Goal: Task Accomplishment & Management: Use online tool/utility

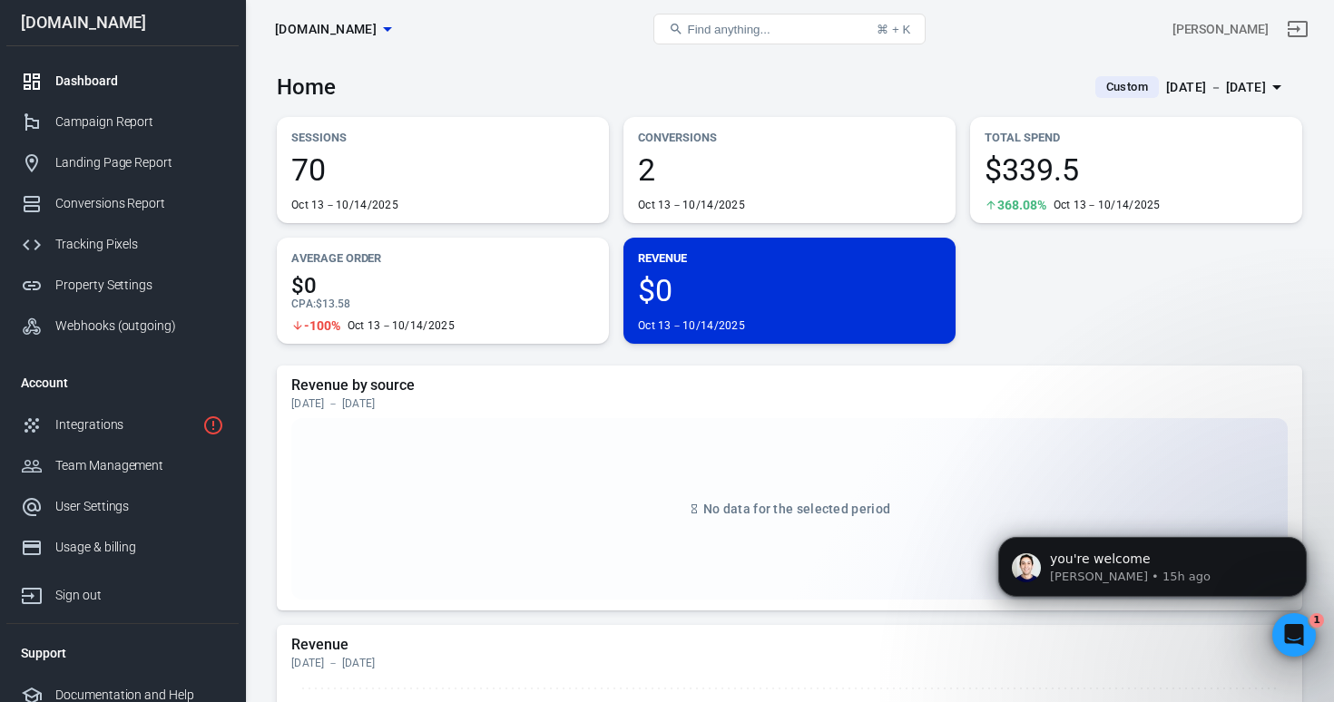
click at [1202, 88] on div "[DATE] － [DATE]" at bounding box center [1216, 87] width 100 height 23
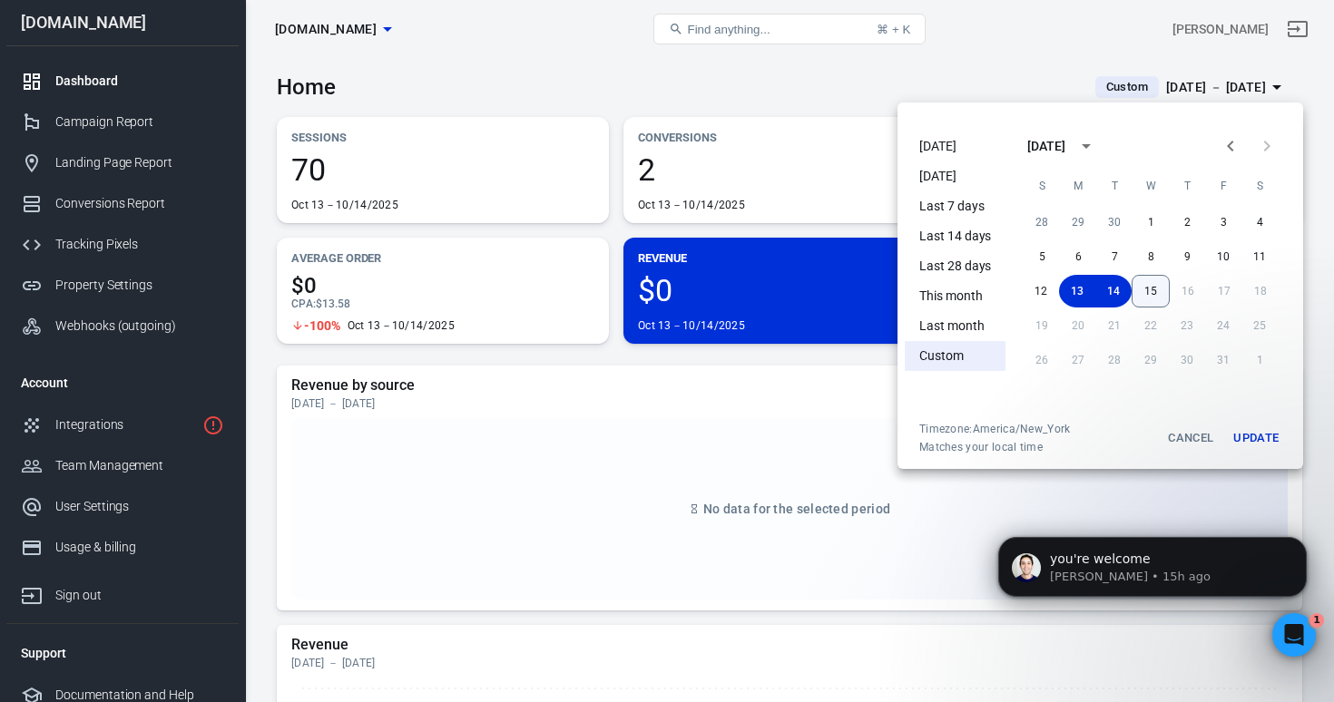
click at [1156, 292] on button "15" at bounding box center [1151, 291] width 38 height 33
drag, startPoint x: 1083, startPoint y: 288, endPoint x: 1107, endPoint y: 297, distance: 26.1
click at [1084, 288] on button "13" at bounding box center [1078, 291] width 36 height 33
click at [1250, 440] on button "Update" at bounding box center [1256, 438] width 58 height 33
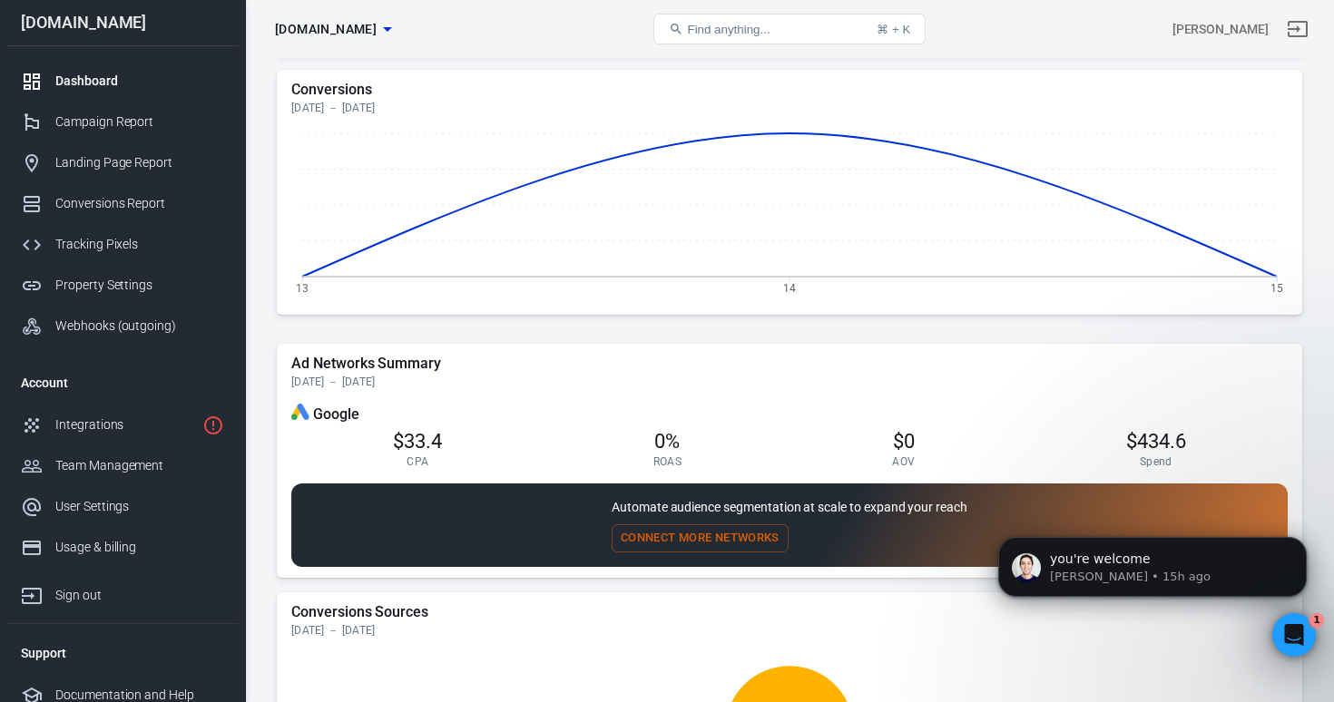
scroll to position [1333, 0]
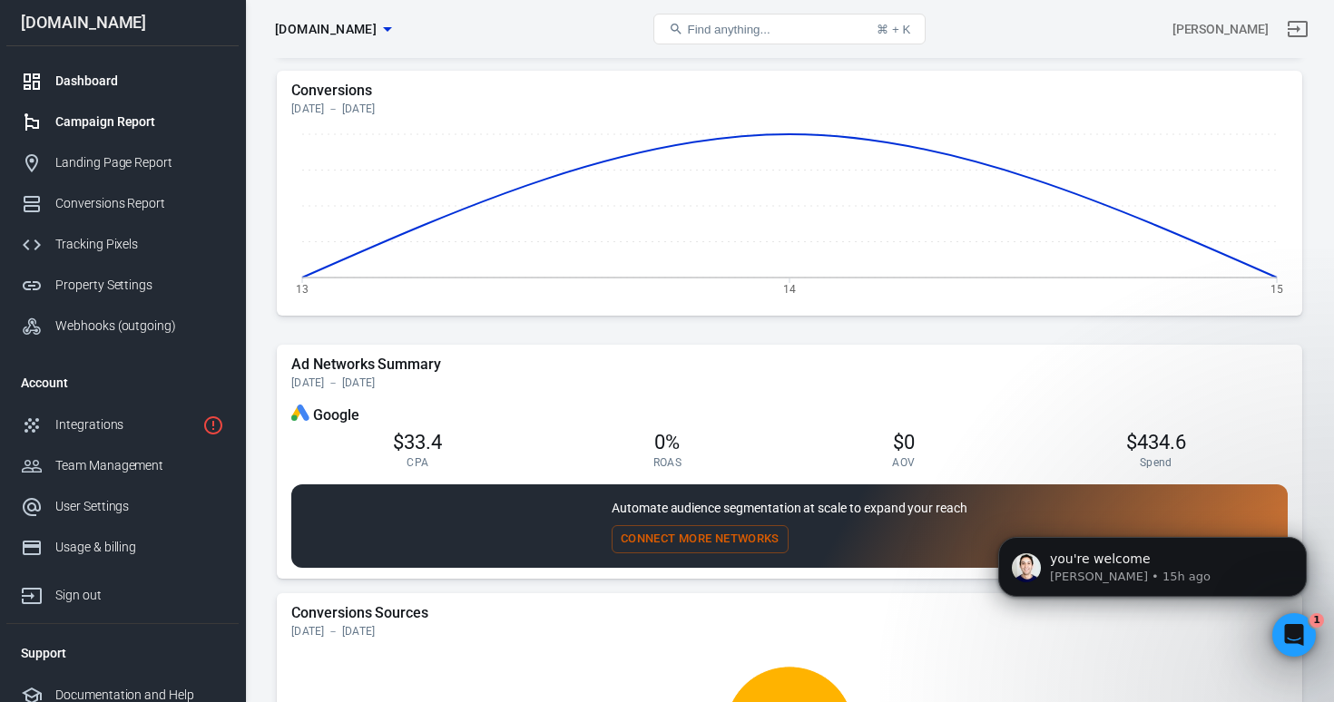
click at [123, 123] on div "Campaign Report" at bounding box center [139, 122] width 169 height 19
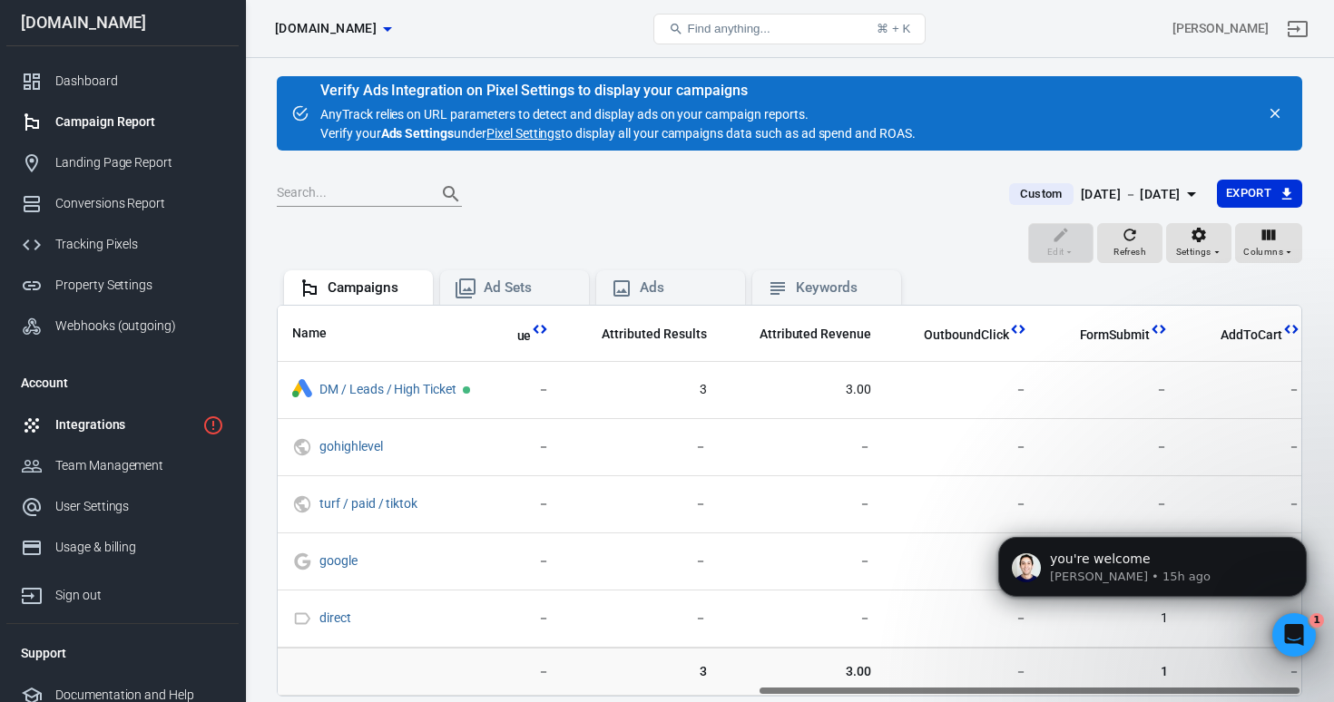
click at [118, 420] on div "Integrations" at bounding box center [125, 425] width 140 height 19
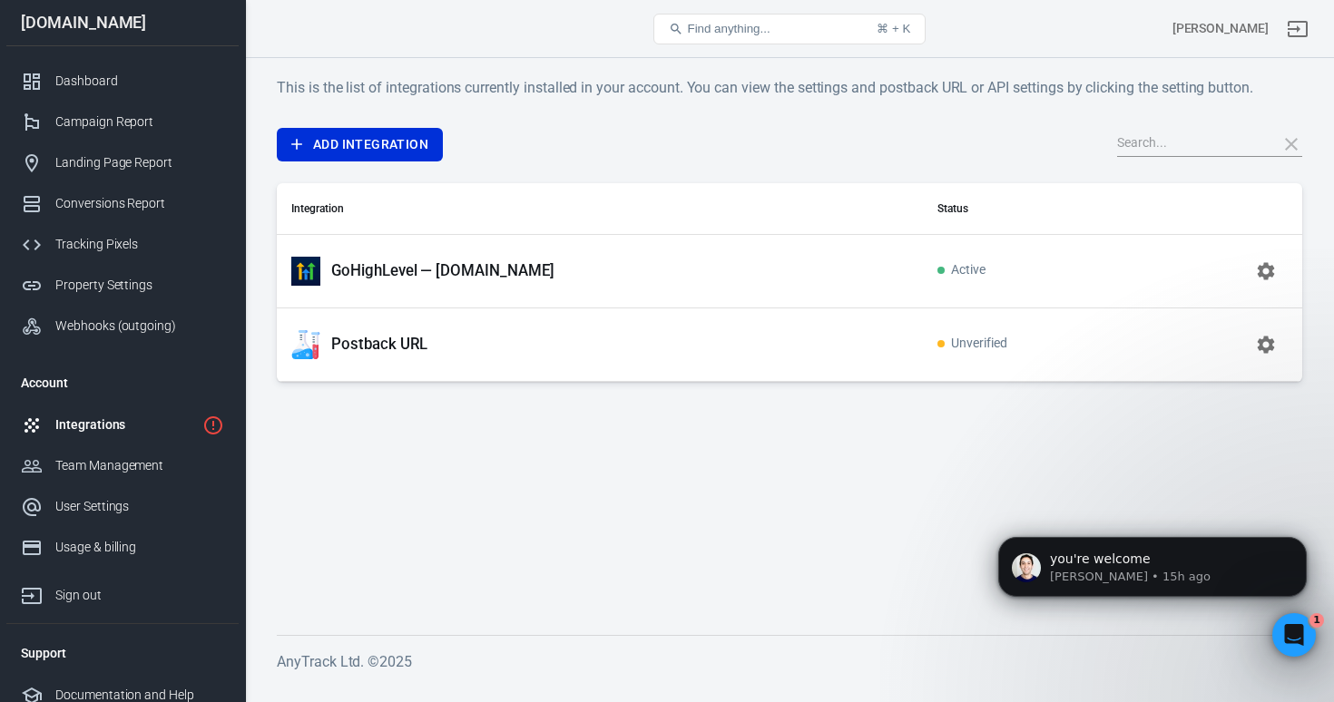
click at [386, 340] on p "Postback URL" at bounding box center [379, 344] width 96 height 19
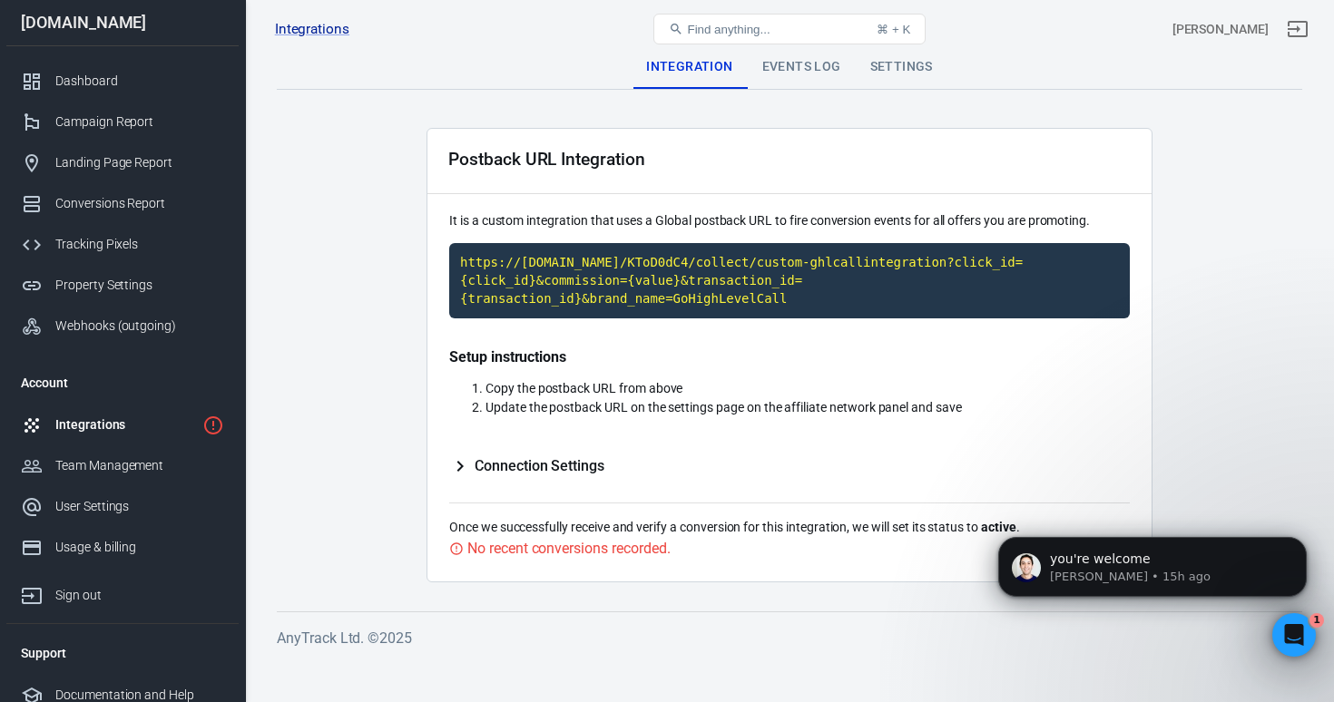
type input "p8qkMansHXKGa8II8xyvqHhhrjzyPR862t"
click at [1158, 576] on p "Jose • 15h ago" at bounding box center [1167, 577] width 234 height 16
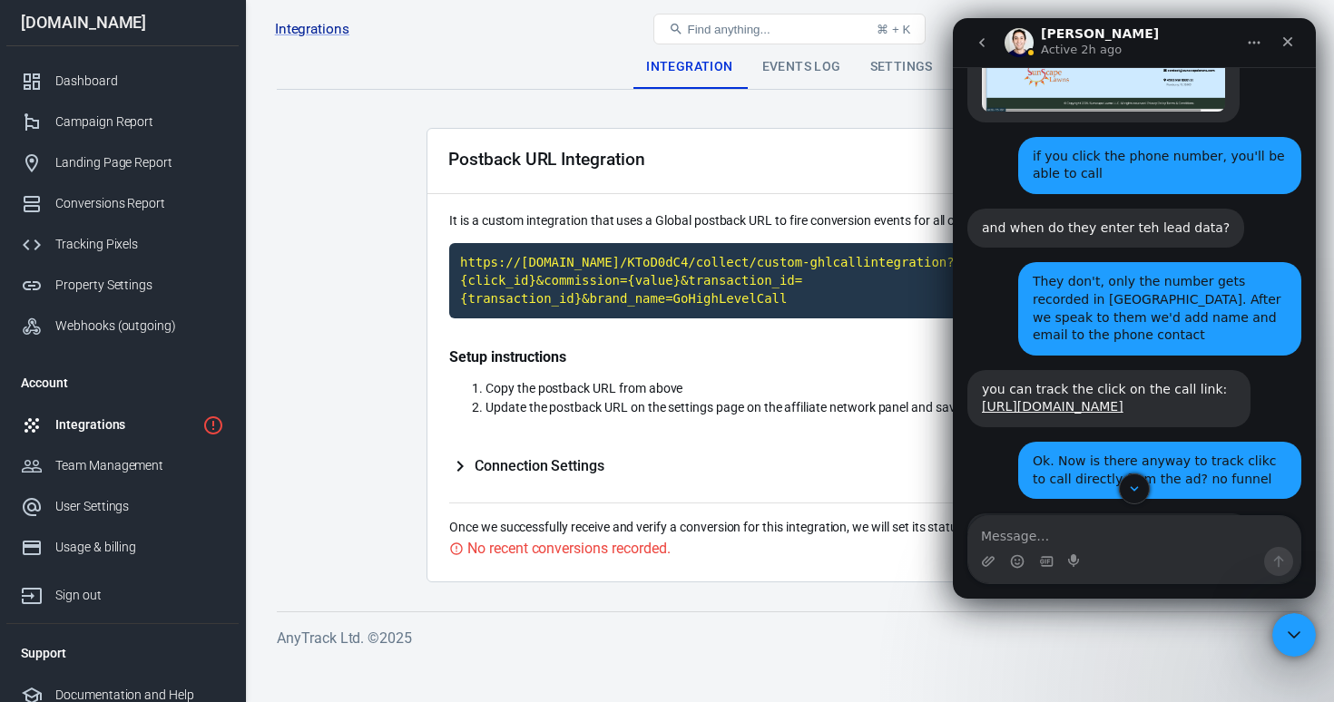
scroll to position [3713, 0]
drag, startPoint x: 1099, startPoint y: 270, endPoint x: 976, endPoint y: 234, distance: 127.5
click at [977, 369] on div "you can track the click on the call link: https://readme.anytrack.io/docs/custo…" at bounding box center [1108, 397] width 283 height 57
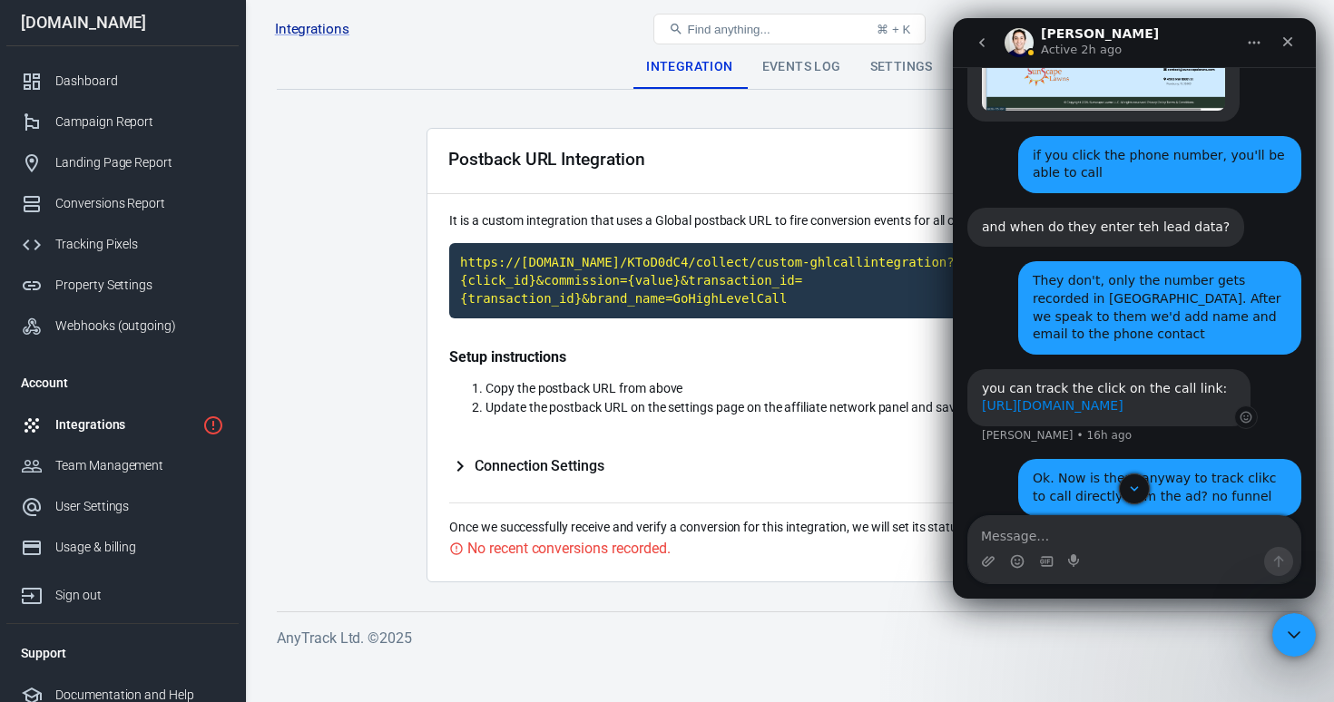
copy link "https://readme.anytrack.io/docs/custom-event-triggers#trigger-events-on-dom-ele…"
click at [1282, 44] on icon "Close" at bounding box center [1287, 41] width 15 height 15
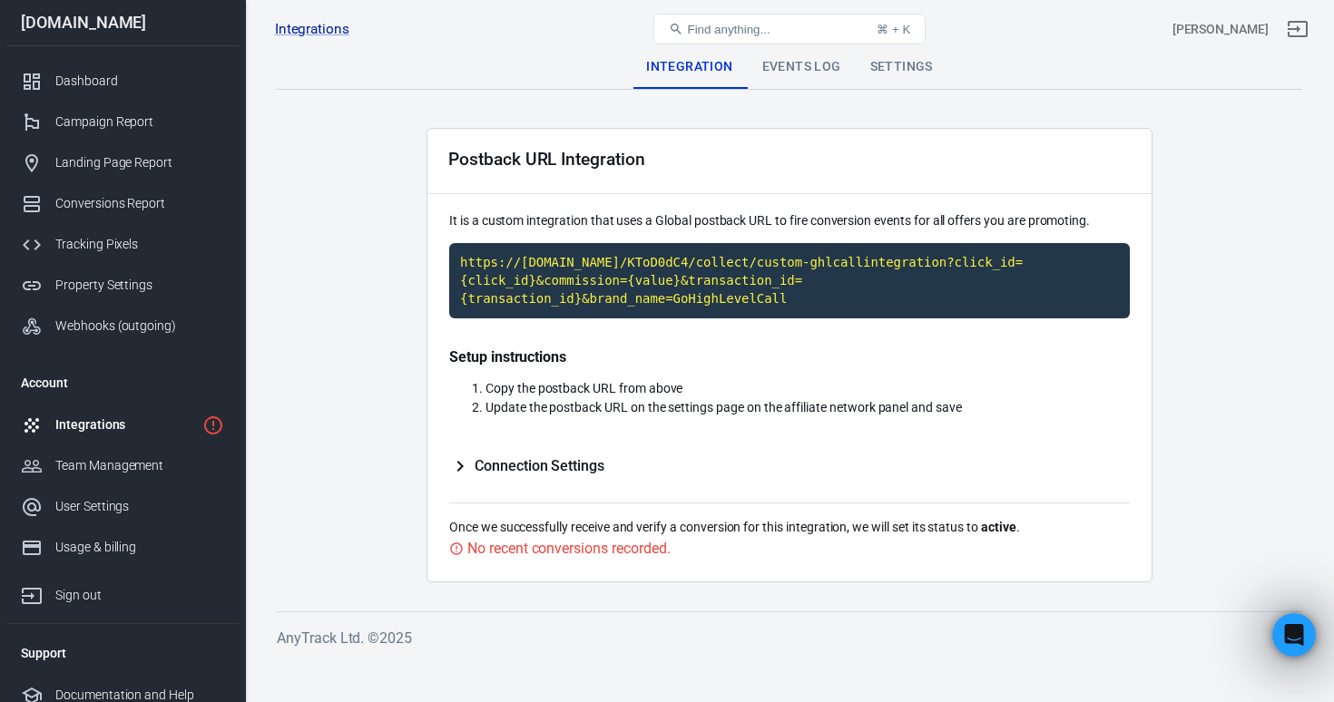
scroll to position [7899, 0]
click at [786, 58] on div "Events Log" at bounding box center [802, 67] width 108 height 44
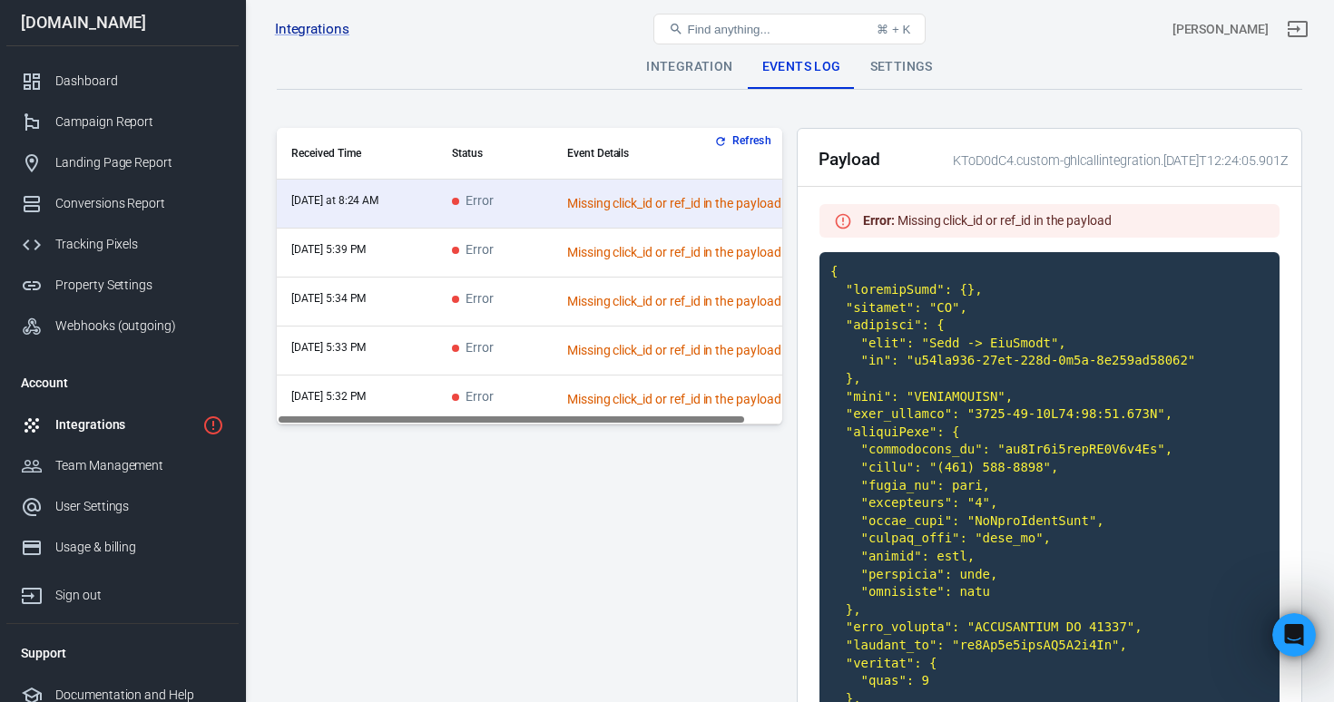
click at [88, 429] on div "Integrations" at bounding box center [125, 425] width 140 height 19
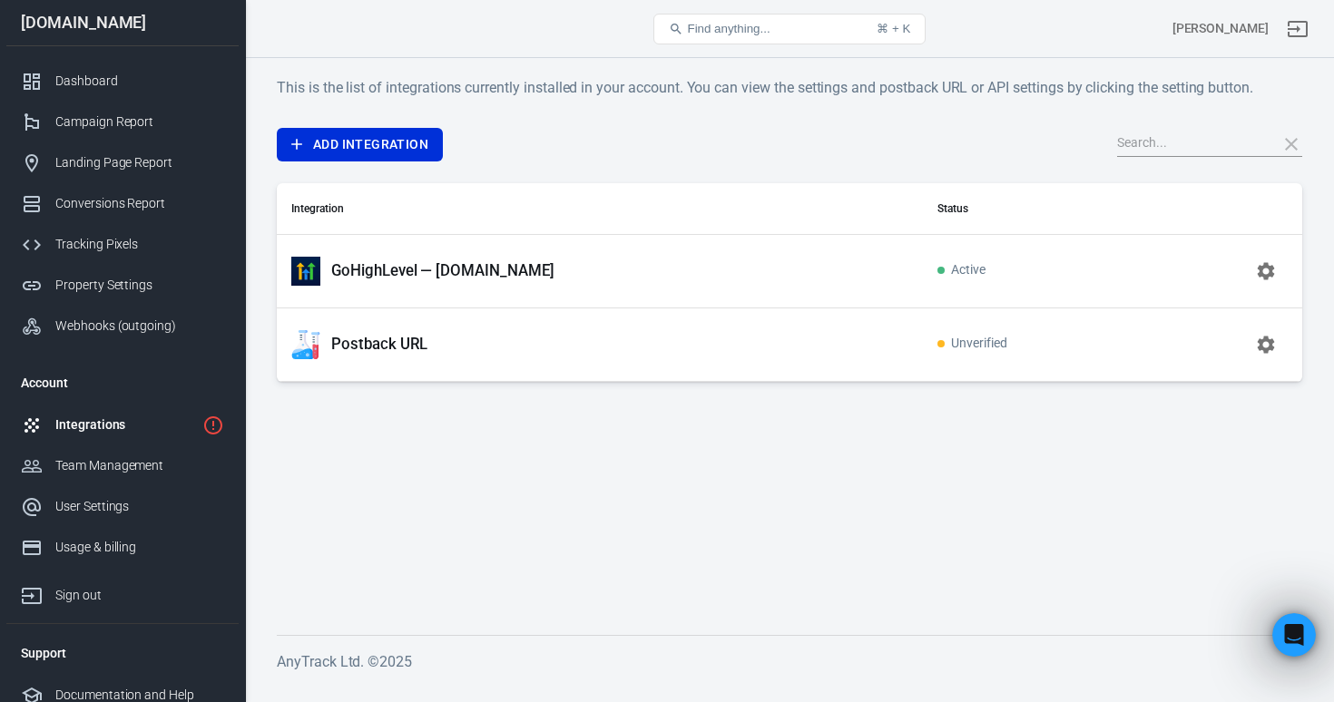
click at [410, 271] on p "GoHighLevel — [DOMAIN_NAME]" at bounding box center [442, 270] width 223 height 19
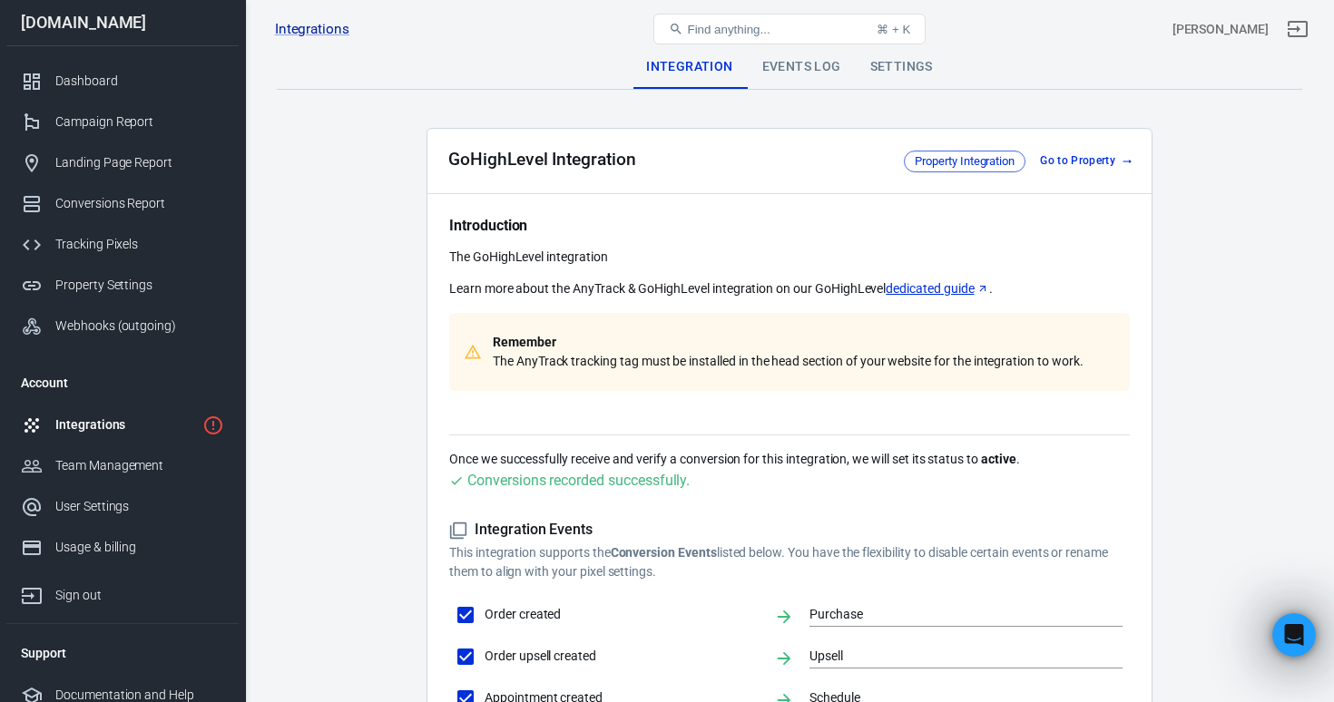
click at [790, 69] on div "Events Log" at bounding box center [802, 67] width 108 height 44
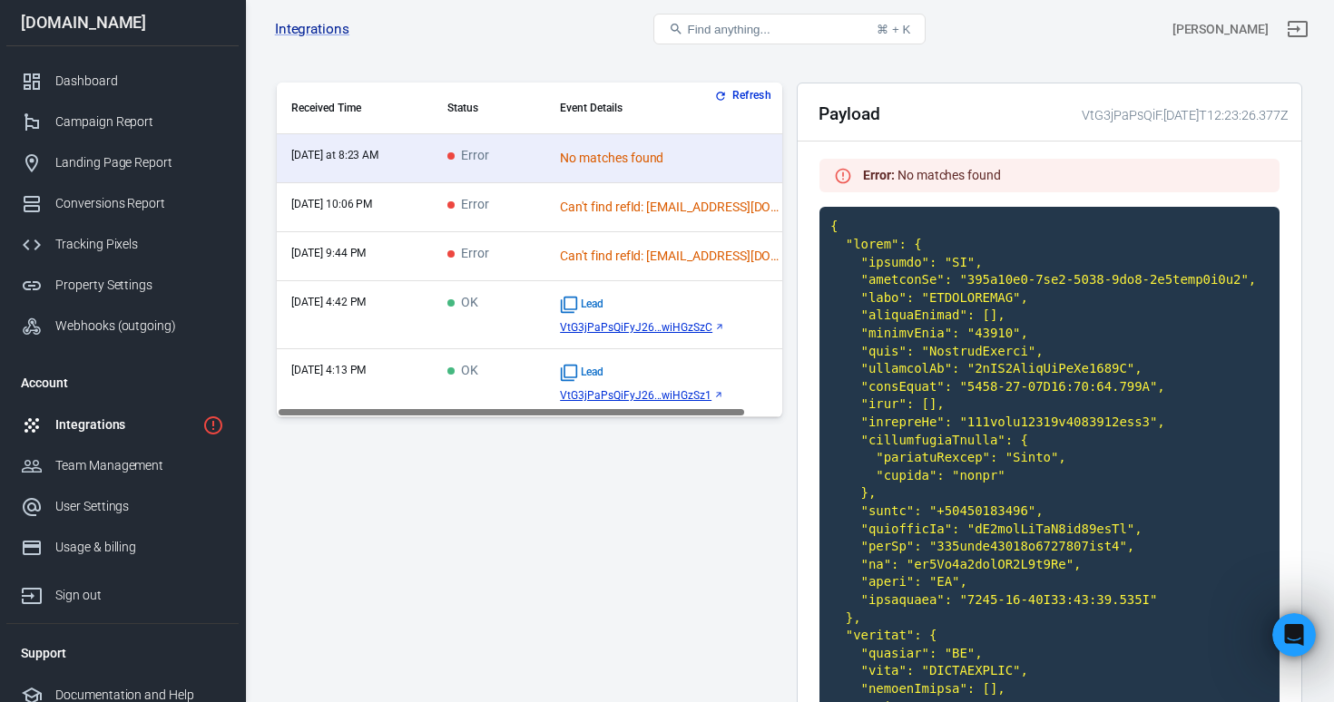
scroll to position [52, 0]
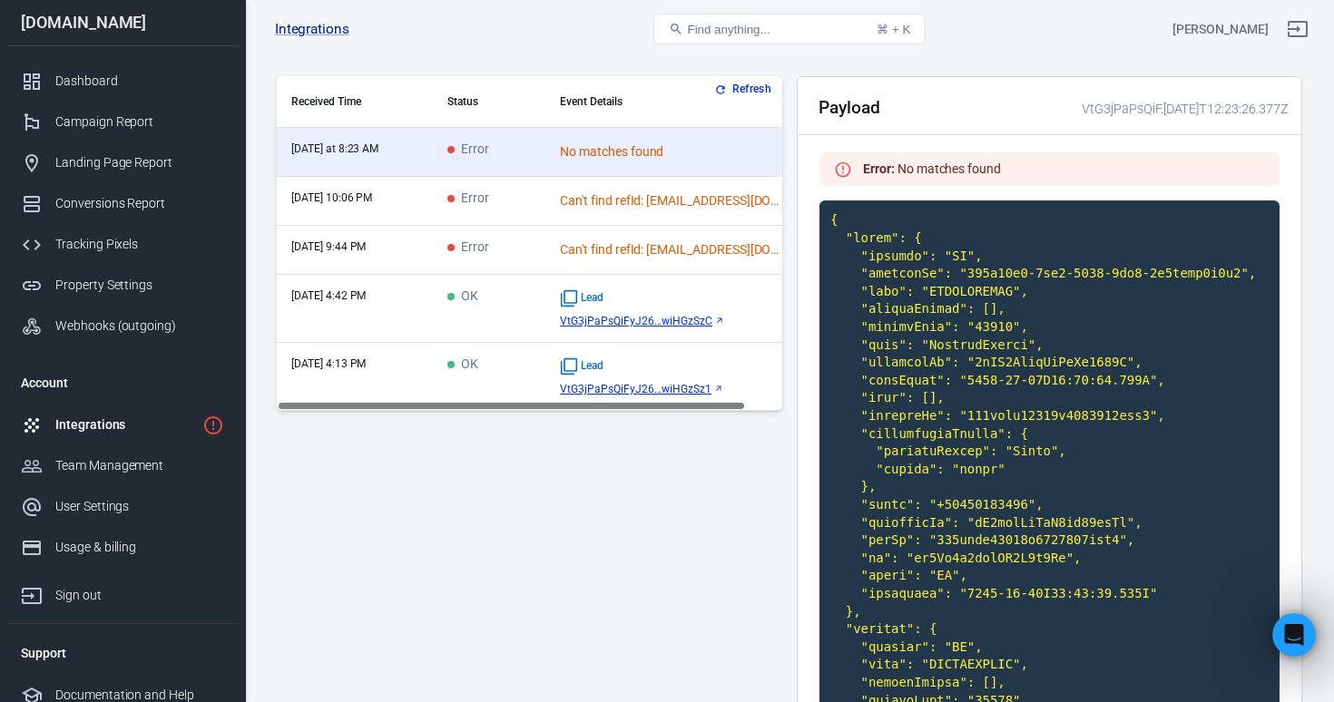
click at [538, 250] on td "Error" at bounding box center [489, 250] width 113 height 49
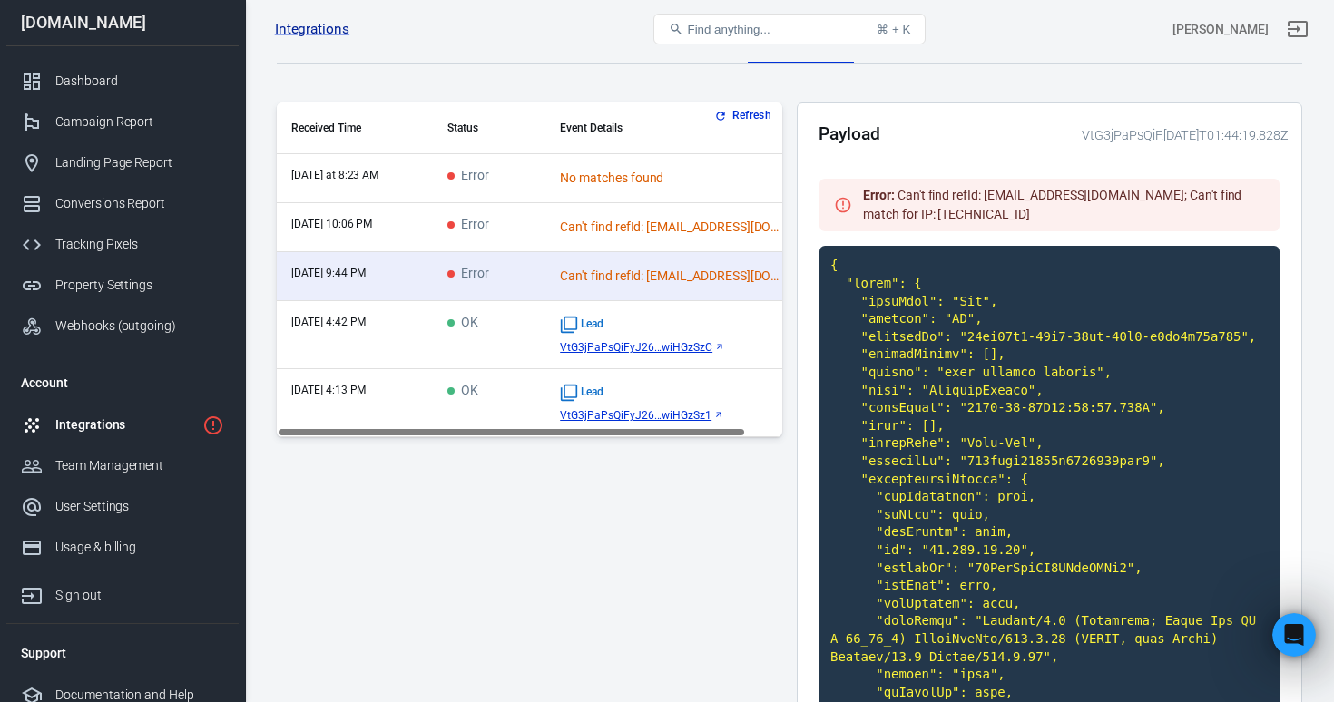
scroll to position [26, 0]
click at [522, 226] on td "Error" at bounding box center [489, 226] width 113 height 49
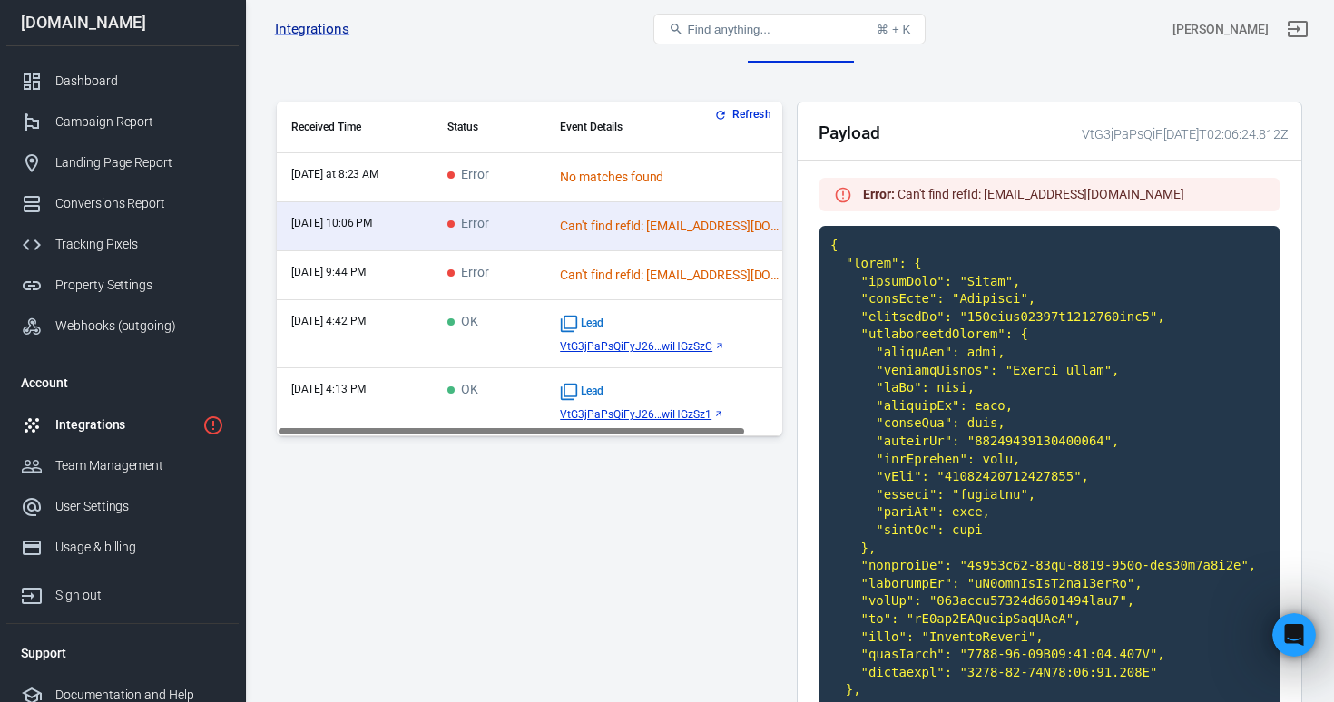
click at [537, 182] on td "Error" at bounding box center [489, 177] width 113 height 49
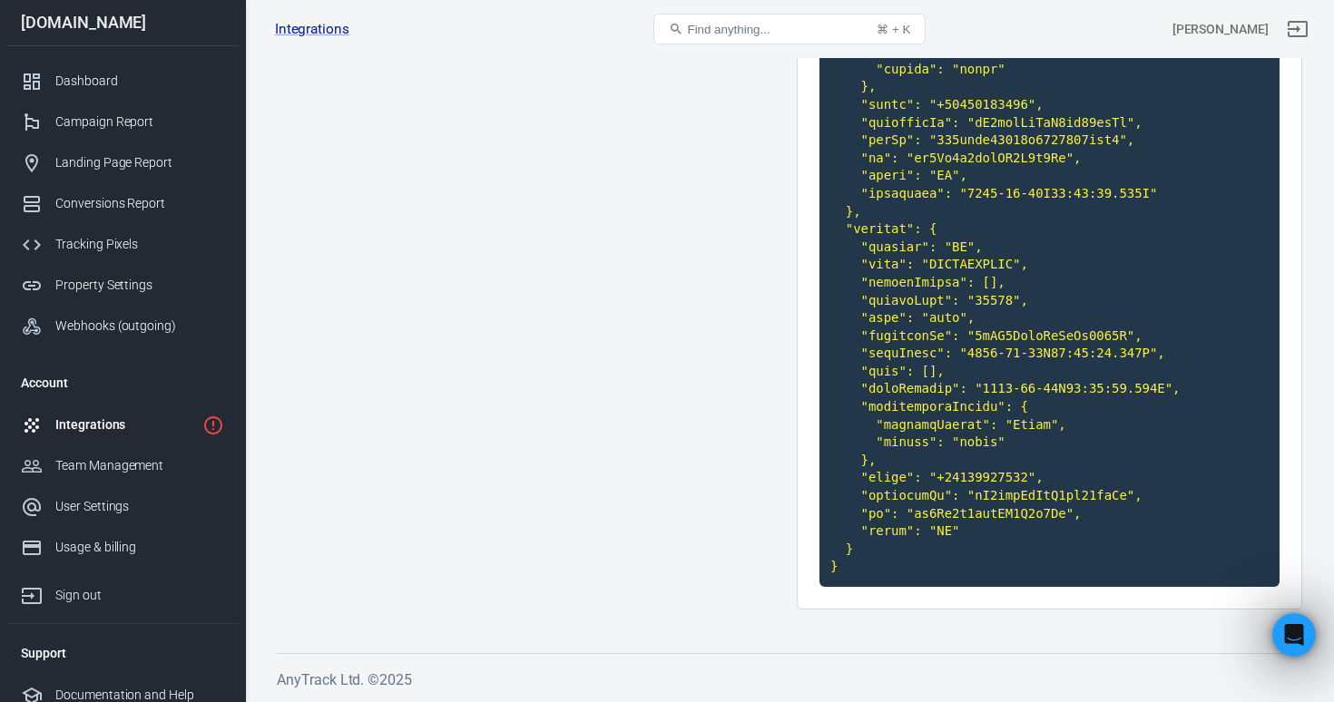
scroll to position [0, 0]
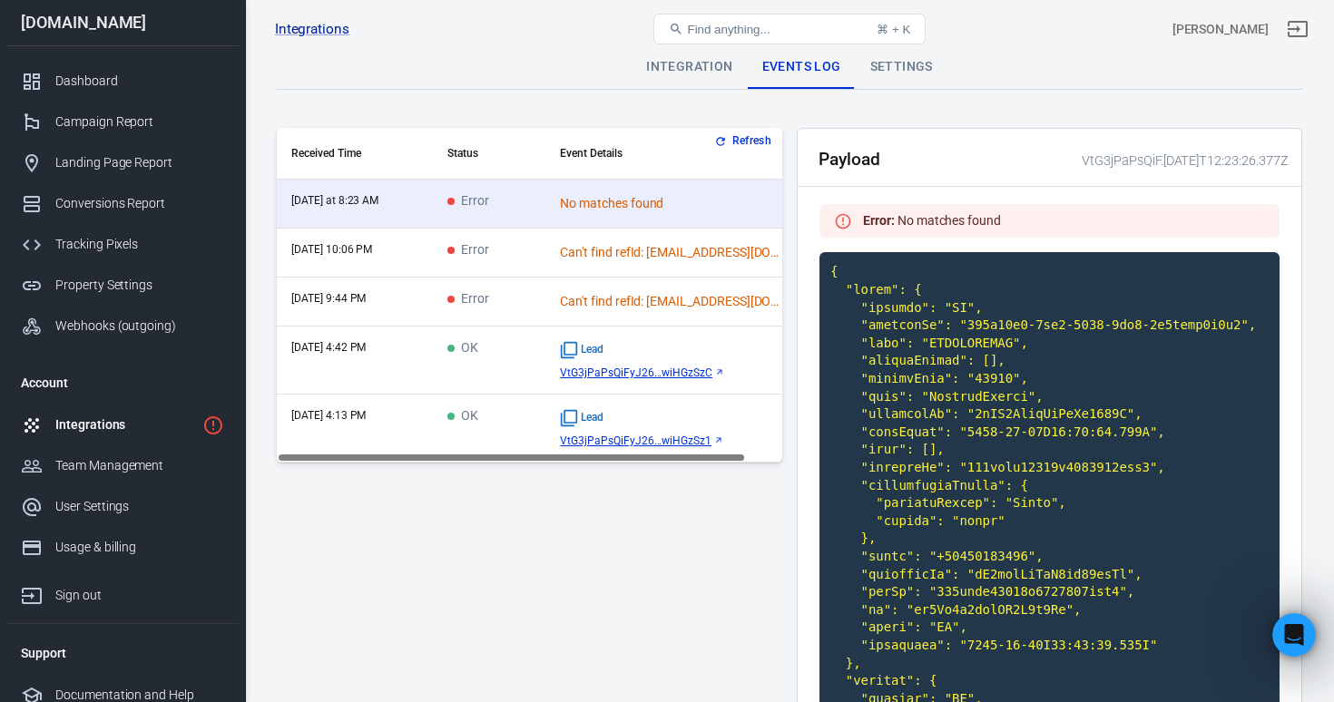
click at [509, 307] on td "Error" at bounding box center [489, 302] width 113 height 49
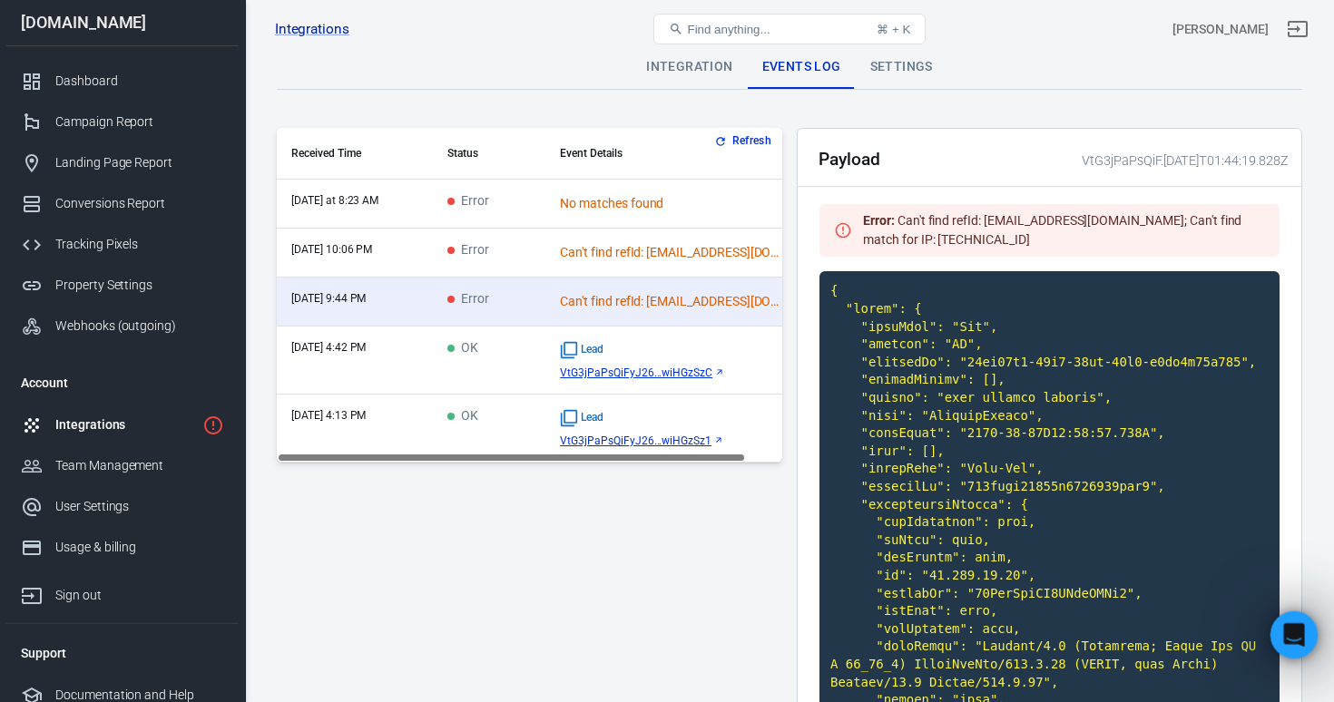
click at [1276, 624] on div "Open Intercom Messenger" at bounding box center [1291, 633] width 60 height 60
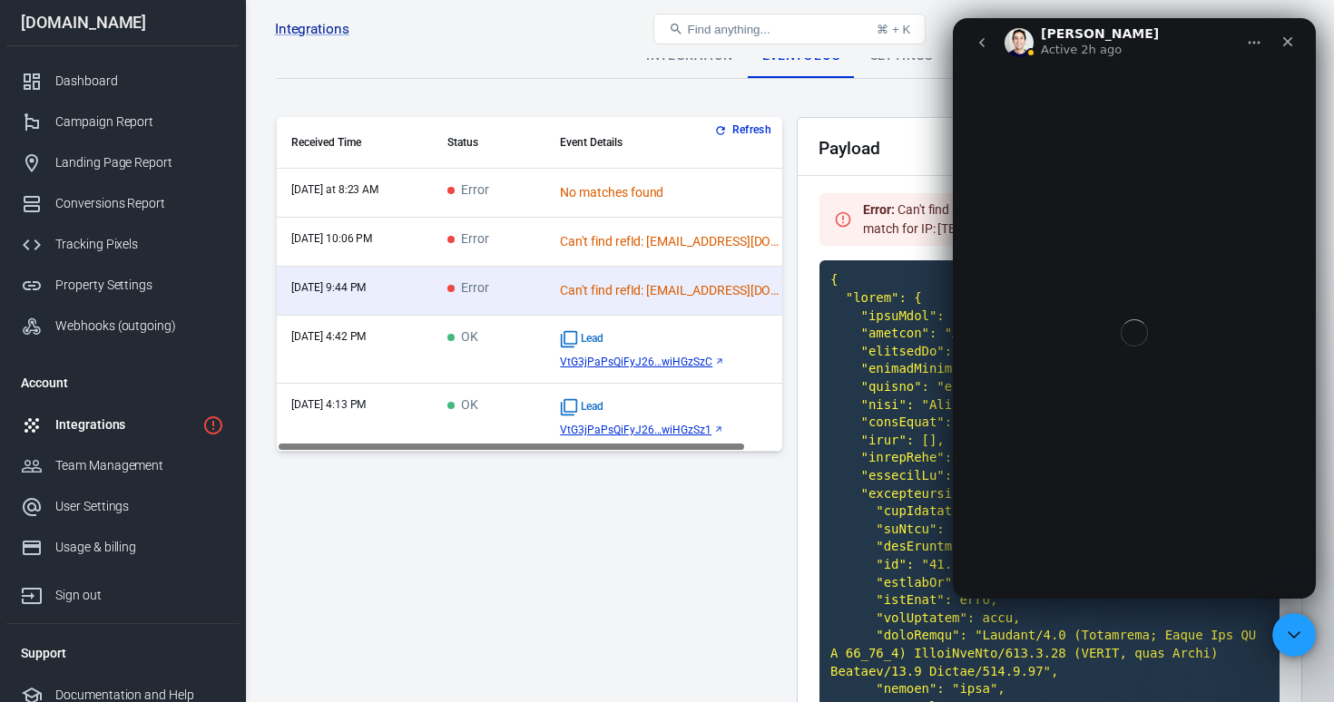
scroll to position [12, 0]
click at [983, 40] on icon "go back" at bounding box center [982, 42] width 15 height 15
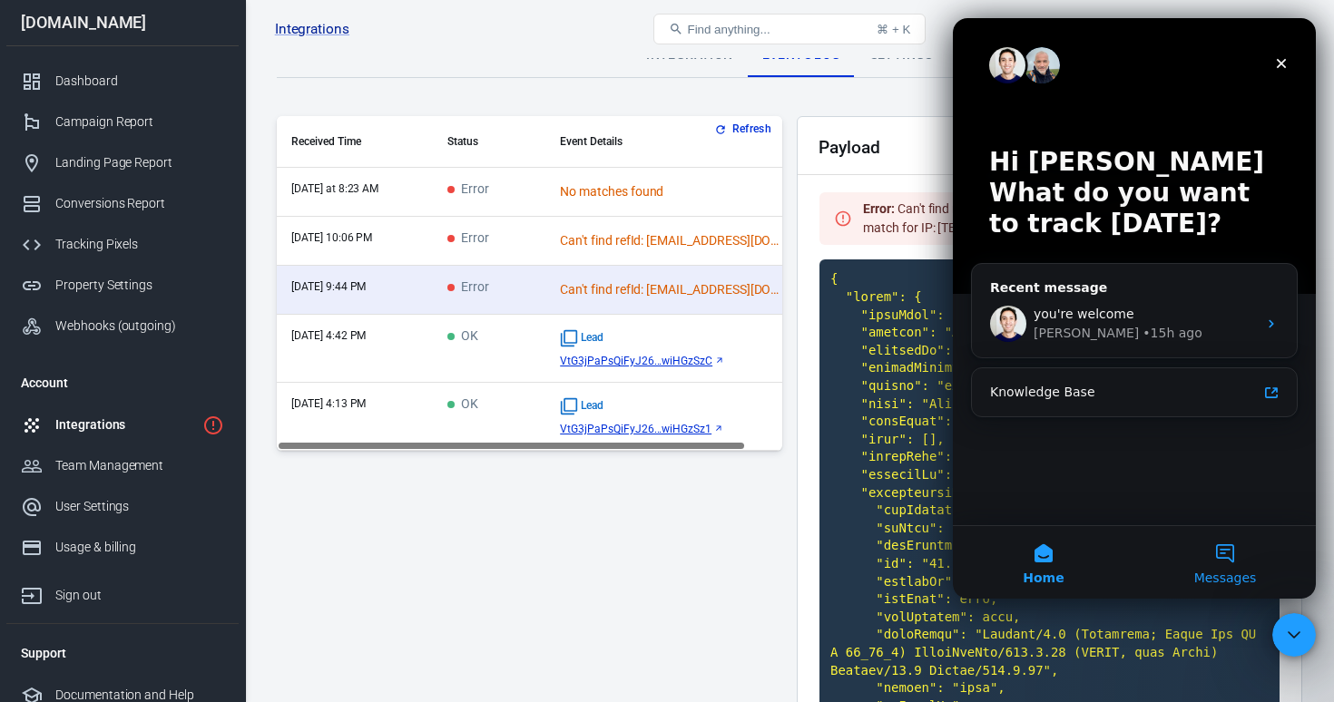
click at [1241, 563] on button "Messages" at bounding box center [1225, 562] width 182 height 73
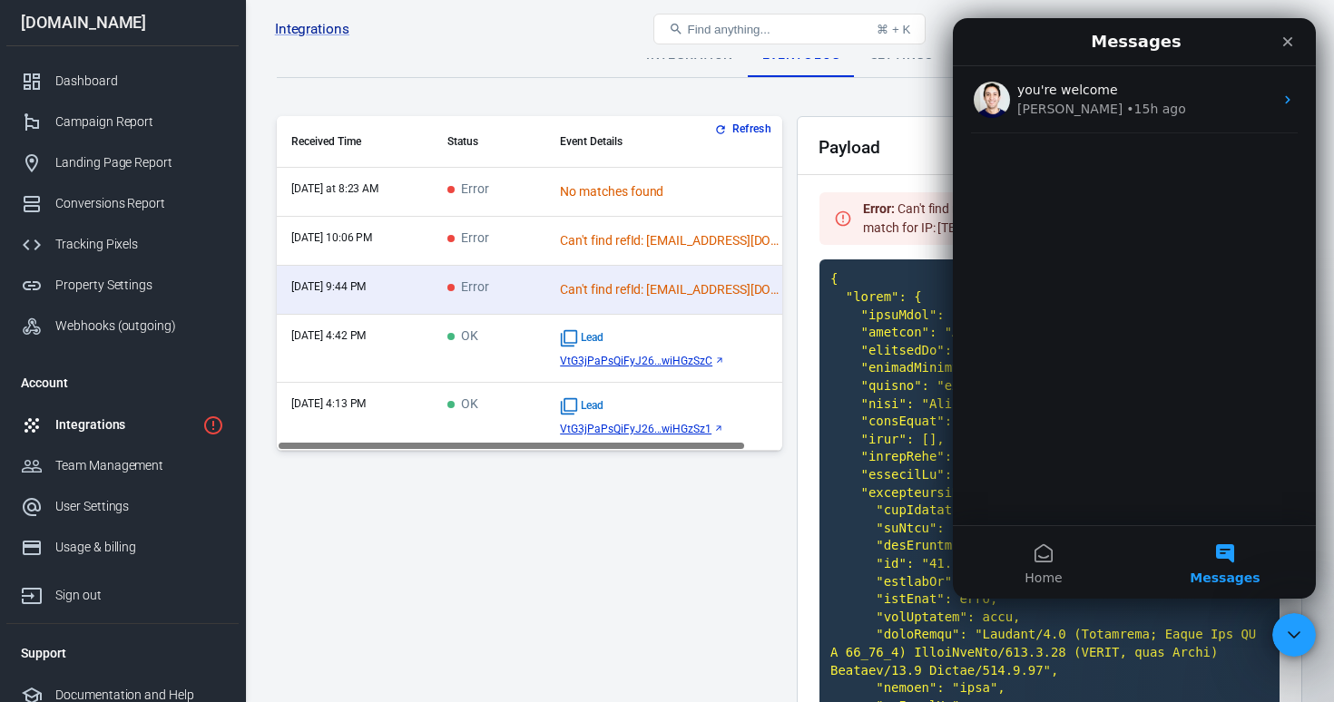
drag, startPoint x: 1249, startPoint y: 374, endPoint x: 1225, endPoint y: 525, distance: 153.4
click at [1249, 375] on div "you're welcome Jose • 15h ago" at bounding box center [1134, 295] width 363 height 459
click at [1226, 542] on button "Messages" at bounding box center [1225, 562] width 182 height 73
click at [1229, 550] on button "Messages" at bounding box center [1225, 562] width 182 height 73
click at [1230, 550] on button "Messages" at bounding box center [1225, 562] width 182 height 73
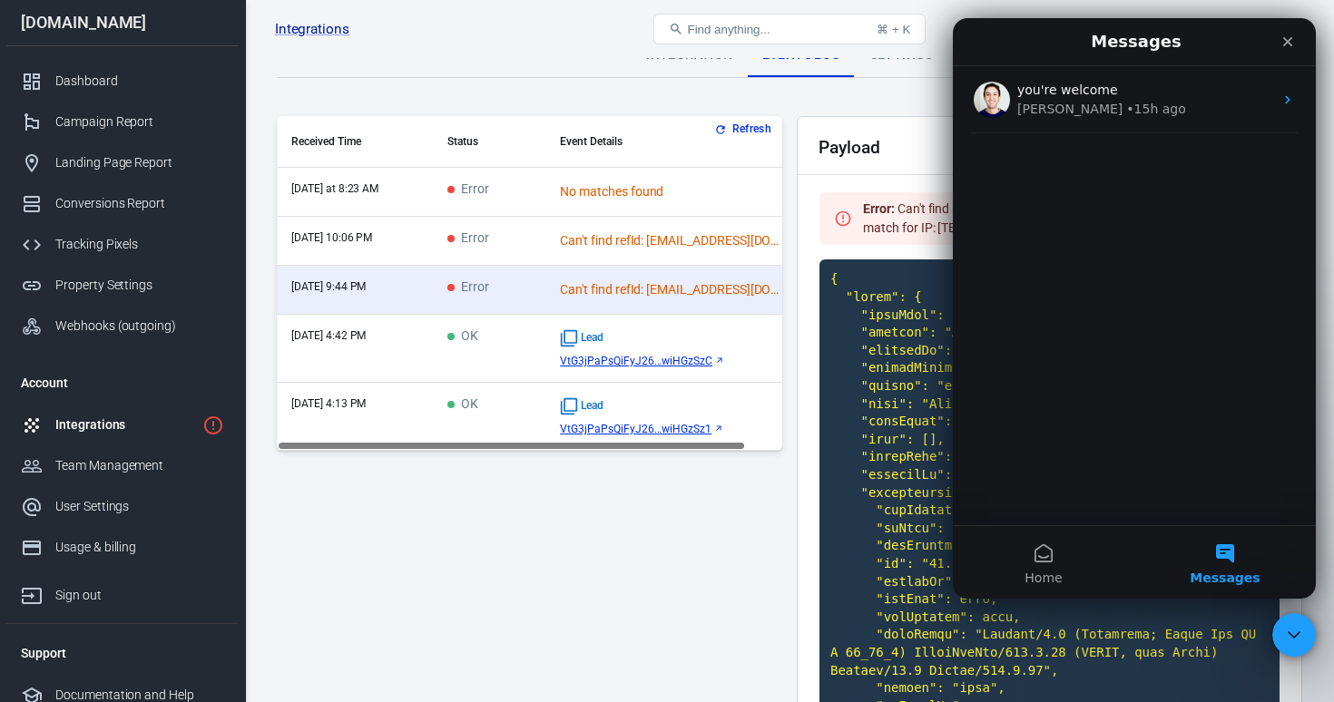
click at [1229, 550] on button "Messages" at bounding box center [1225, 562] width 182 height 73
drag, startPoint x: 1229, startPoint y: 550, endPoint x: 1255, endPoint y: 485, distance: 70.4
click at [1230, 549] on button "Messages" at bounding box center [1225, 562] width 182 height 73
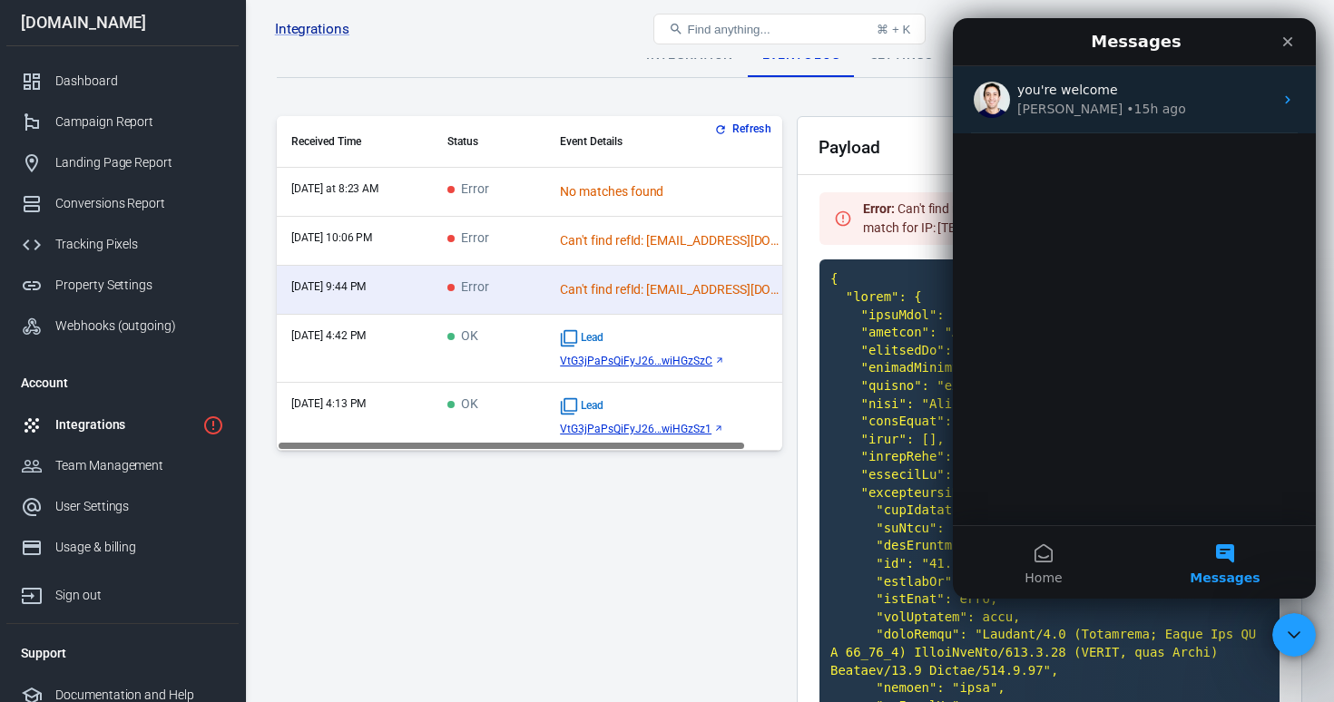
click at [1274, 81] on div "you're welcome Jose • 15h ago" at bounding box center [1134, 99] width 363 height 67
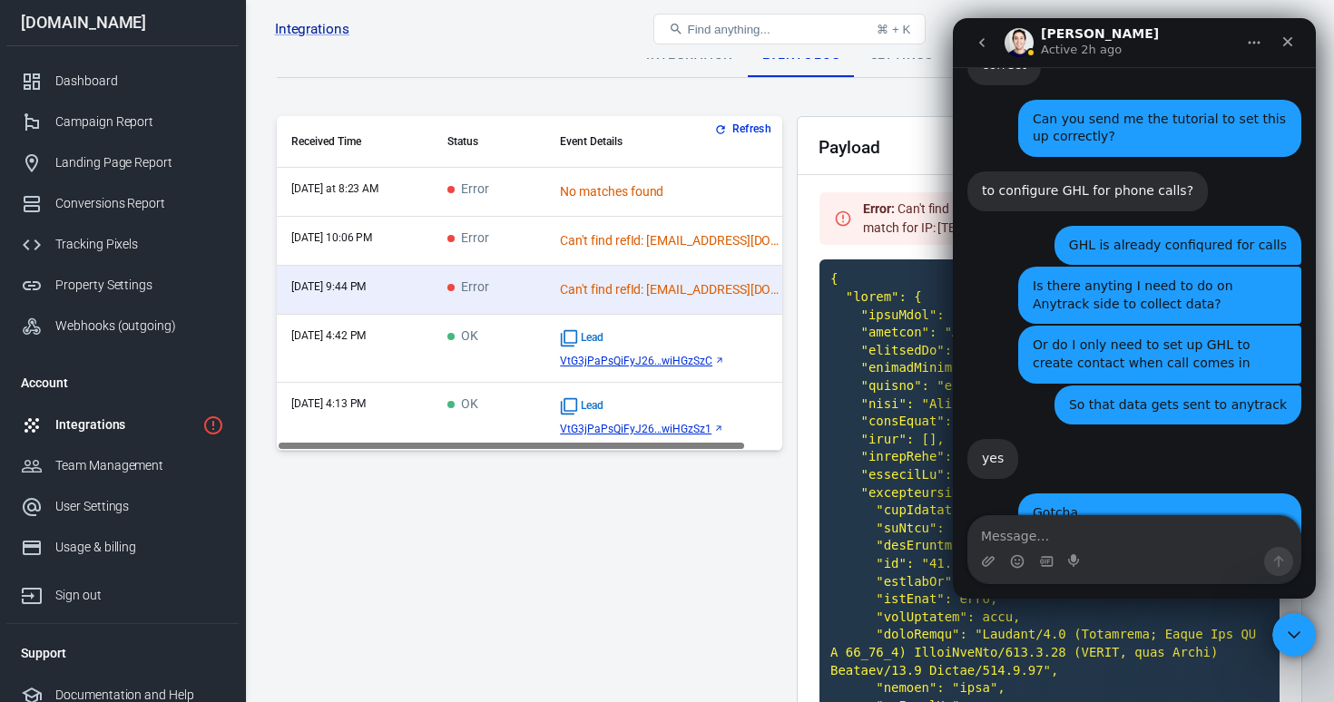
scroll to position [7899, 0]
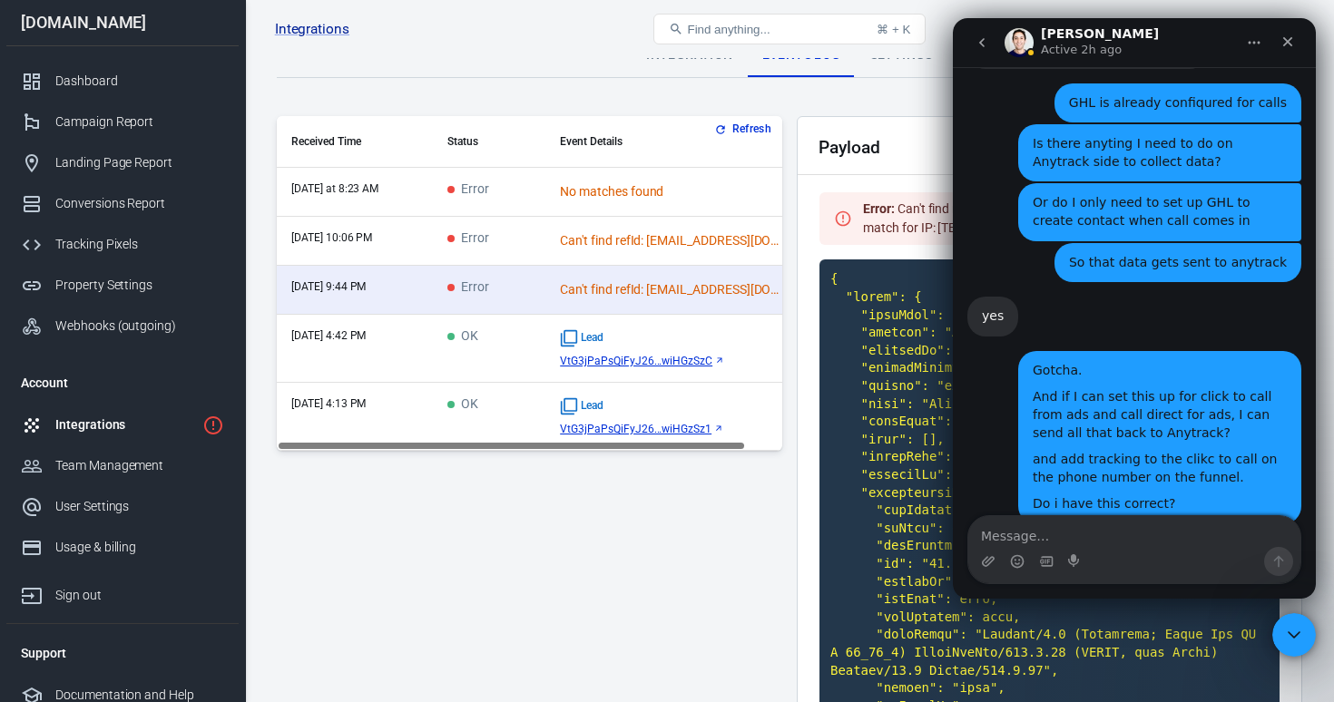
click at [1293, 49] on div "Close" at bounding box center [1287, 41] width 33 height 33
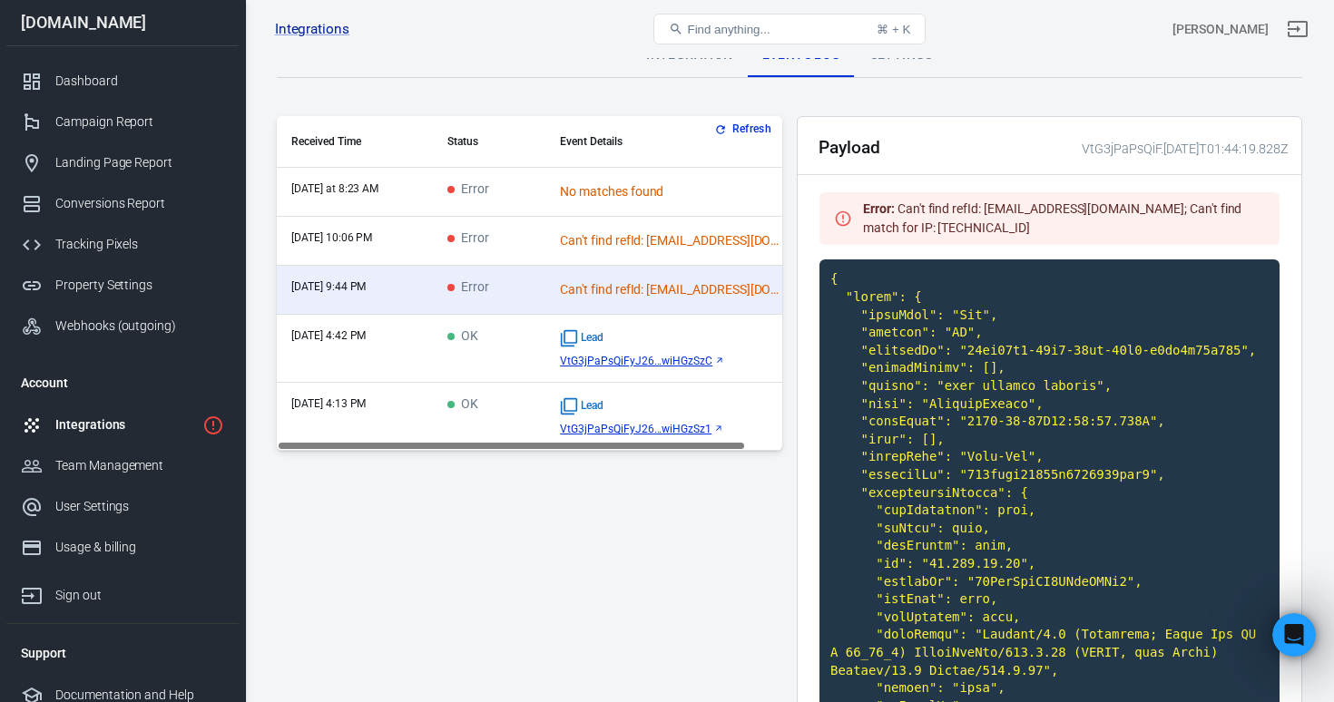
click at [549, 244] on td "Can't find refId: [EMAIL_ADDRESS][DOMAIN_NAME]" at bounding box center [683, 241] width 276 height 49
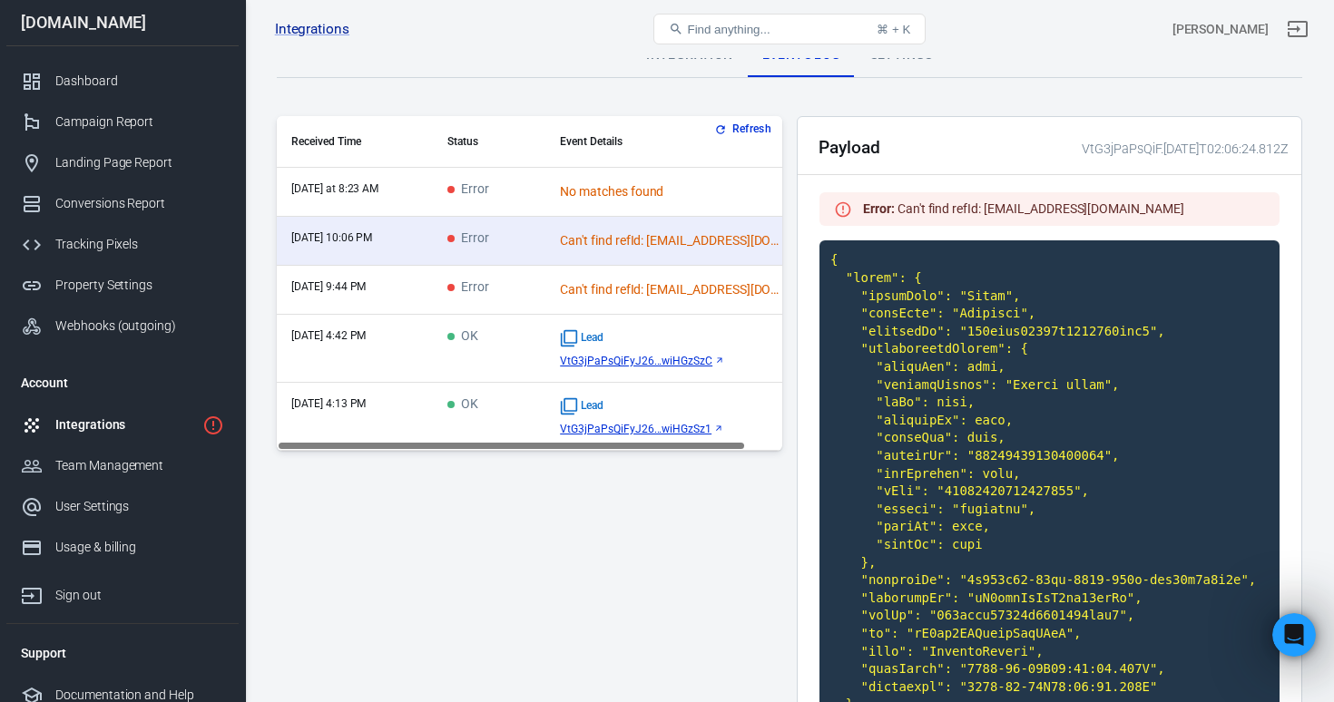
click at [594, 194] on div "No matches found" at bounding box center [673, 191] width 227 height 19
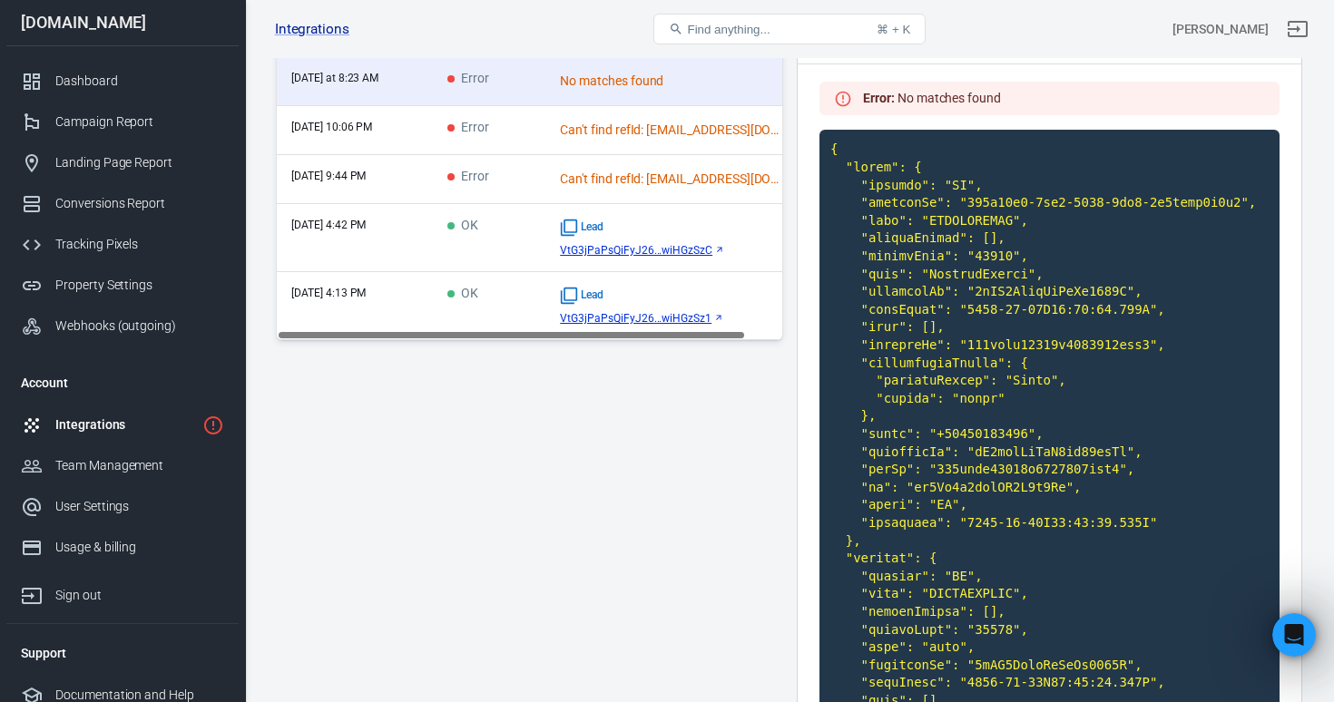
scroll to position [0, 0]
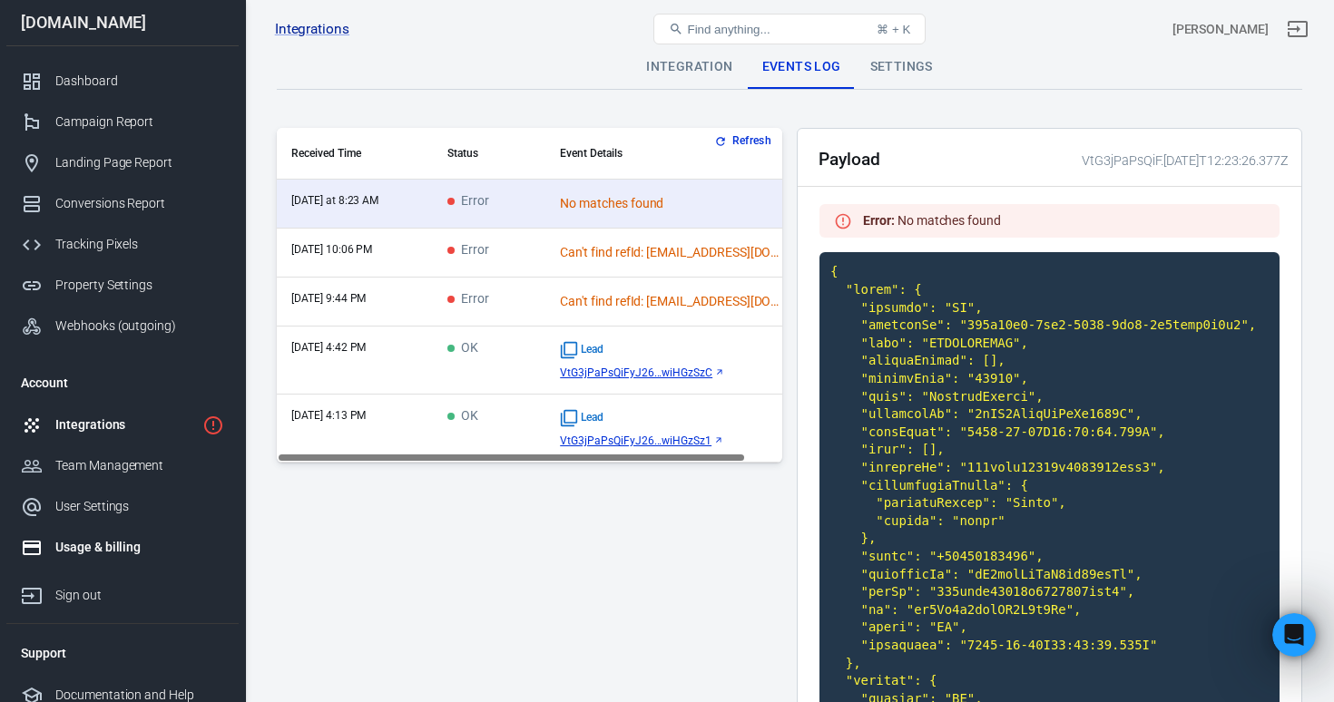
click at [129, 544] on div "Usage & billing" at bounding box center [139, 547] width 169 height 19
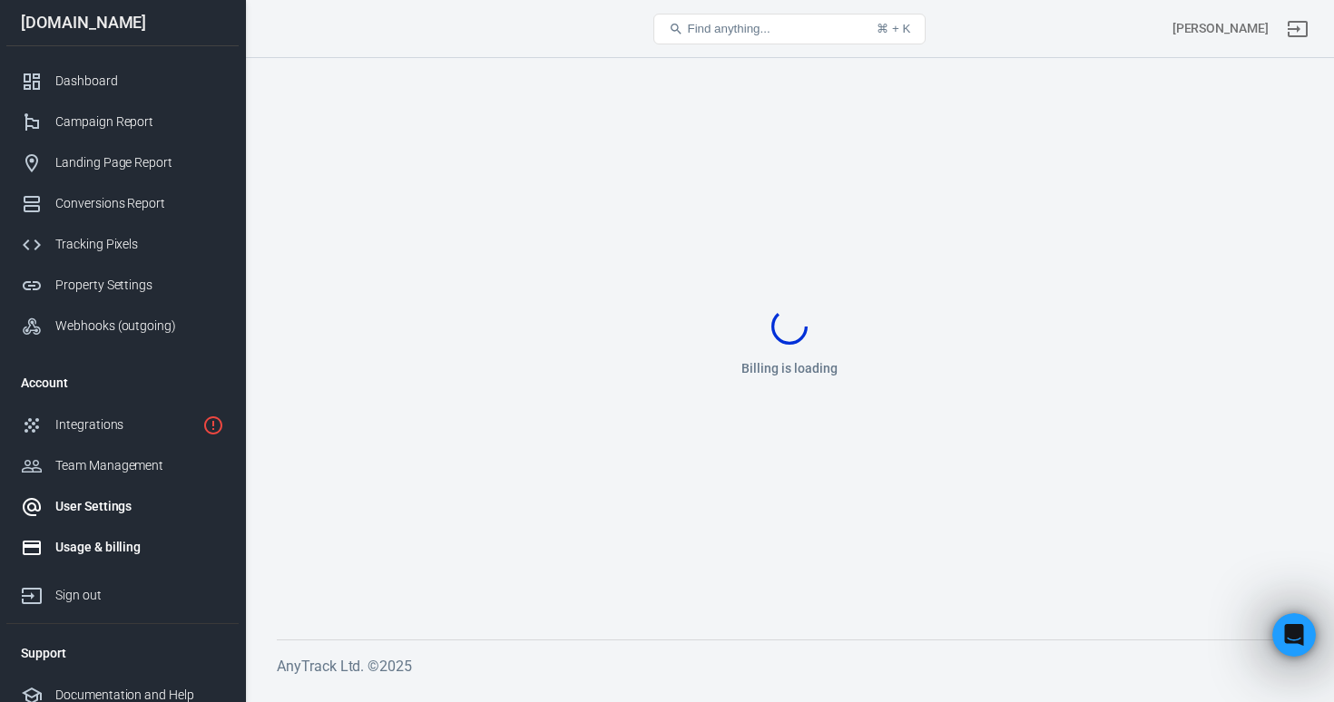
click at [237, 542] on link "Usage & billing" at bounding box center [122, 547] width 232 height 41
click at [139, 505] on div "User Settings" at bounding box center [139, 506] width 169 height 19
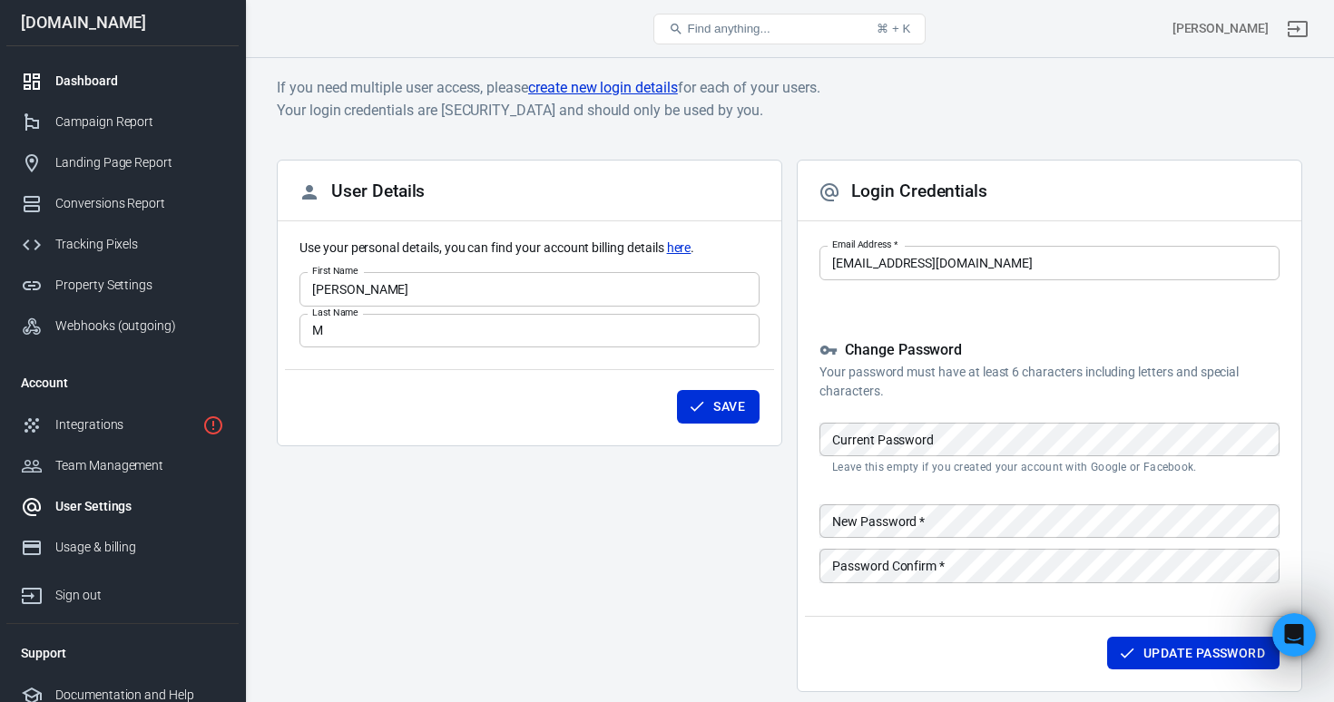
click at [97, 91] on link "Dashboard" at bounding box center [122, 81] width 232 height 41
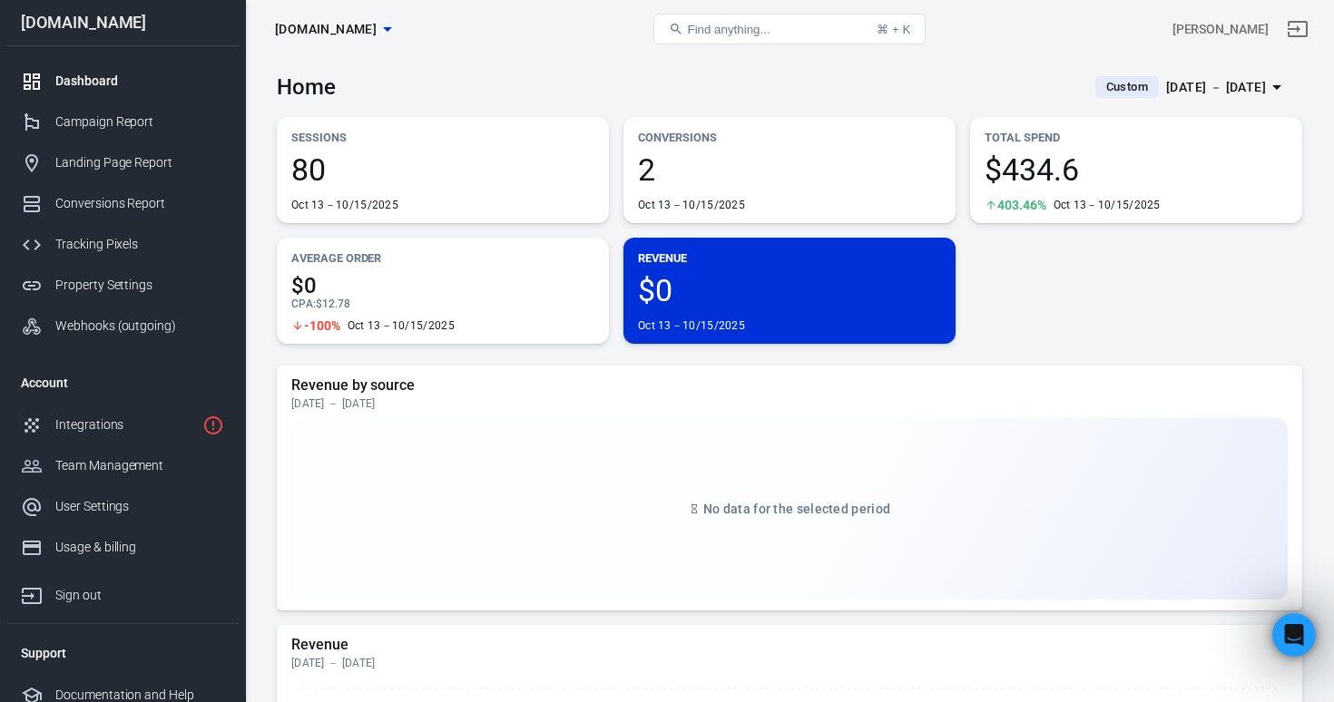
click at [1193, 78] on div "Oct 13 － Oct 15, 2025" at bounding box center [1216, 87] width 100 height 23
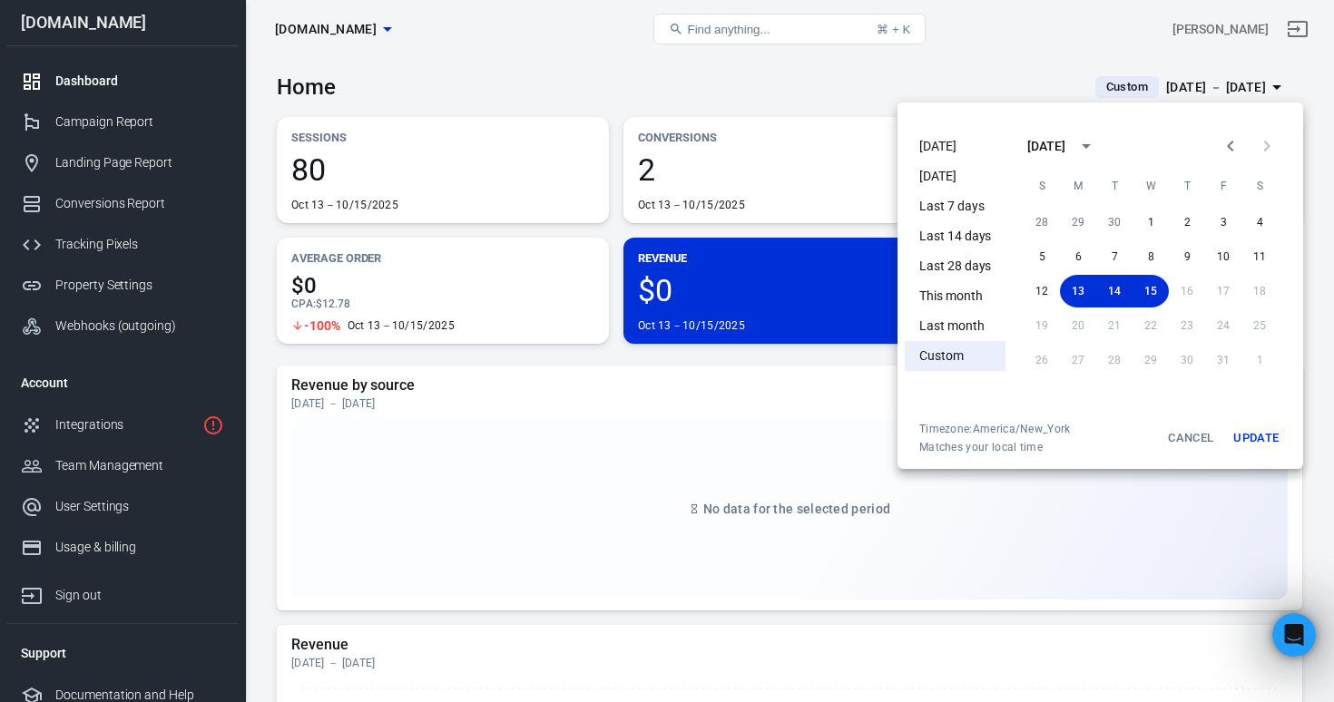
click at [731, 88] on div at bounding box center [667, 351] width 1334 height 702
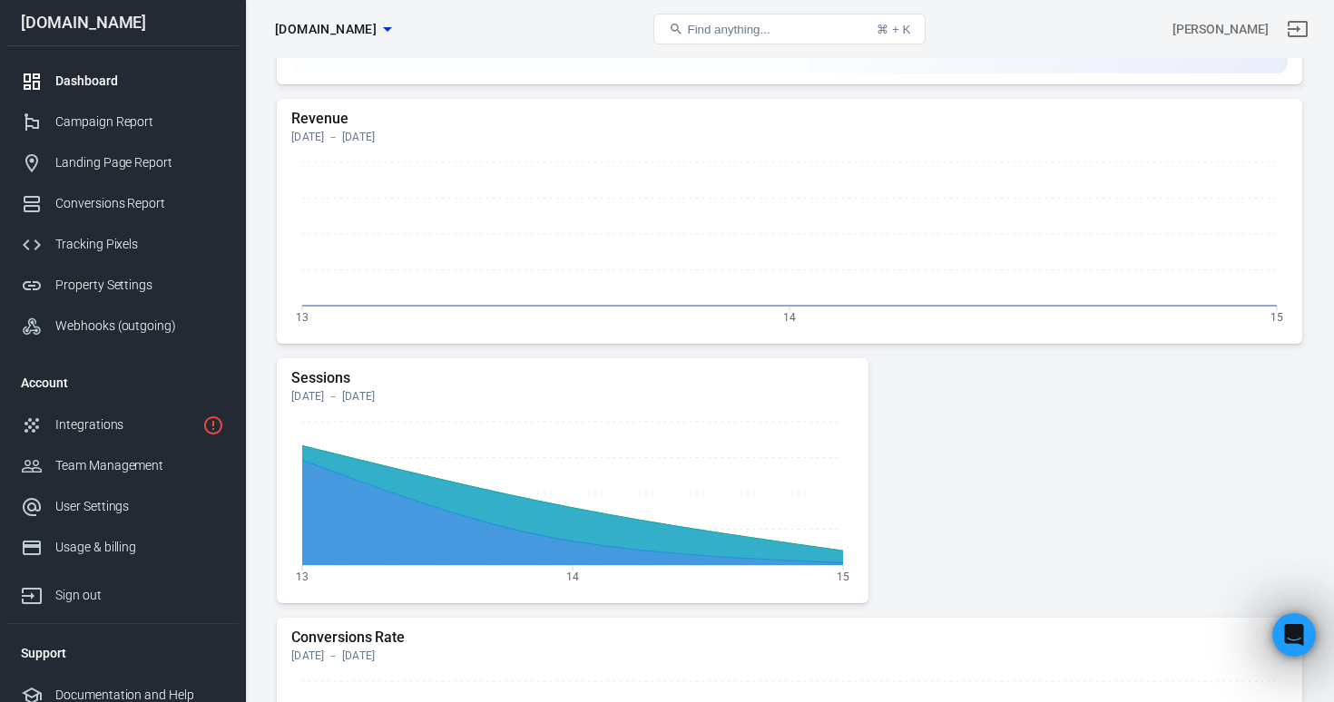
scroll to position [776, 0]
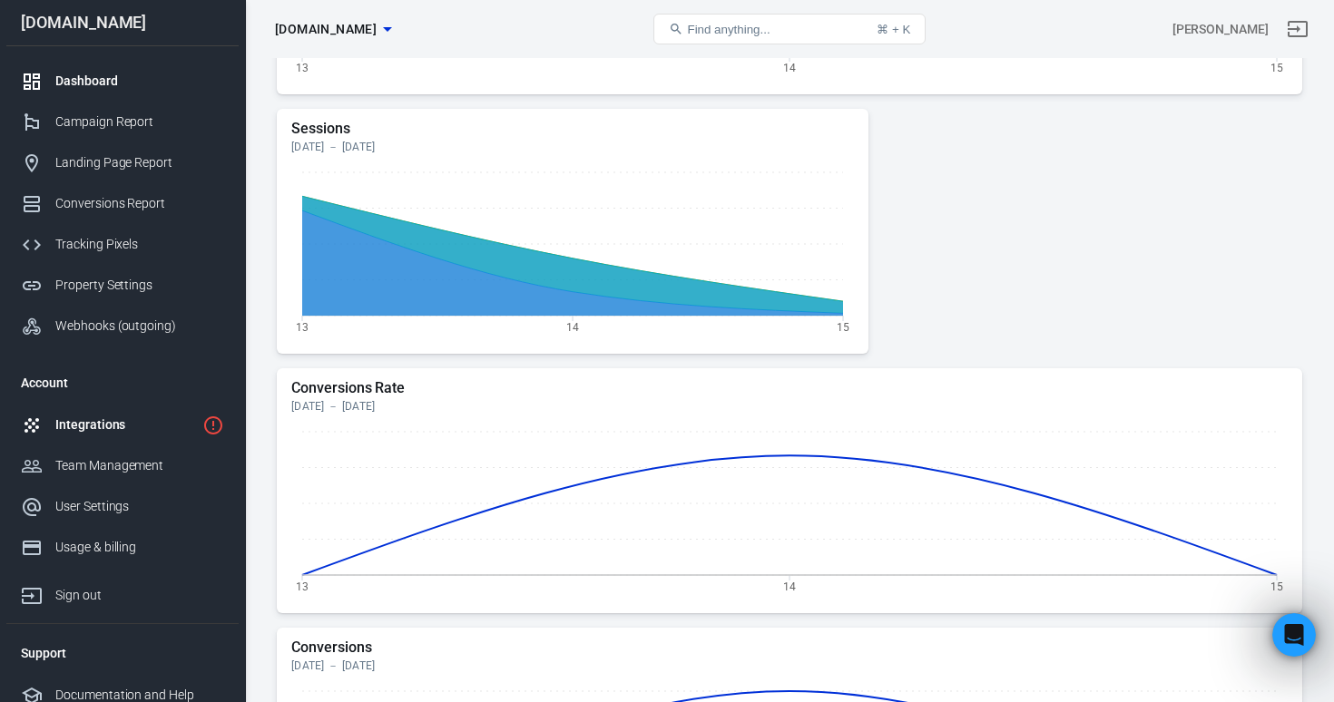
click at [112, 431] on div "Integrations" at bounding box center [125, 425] width 140 height 19
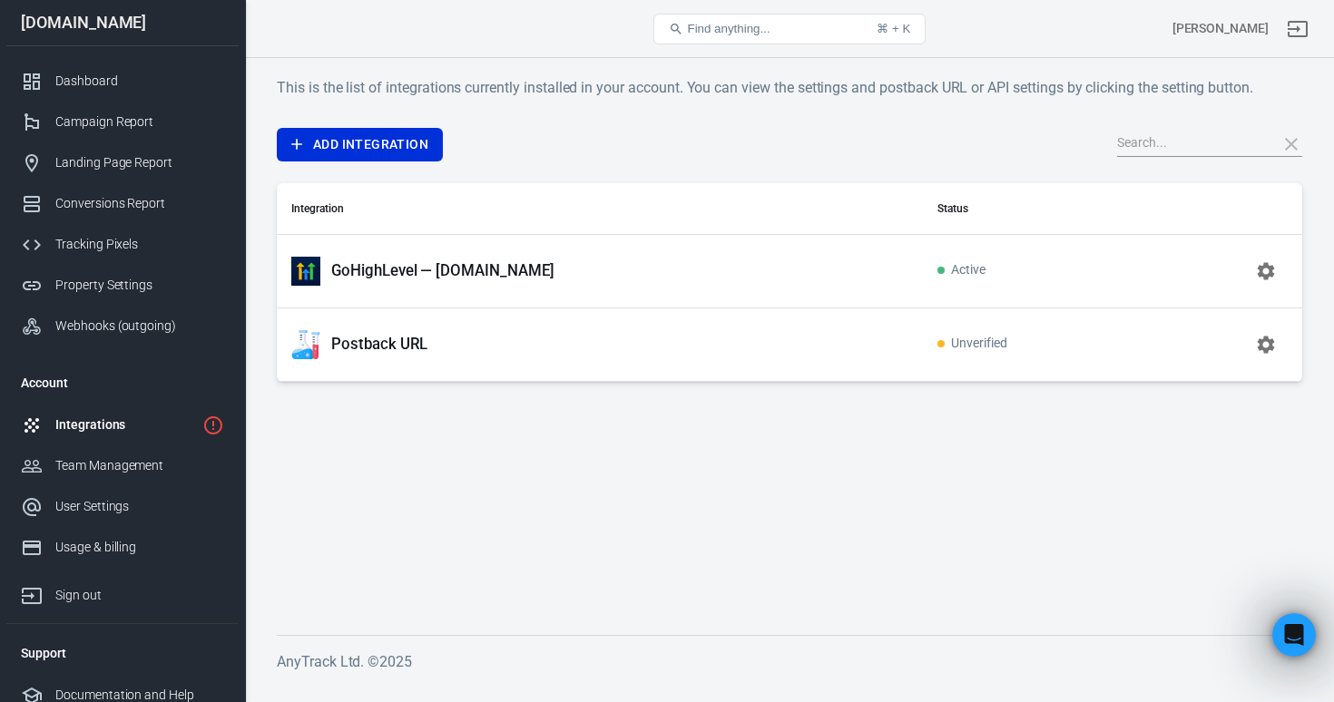
click at [465, 277] on p "GoHighLevel — [DOMAIN_NAME]" at bounding box center [442, 270] width 223 height 19
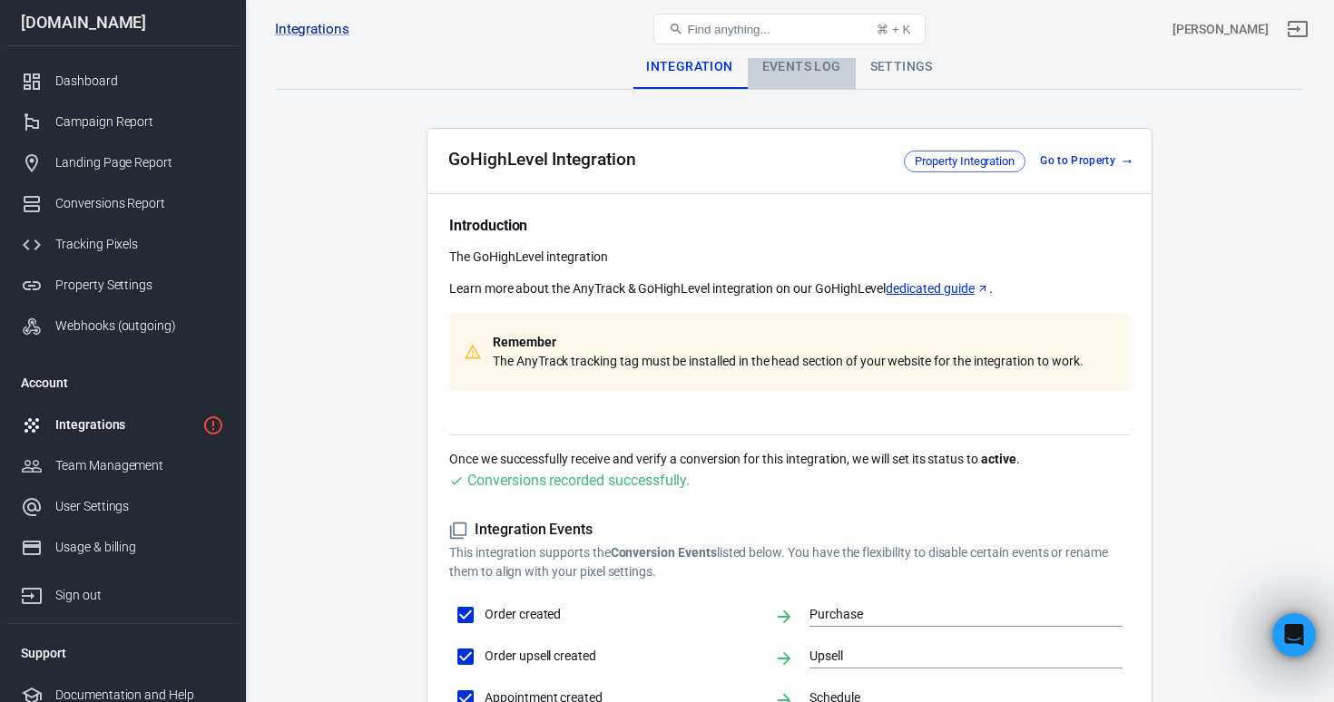
click at [815, 58] on div "Events Log" at bounding box center [802, 67] width 108 height 44
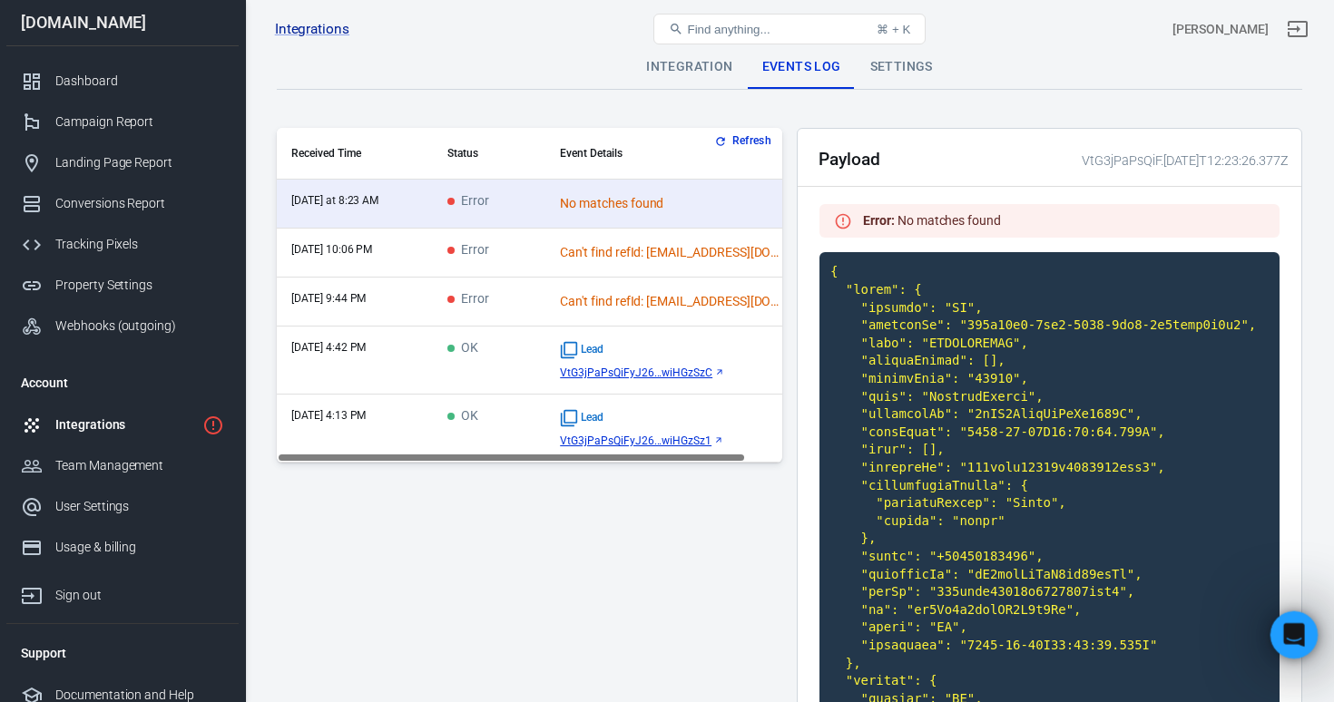
click at [1283, 629] on icon "Open Intercom Messenger" at bounding box center [1292, 633] width 30 height 30
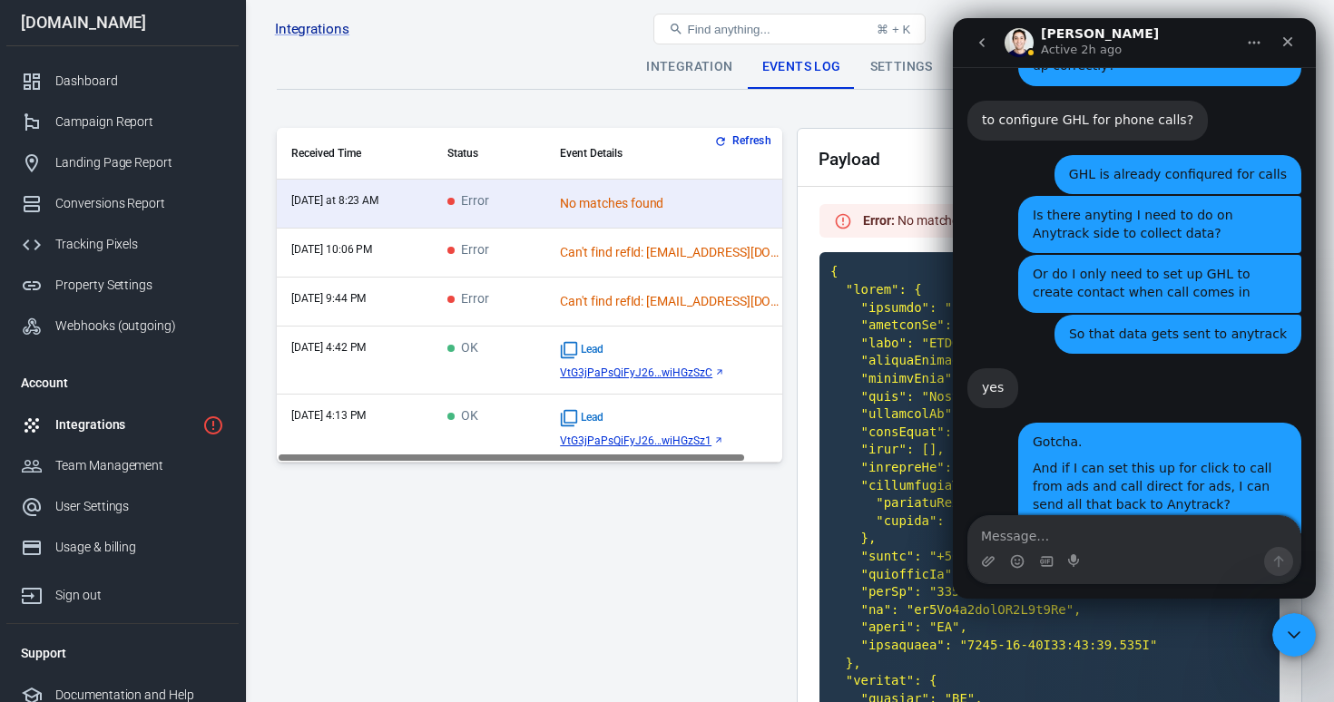
scroll to position [7899, 0]
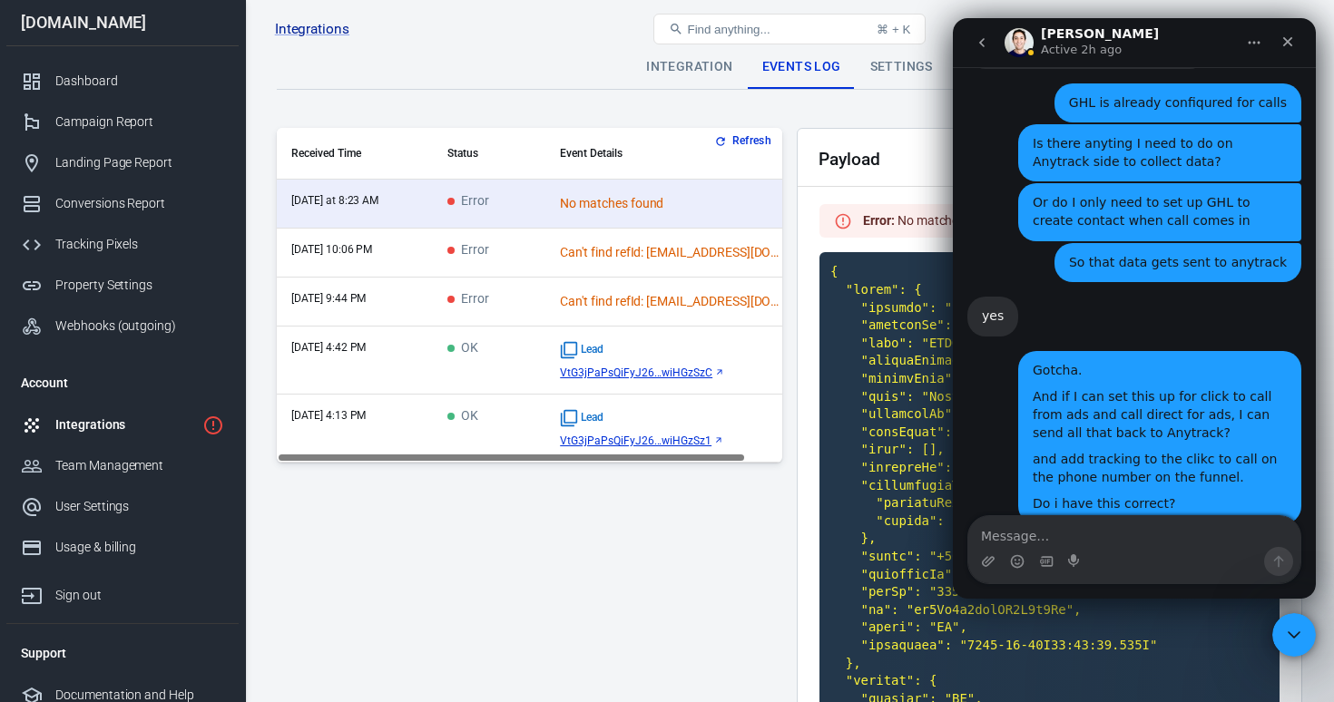
drag, startPoint x: 791, startPoint y: 582, endPoint x: 863, endPoint y: 535, distance: 85.8
click at [791, 582] on div "Refresh Received Time Status Event Details today at 8:23 AM Error No matches fo…" at bounding box center [789, 602] width 1025 height 948
click at [1039, 522] on textarea "Message…" at bounding box center [1134, 531] width 332 height 31
click at [1066, 536] on textarea "Can we hop on a" at bounding box center [1134, 531] width 332 height 31
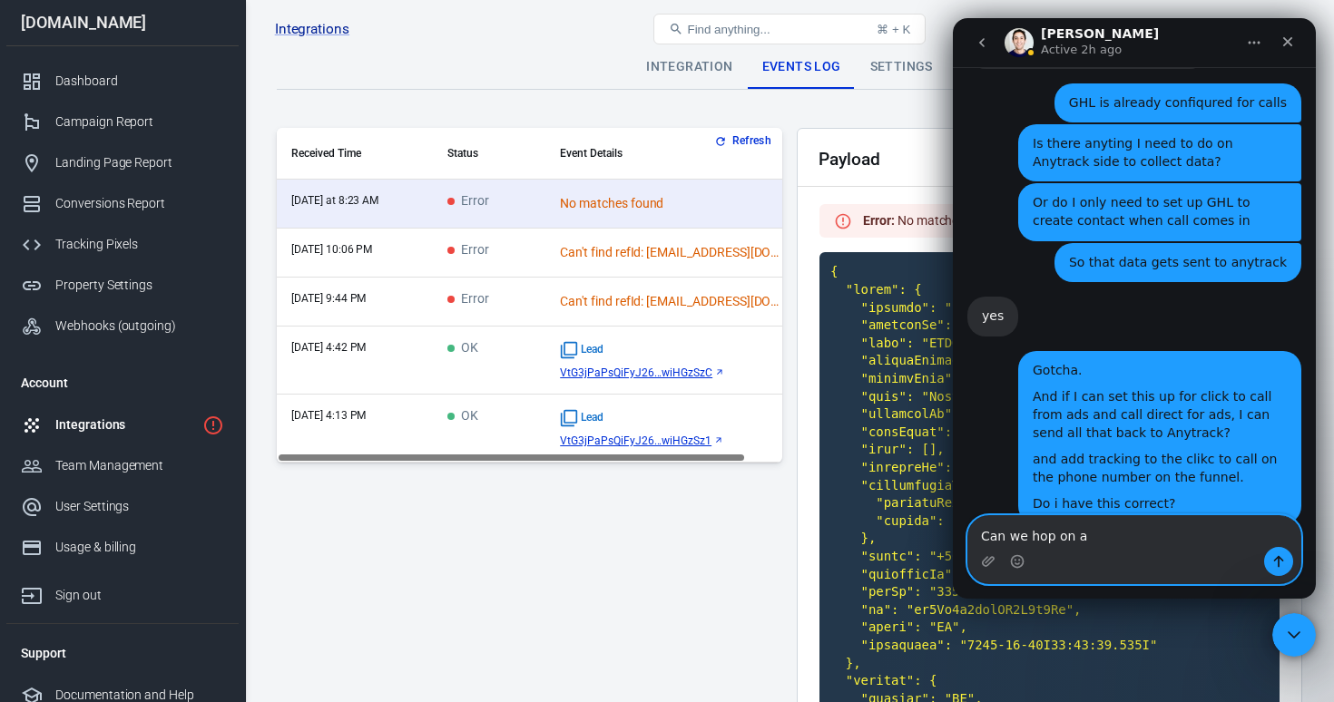
click at [1066, 536] on textarea "Can we hop on a" at bounding box center [1134, 531] width 332 height 31
type textarea "Can you hop on a call."
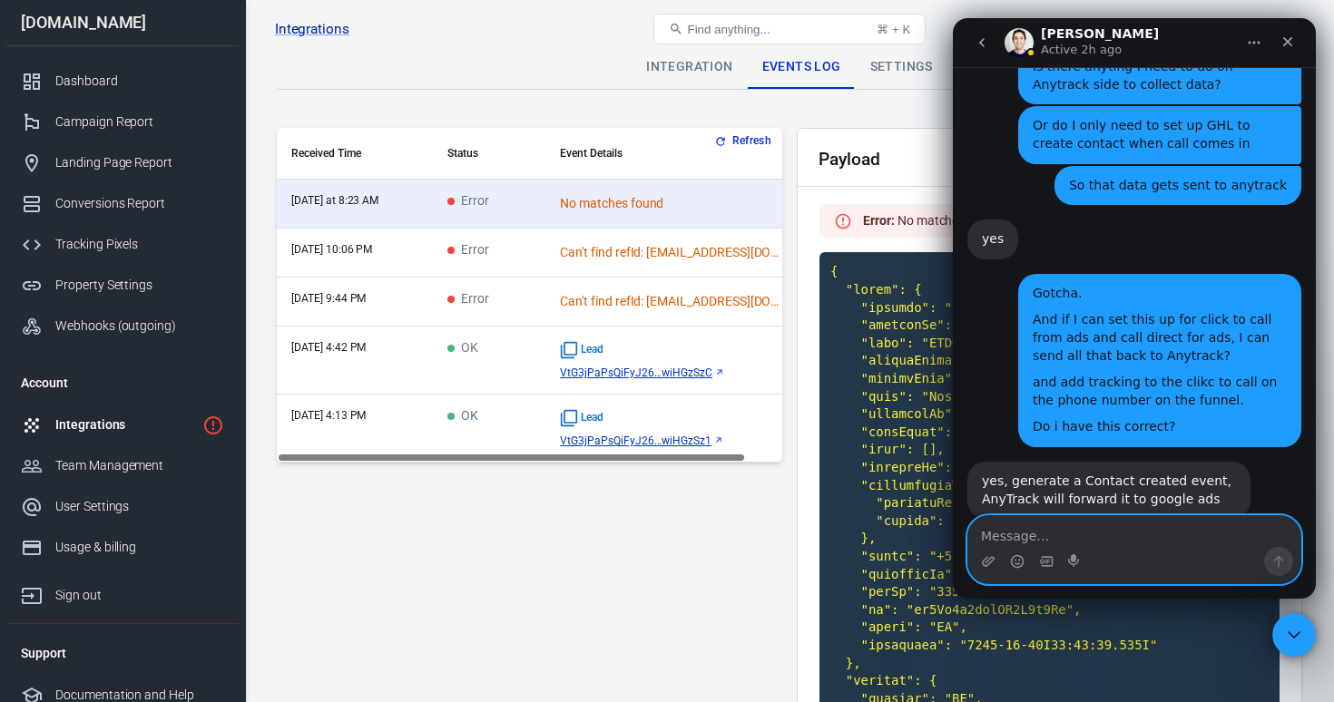
scroll to position [8002, 0]
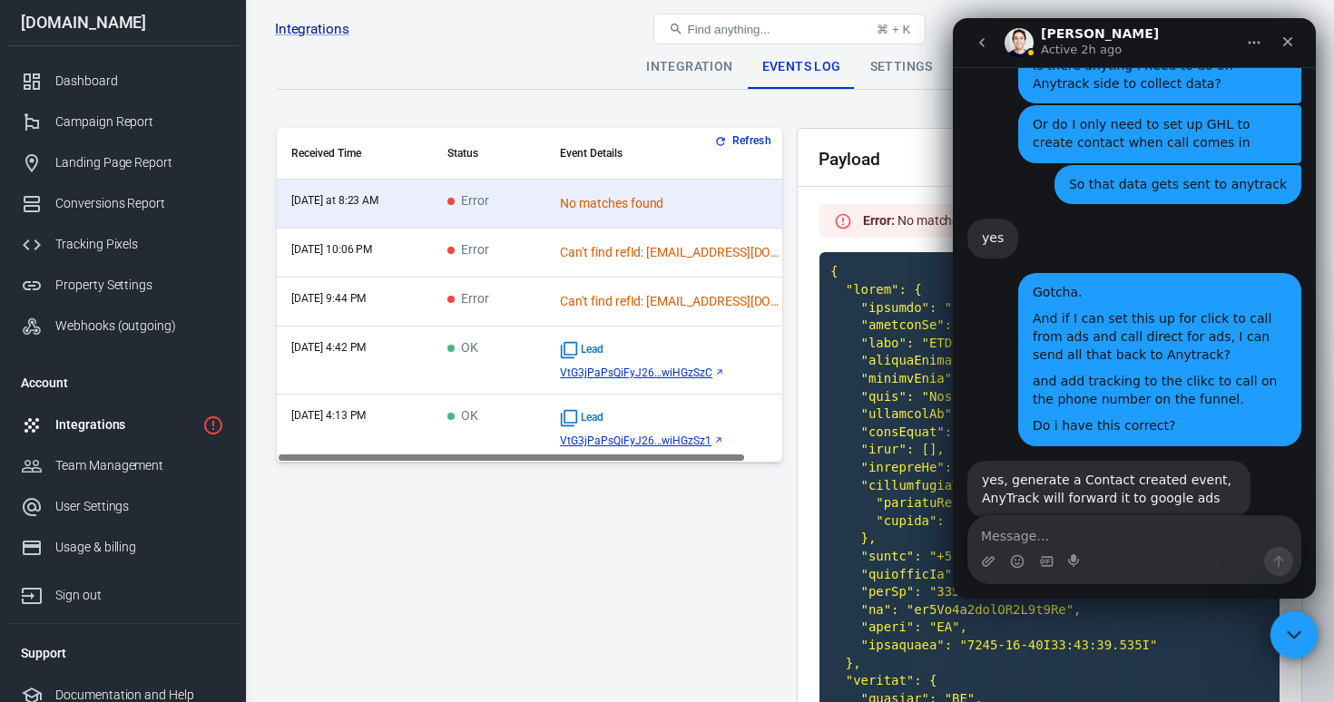
click at [1280, 645] on div "Close Intercom Messenger" at bounding box center [1292, 633] width 44 height 44
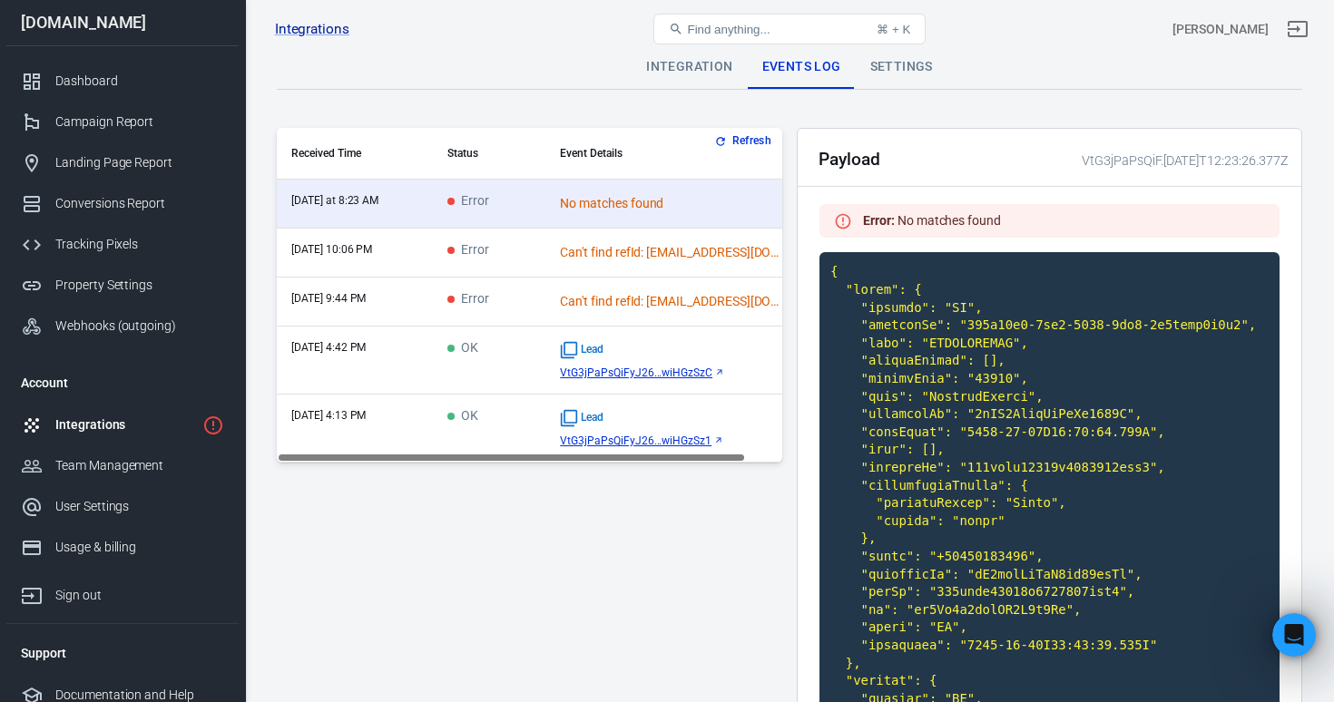
click at [475, 567] on div "Refresh Received Time Status Event Details today at 8:23 AM Error No matches fo…" at bounding box center [529, 602] width 505 height 948
click at [355, 554] on div "Refresh Received Time Status Event Details today at 8:23 AM Error No matches fo…" at bounding box center [529, 602] width 505 height 948
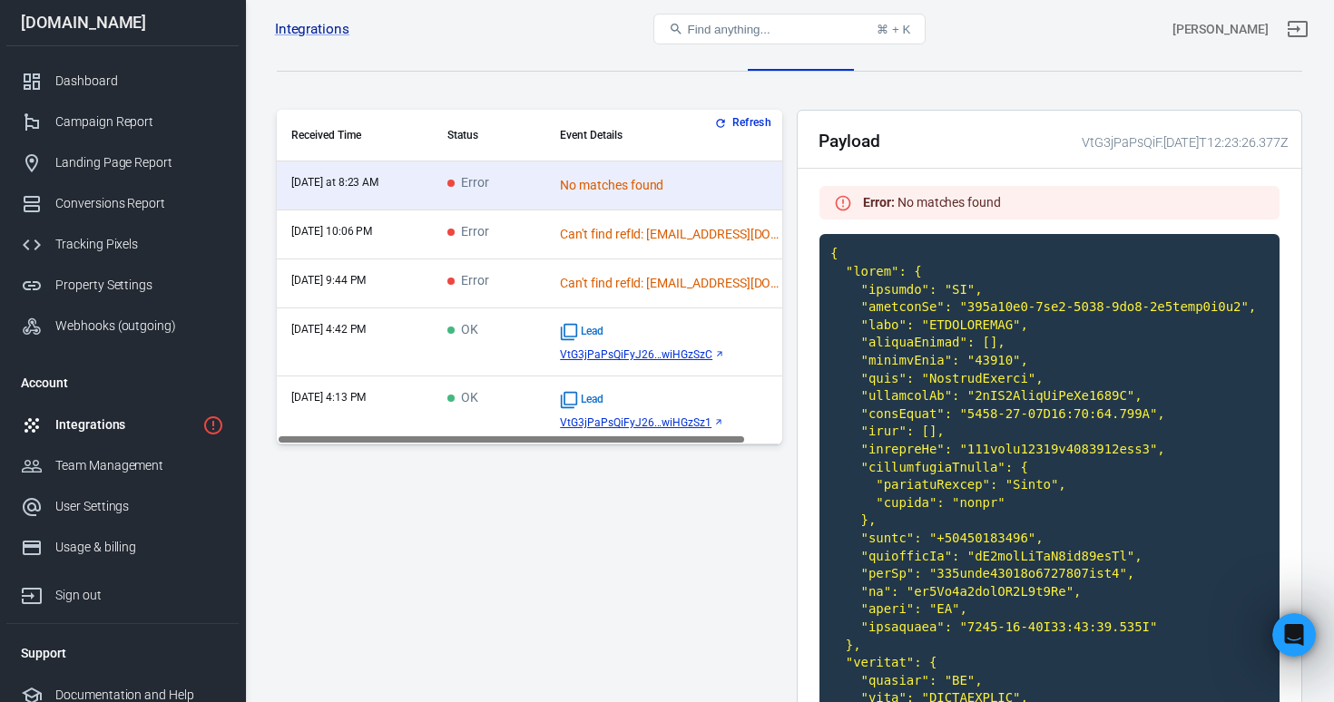
scroll to position [0, 0]
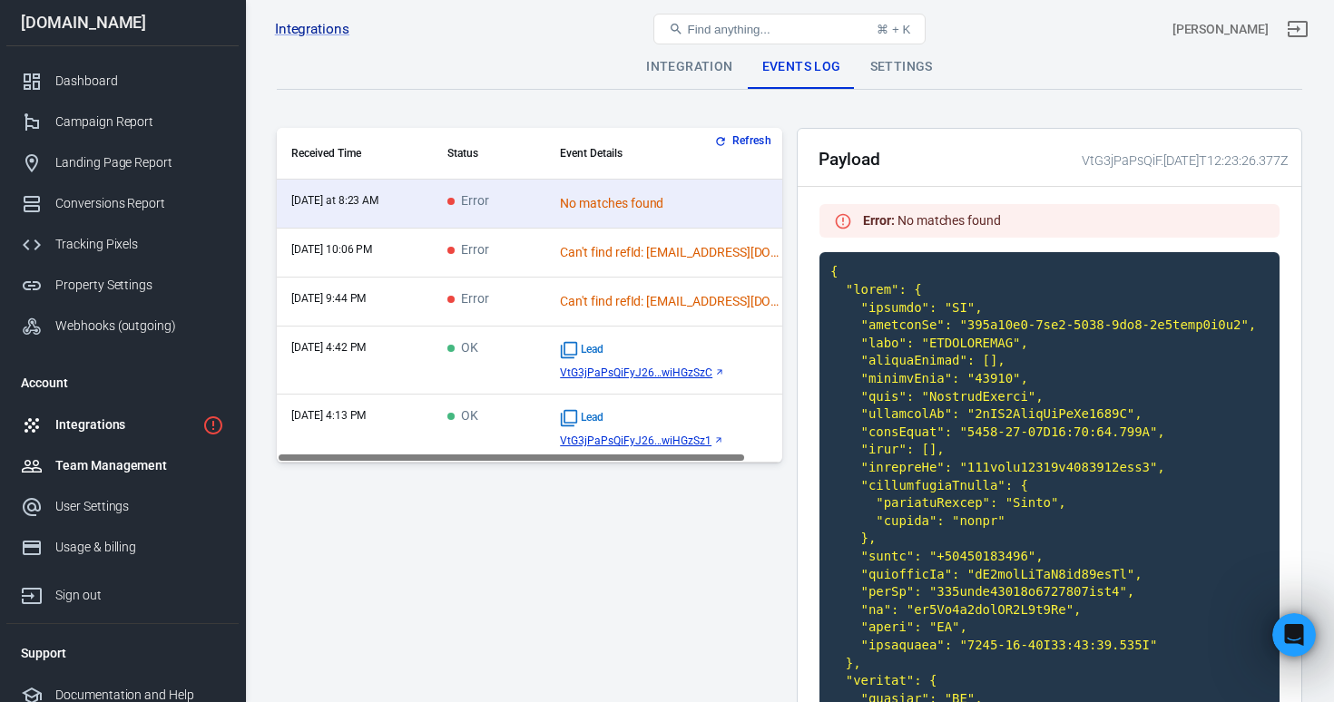
click at [119, 463] on div "Team Management" at bounding box center [139, 465] width 169 height 19
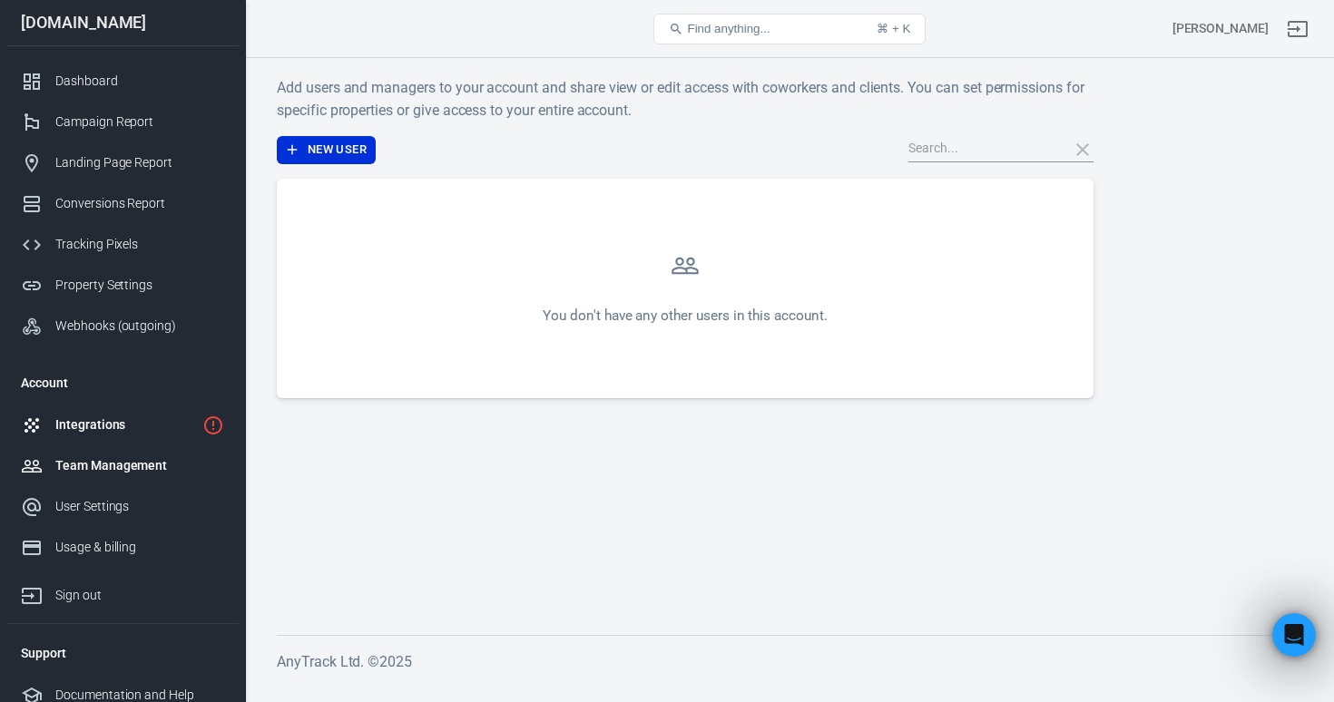
click at [112, 425] on div "Integrations" at bounding box center [125, 425] width 140 height 19
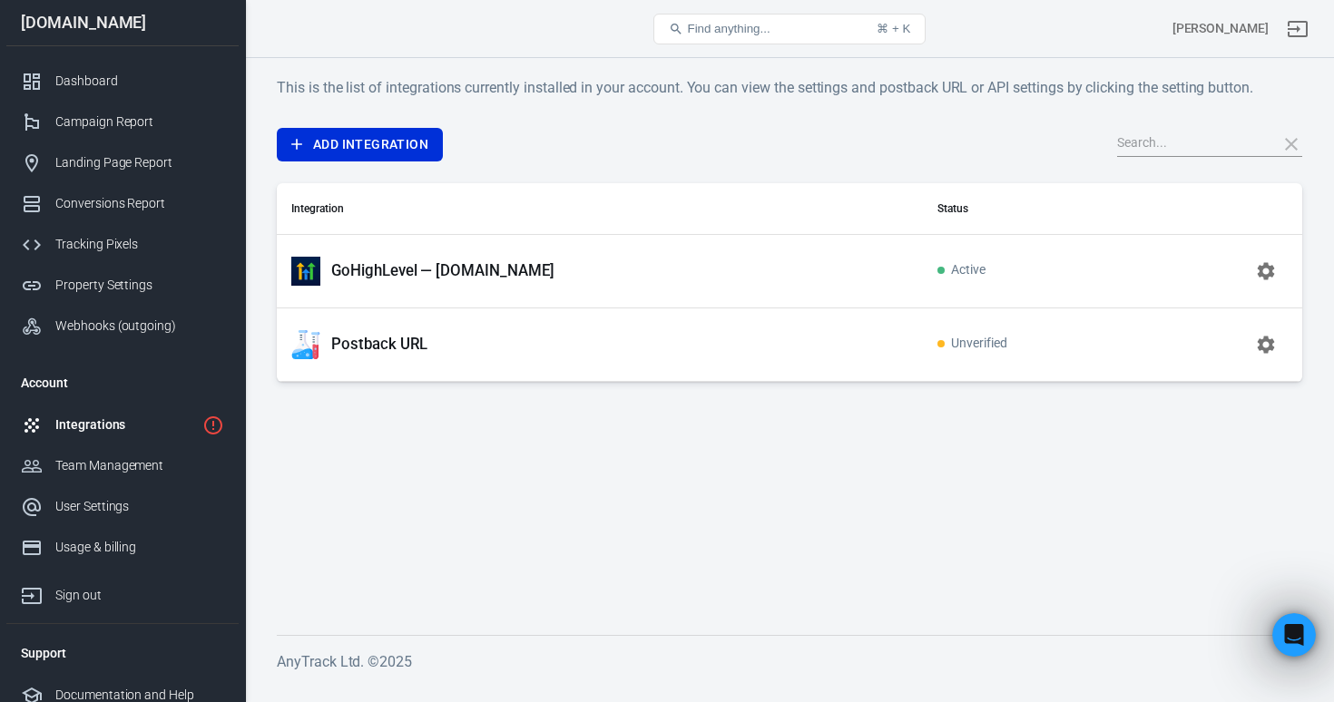
click at [427, 270] on p "GoHighLevel — [DOMAIN_NAME]" at bounding box center [442, 270] width 223 height 19
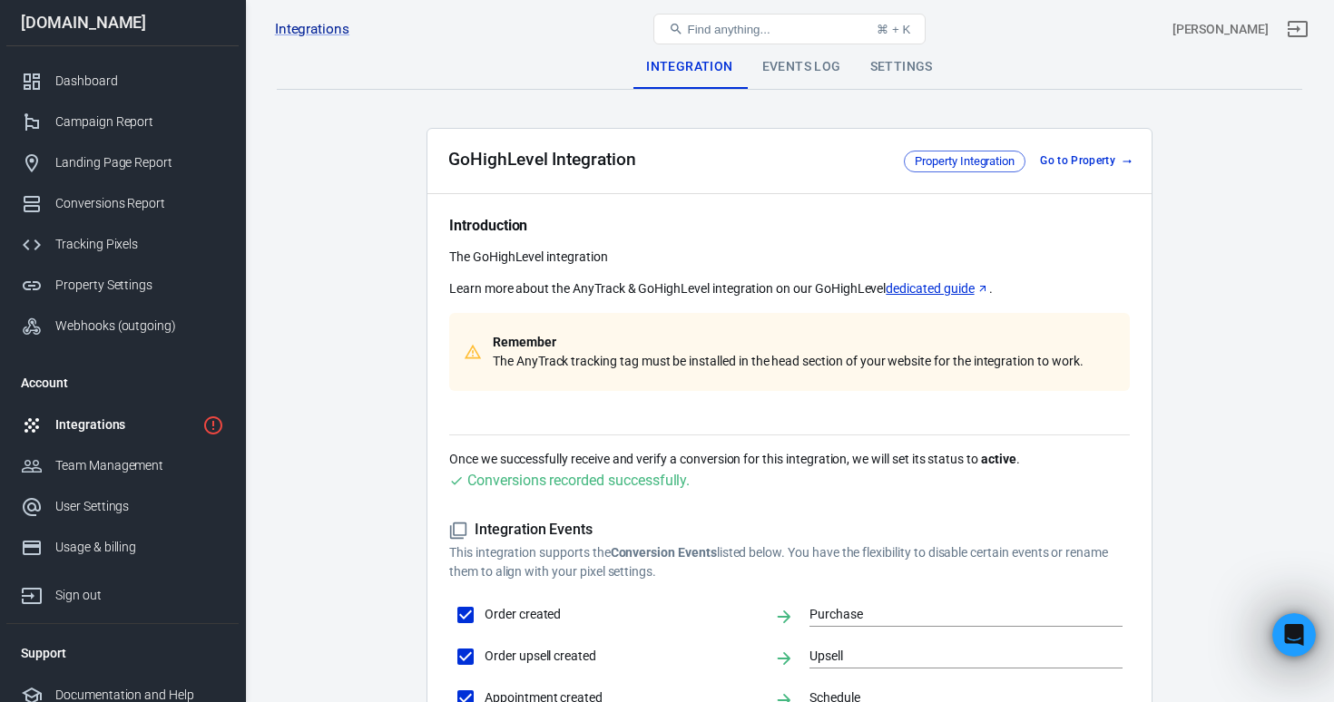
click at [819, 64] on div "Events Log" at bounding box center [802, 67] width 108 height 44
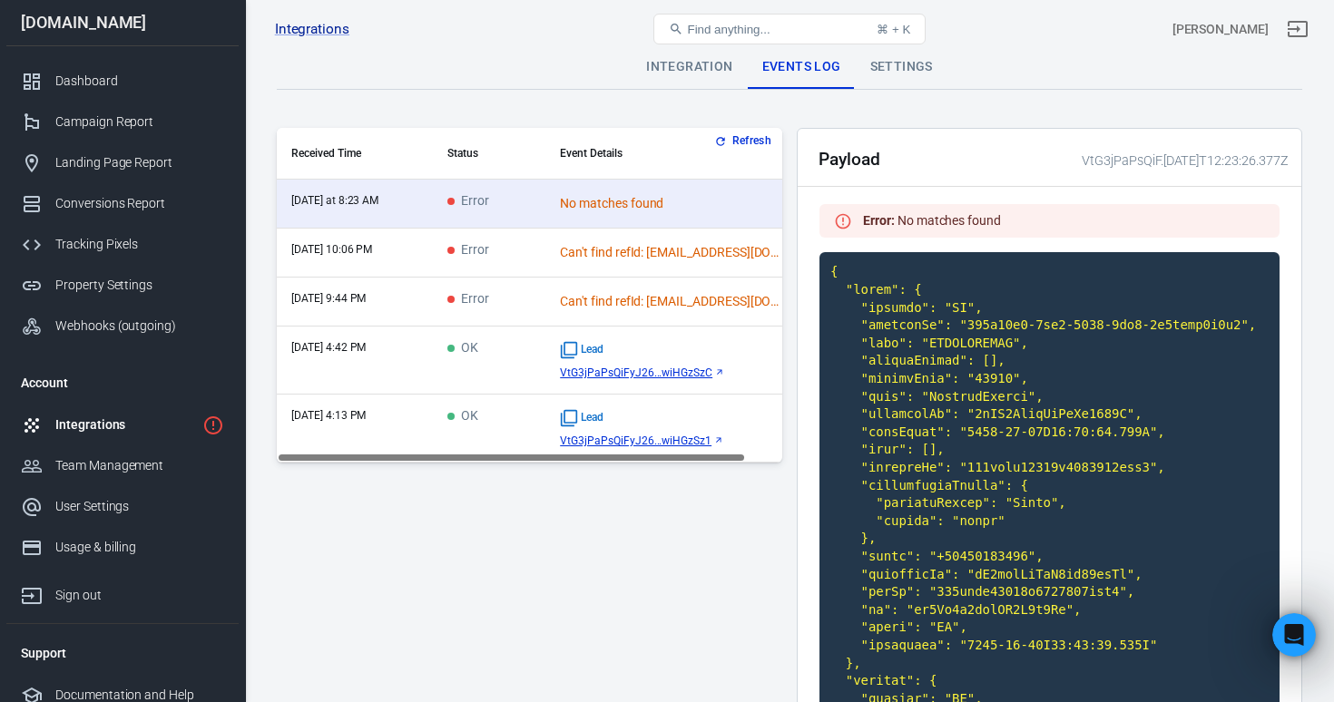
click at [692, 73] on div "Integration" at bounding box center [689, 67] width 115 height 44
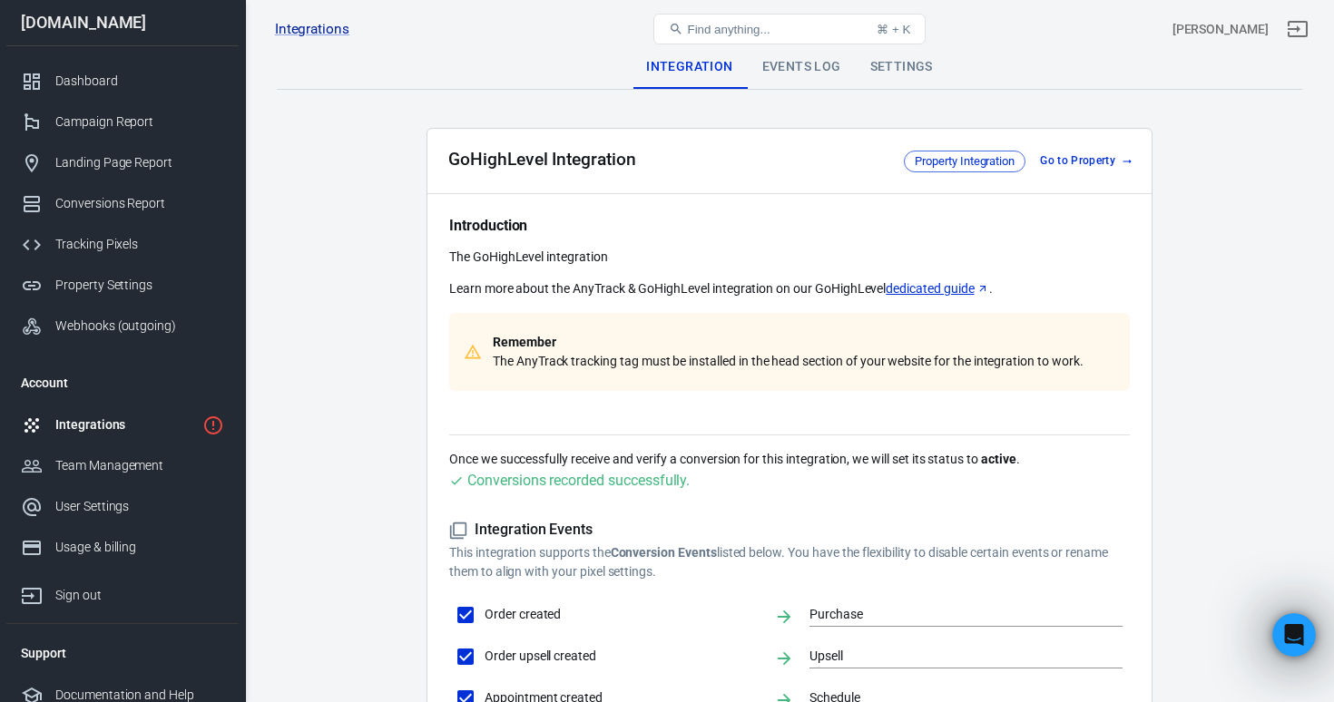
click at [123, 425] on div "Integrations" at bounding box center [125, 425] width 140 height 19
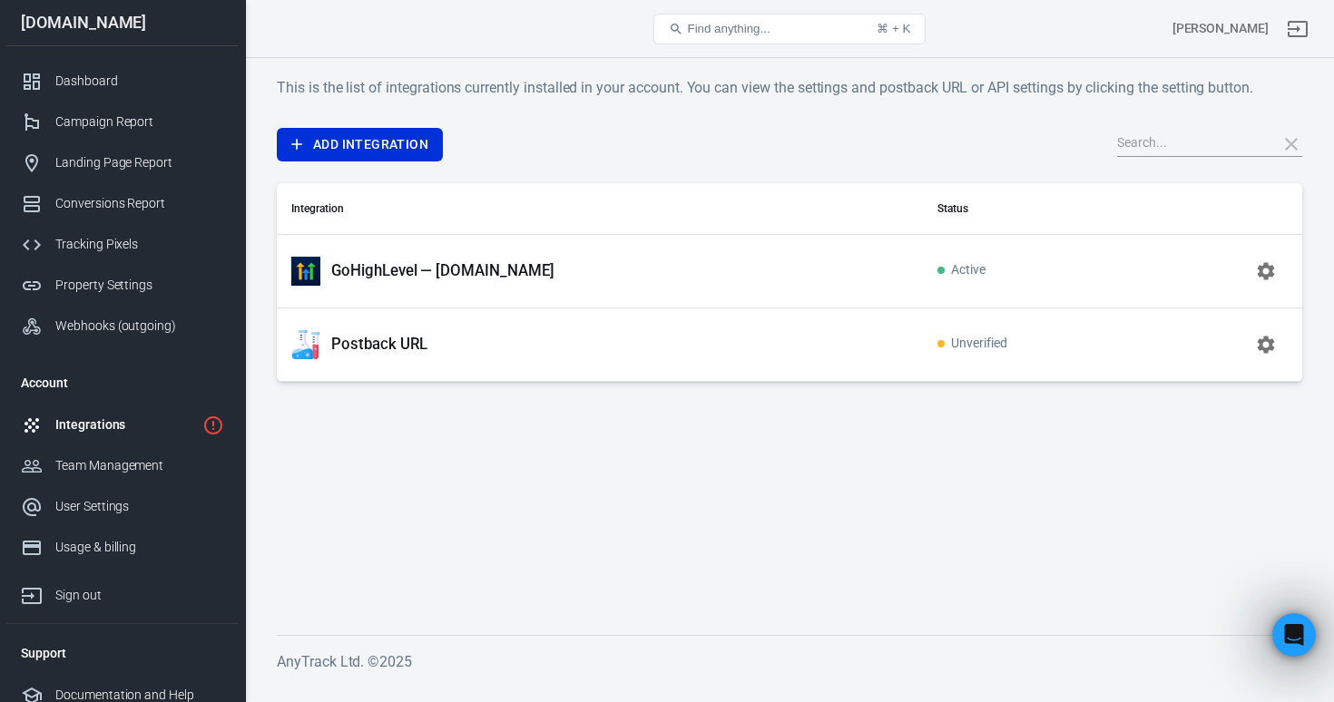
click at [365, 348] on p "Postback URL" at bounding box center [379, 344] width 96 height 19
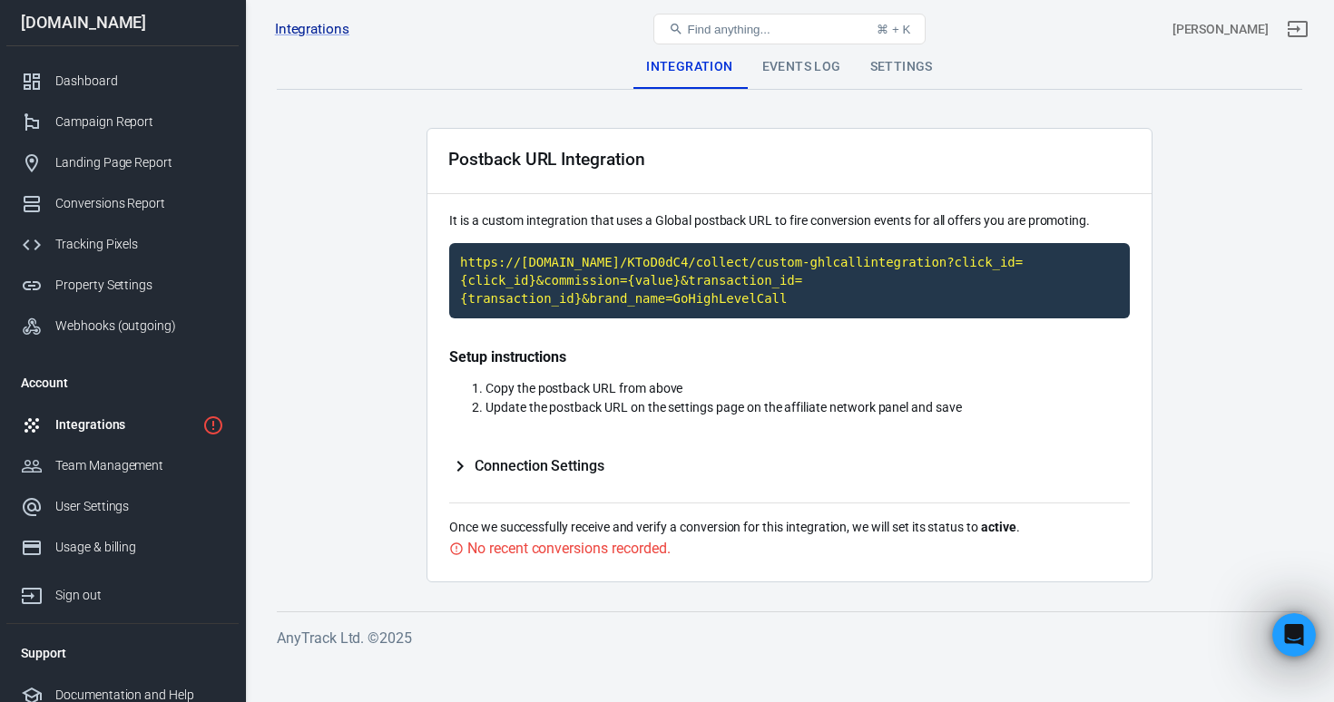
click at [127, 433] on div "Integrations" at bounding box center [125, 425] width 140 height 19
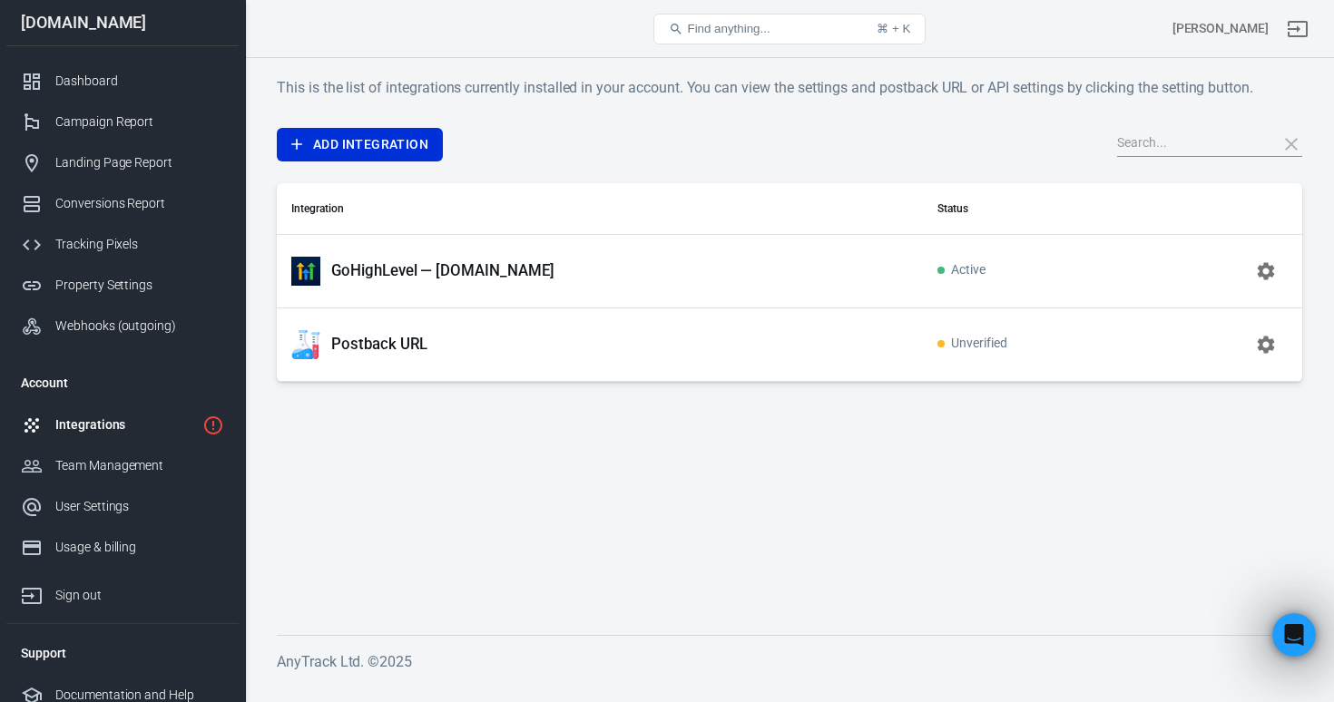
click at [1270, 347] on icon "button" at bounding box center [1266, 344] width 17 height 17
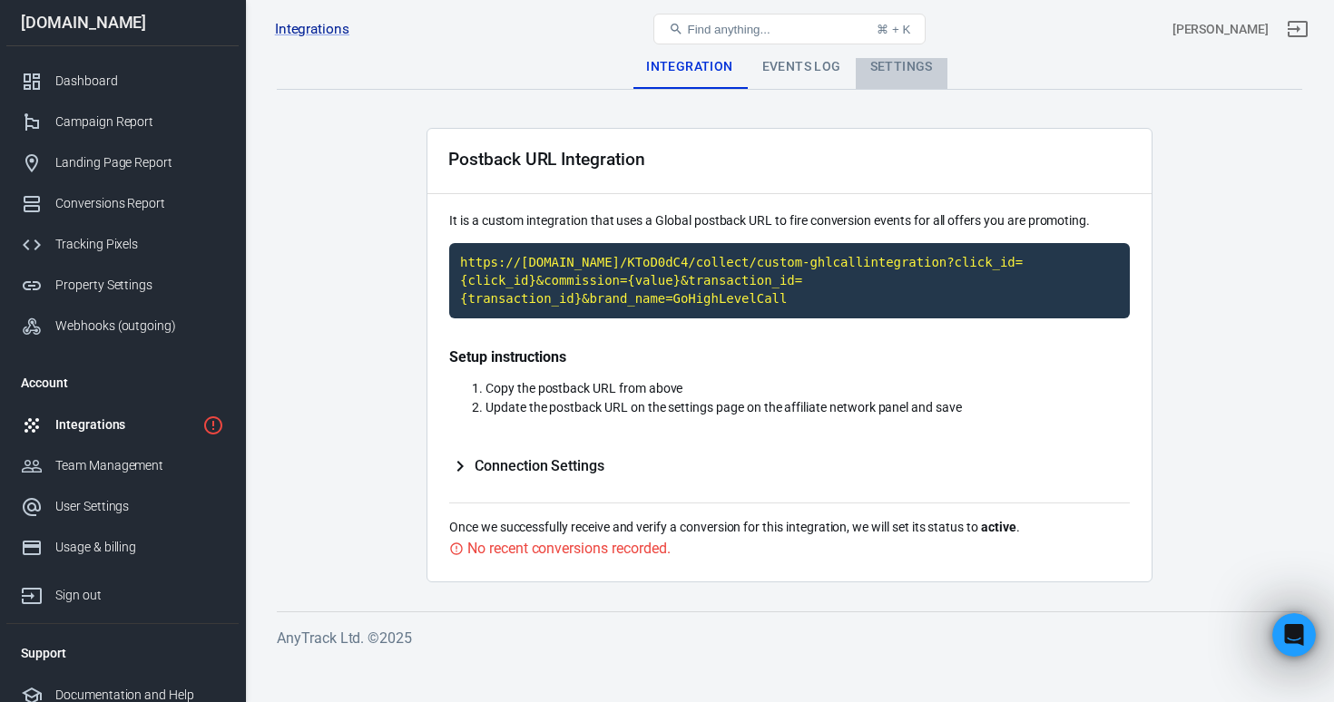
click at [916, 64] on div "Settings" at bounding box center [902, 67] width 92 height 44
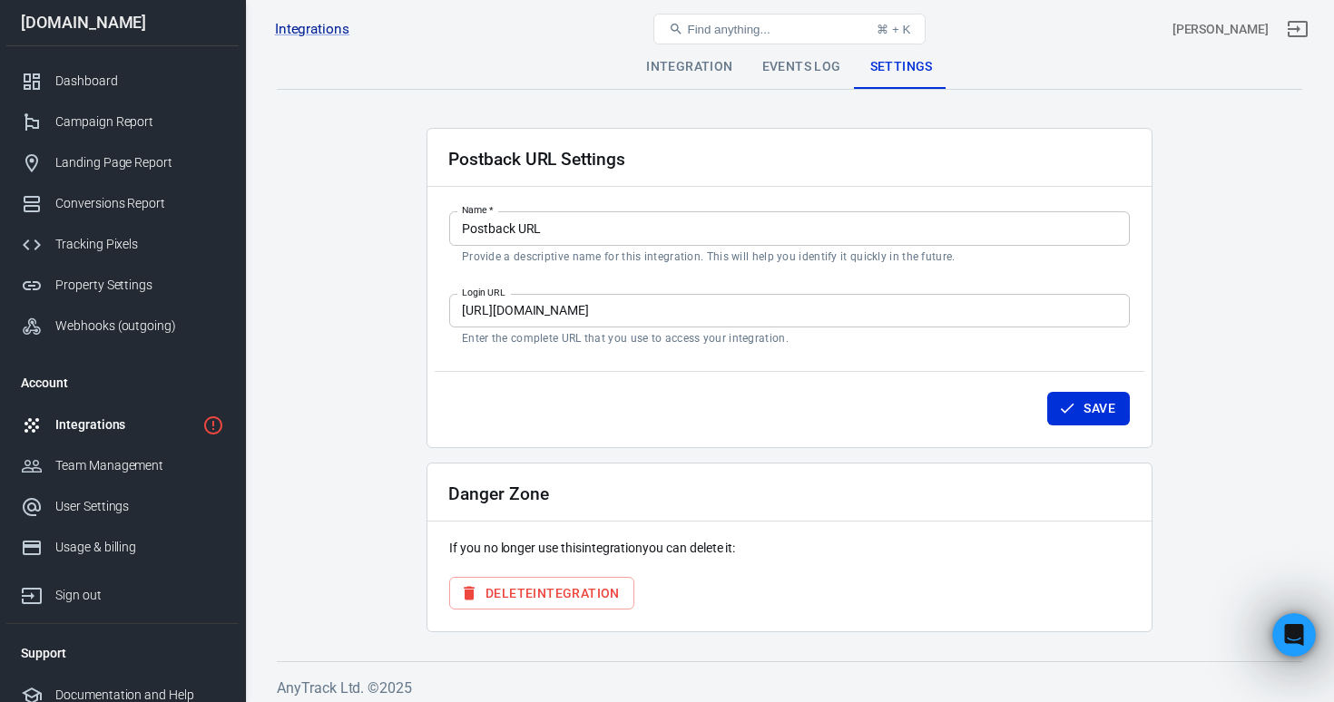
click at [571, 595] on button "Delete Integration" at bounding box center [541, 594] width 185 height 34
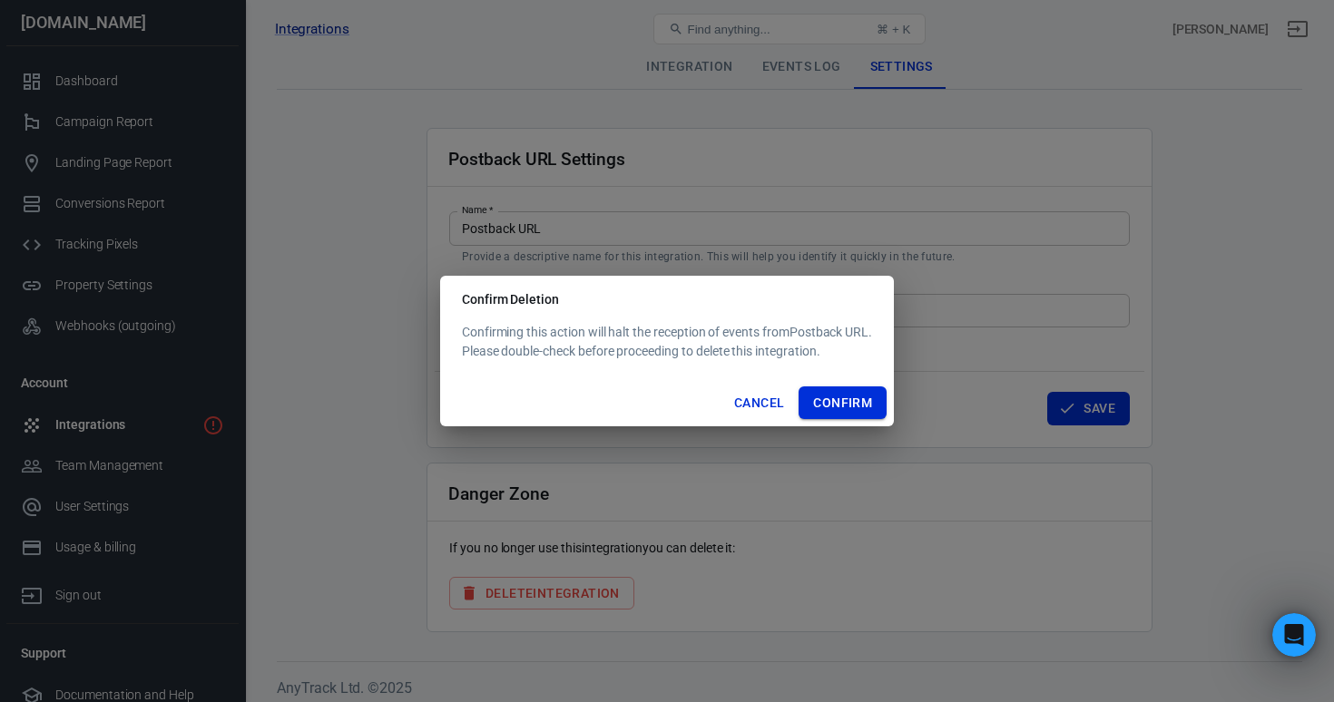
click at [859, 409] on button "Confirm" at bounding box center [843, 404] width 88 height 34
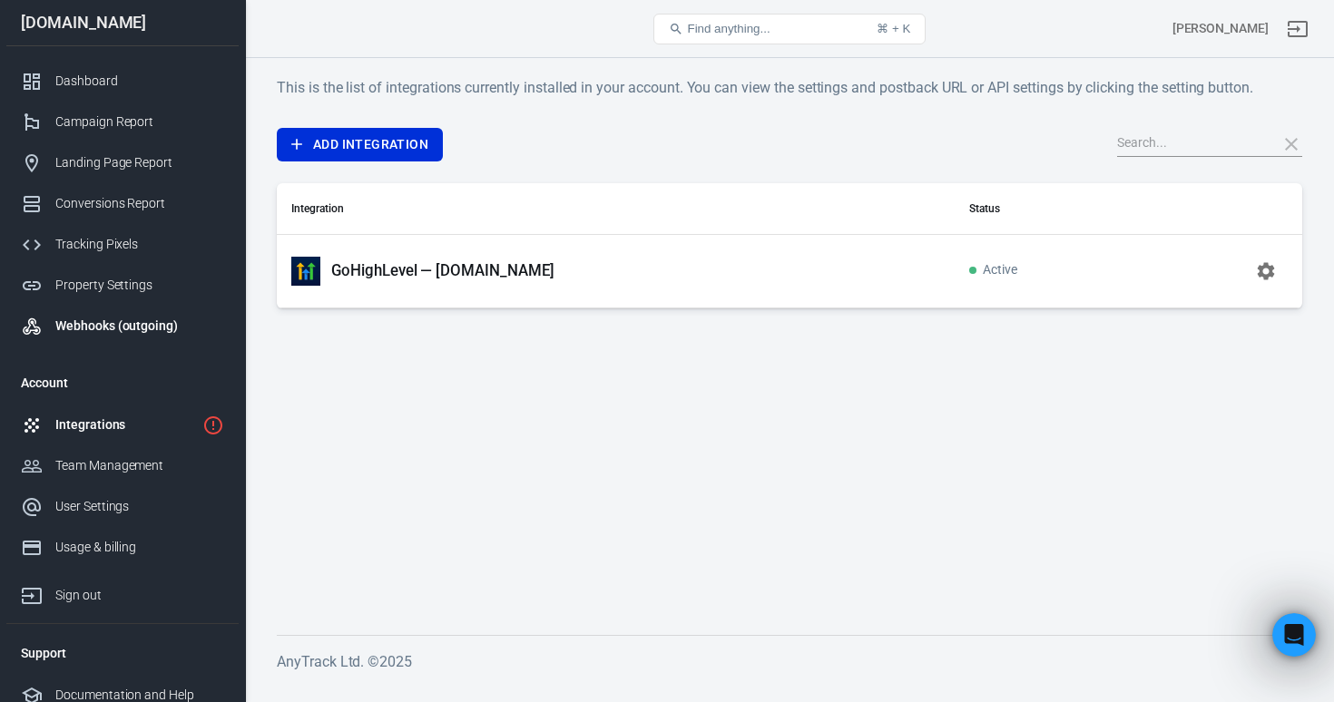
click at [127, 330] on div "Webhooks (outgoing)" at bounding box center [139, 326] width 169 height 19
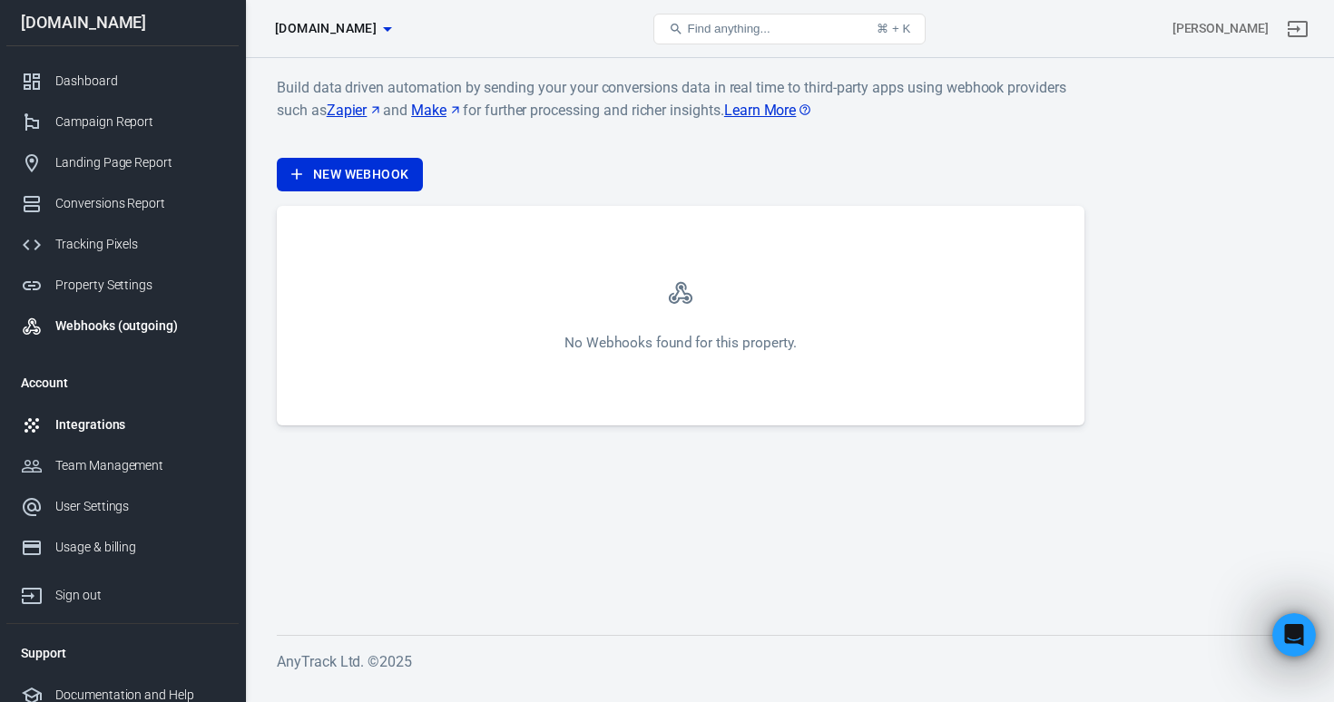
click at [123, 417] on div "Integrations" at bounding box center [139, 425] width 169 height 19
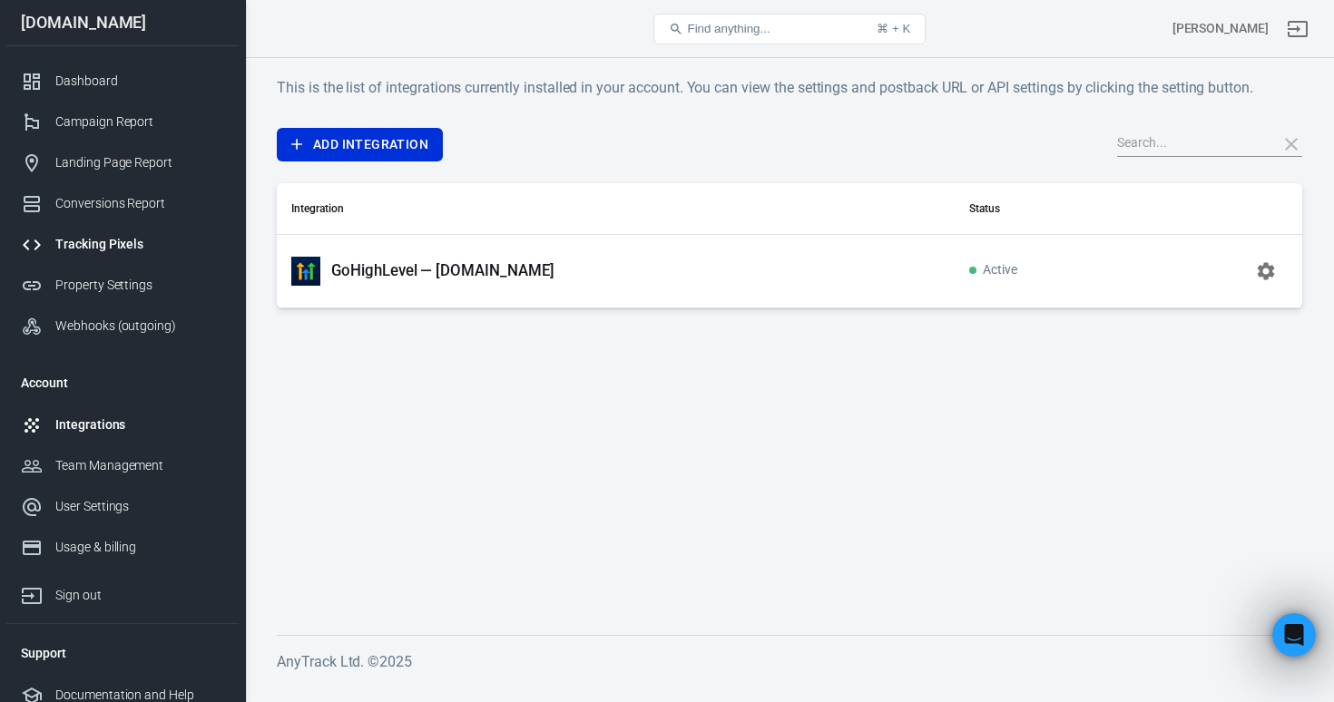
click at [125, 253] on div "Tracking Pixels" at bounding box center [139, 244] width 169 height 19
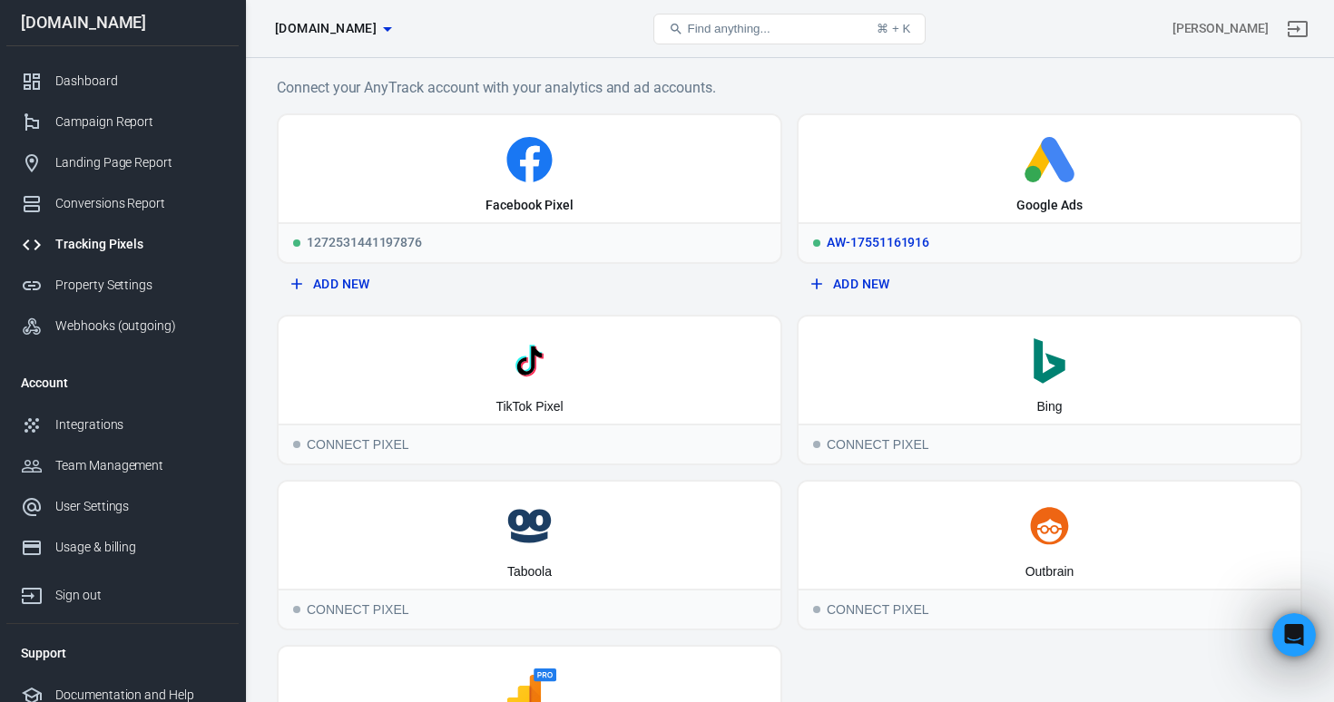
click at [923, 181] on icon at bounding box center [1049, 159] width 487 height 45
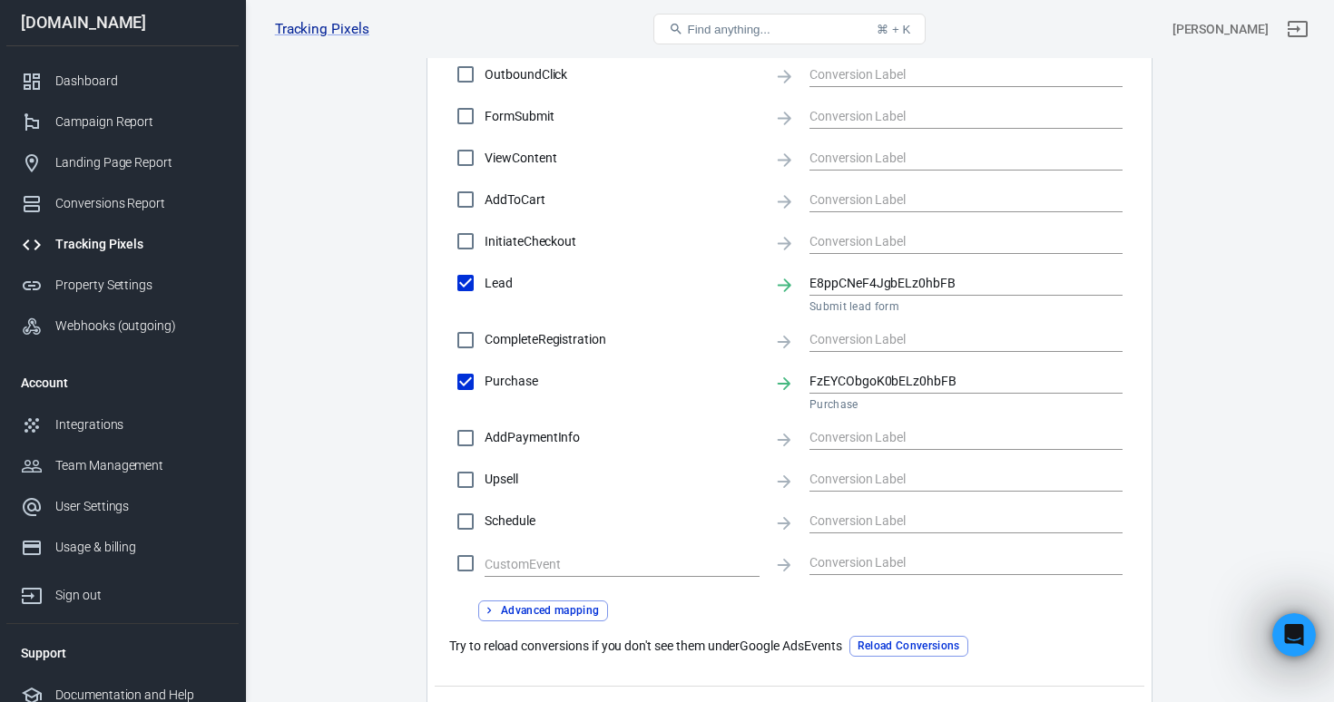
scroll to position [811, 0]
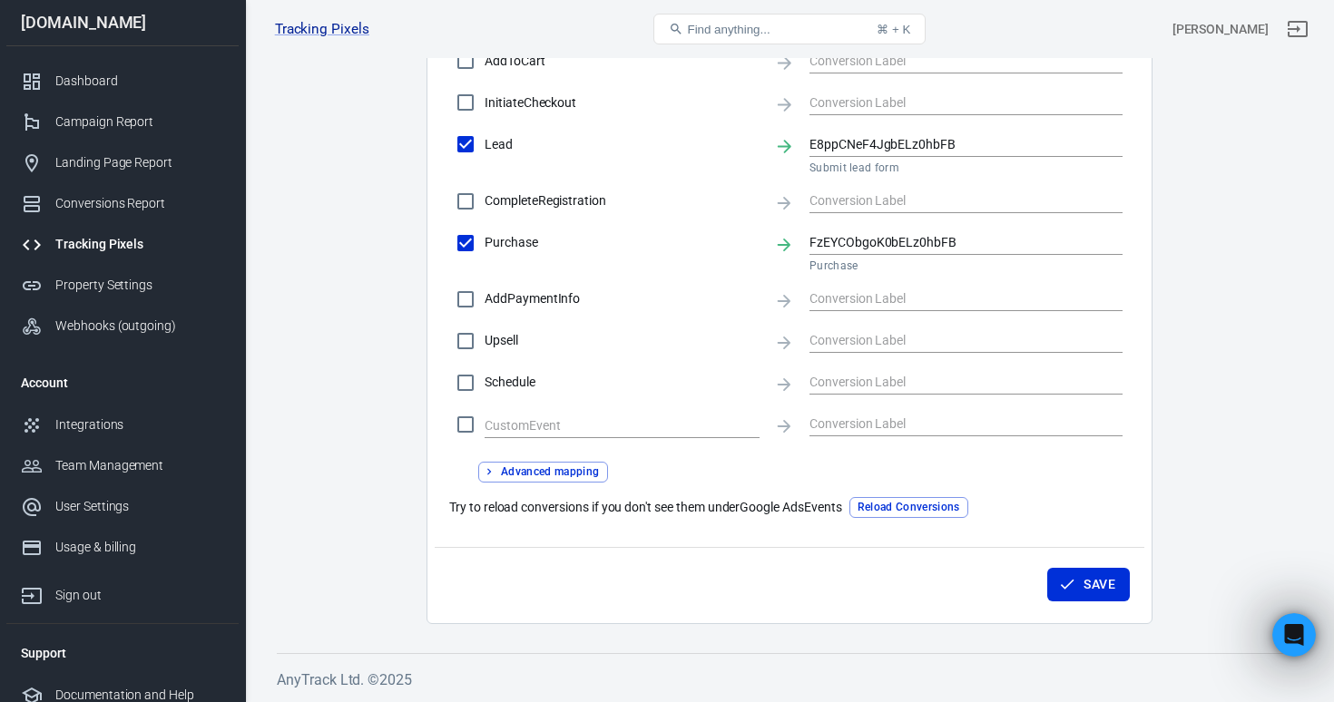
click at [526, 471] on button "Advanced mapping" at bounding box center [543, 472] width 130 height 21
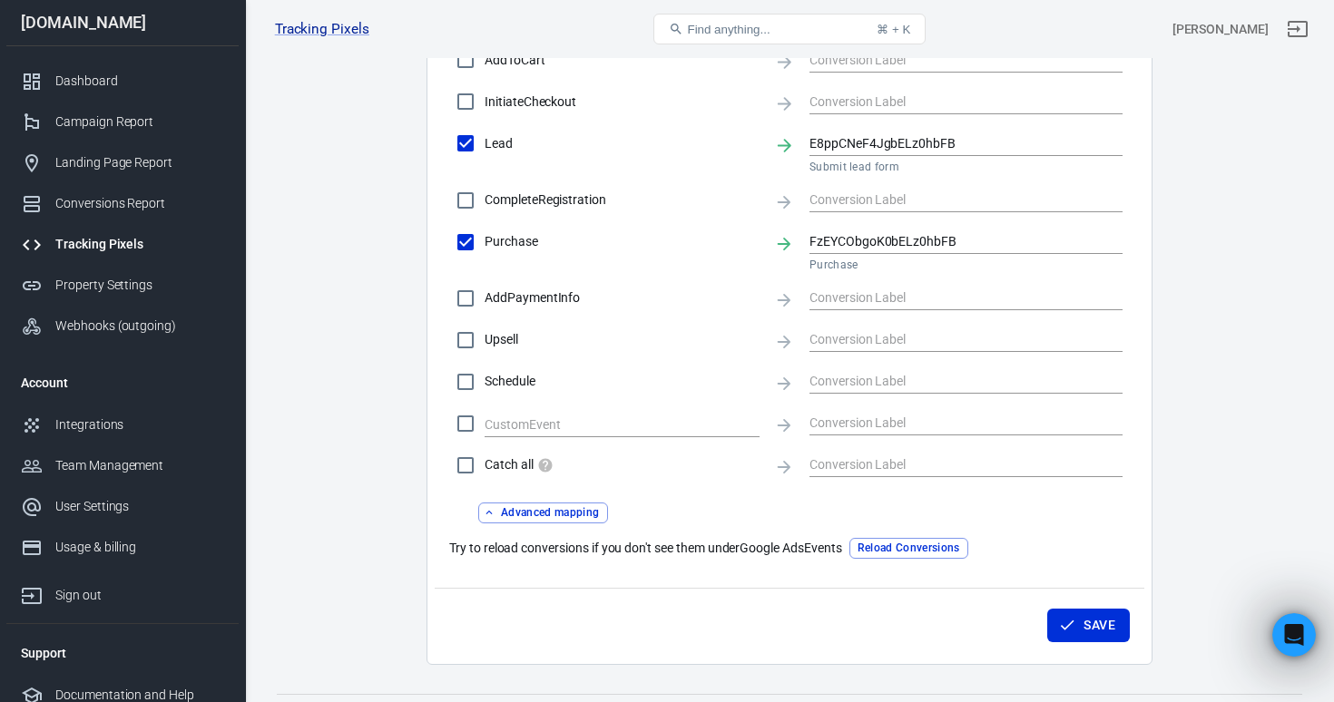
click at [554, 510] on button "Advanced mapping" at bounding box center [543, 513] width 130 height 21
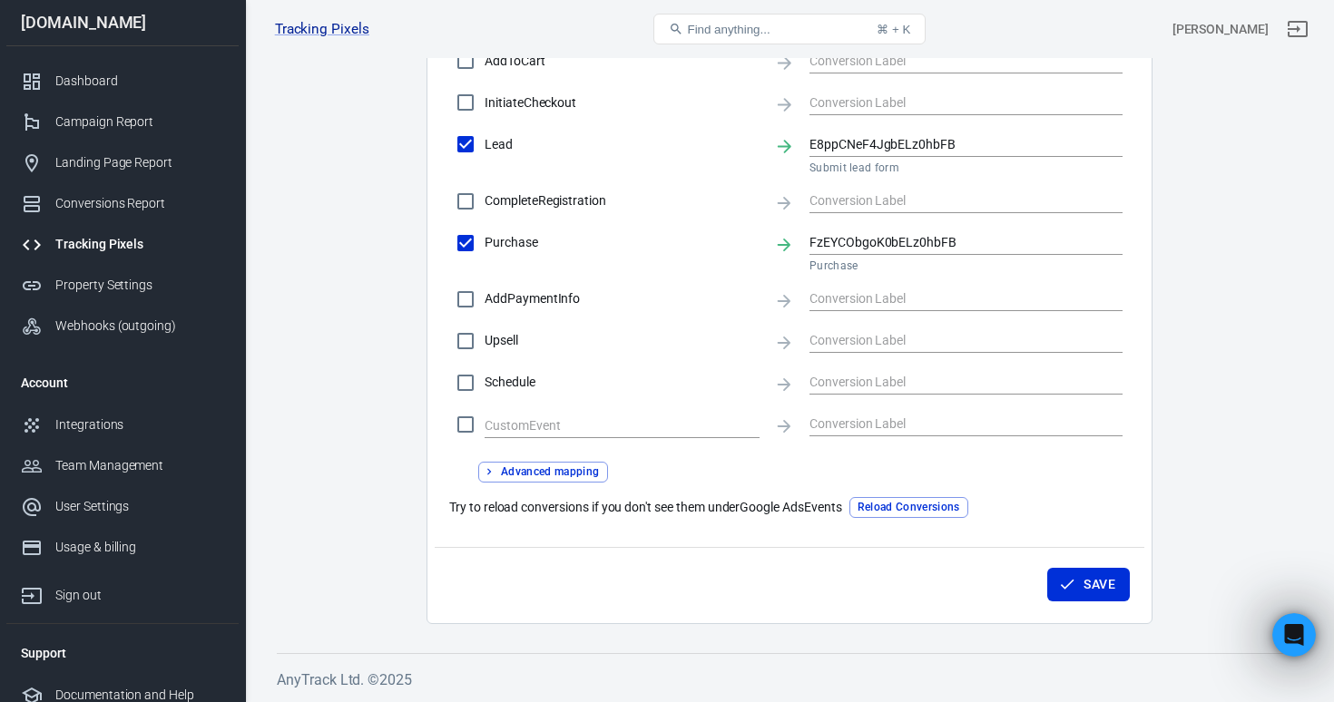
scroll to position [793, 0]
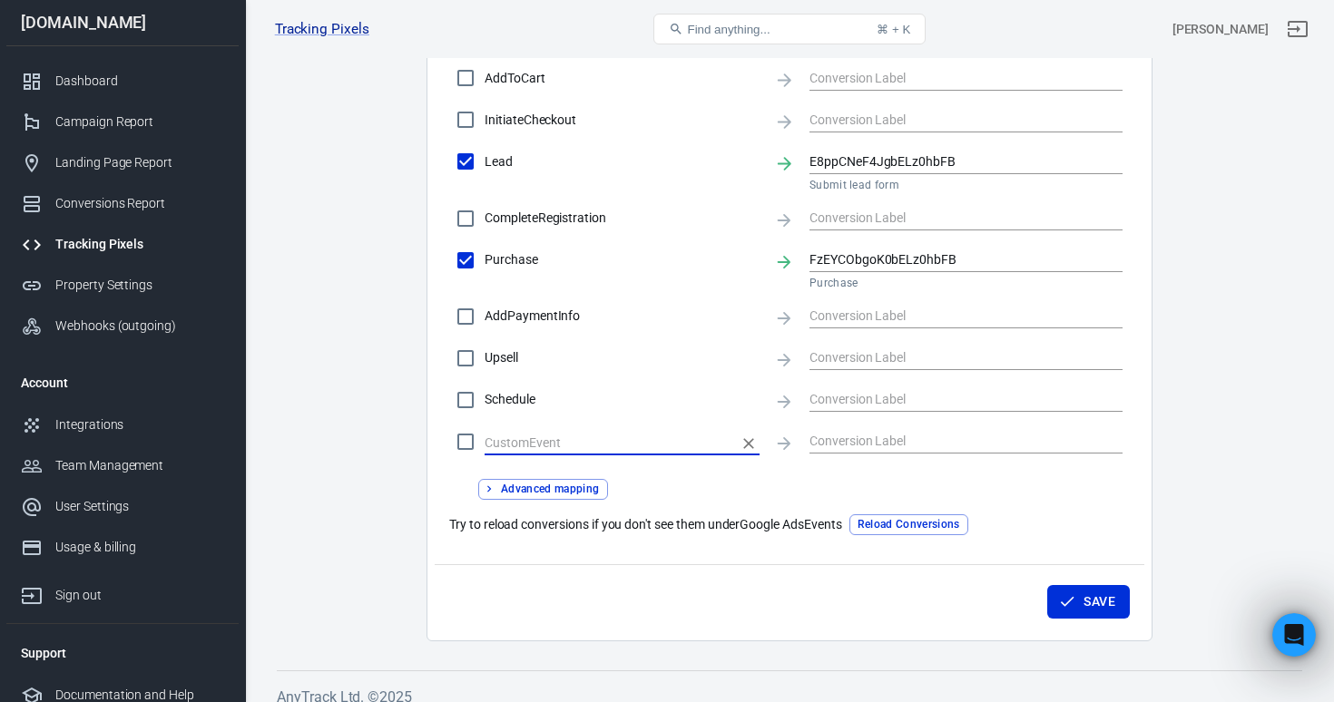
click at [534, 441] on input "text" at bounding box center [609, 443] width 248 height 23
click at [858, 445] on input "text" at bounding box center [953, 441] width 286 height 23
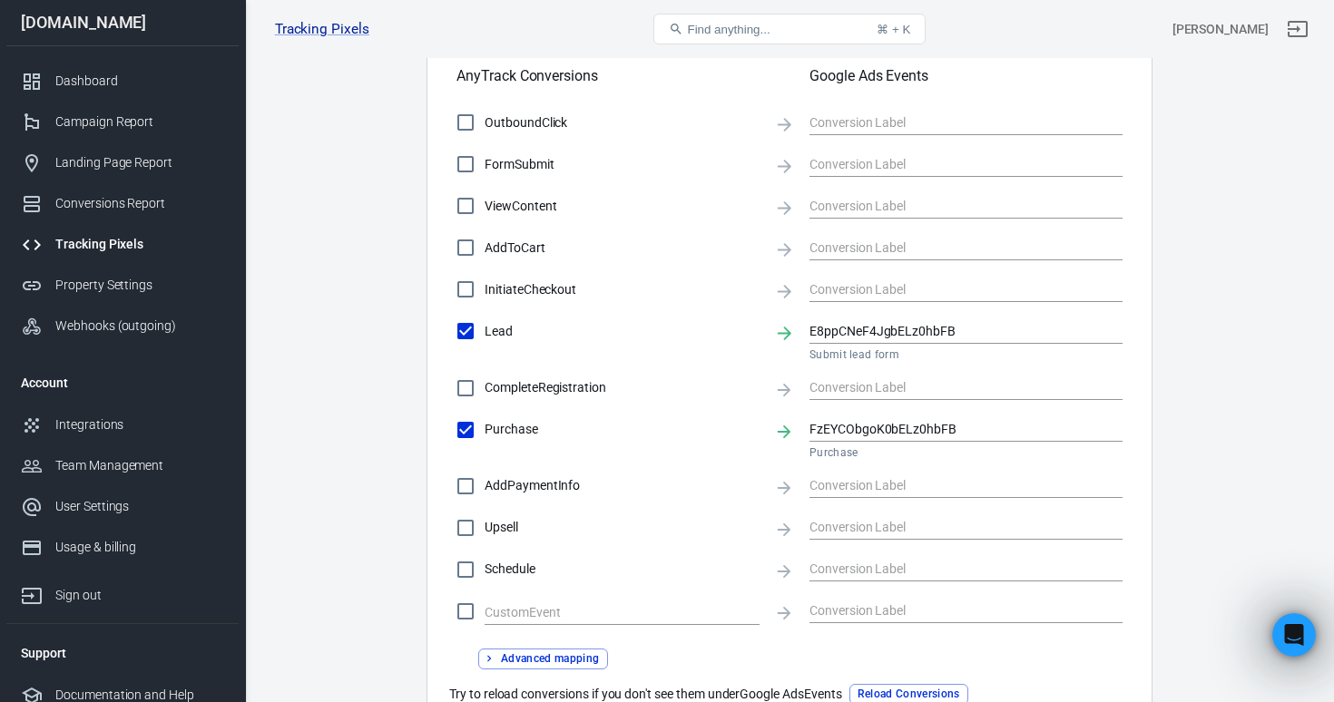
scroll to position [621, 0]
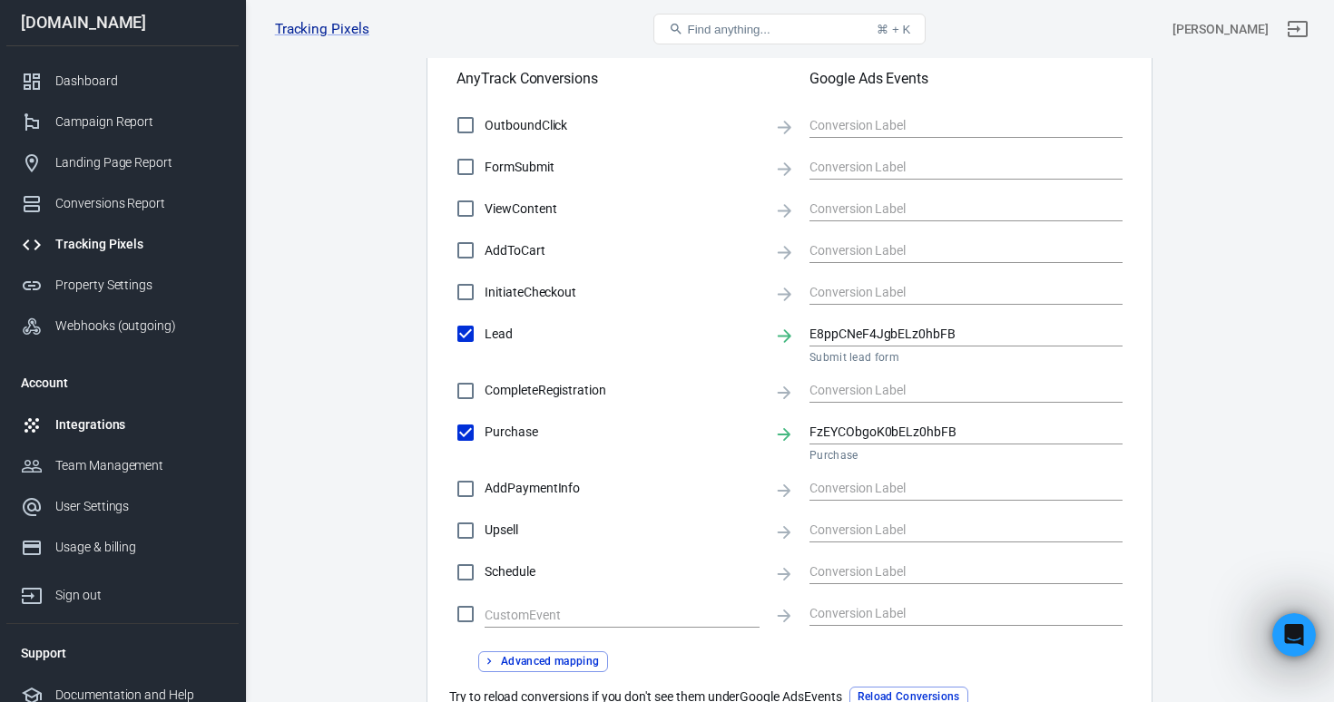
click at [126, 431] on div "Integrations" at bounding box center [139, 425] width 169 height 19
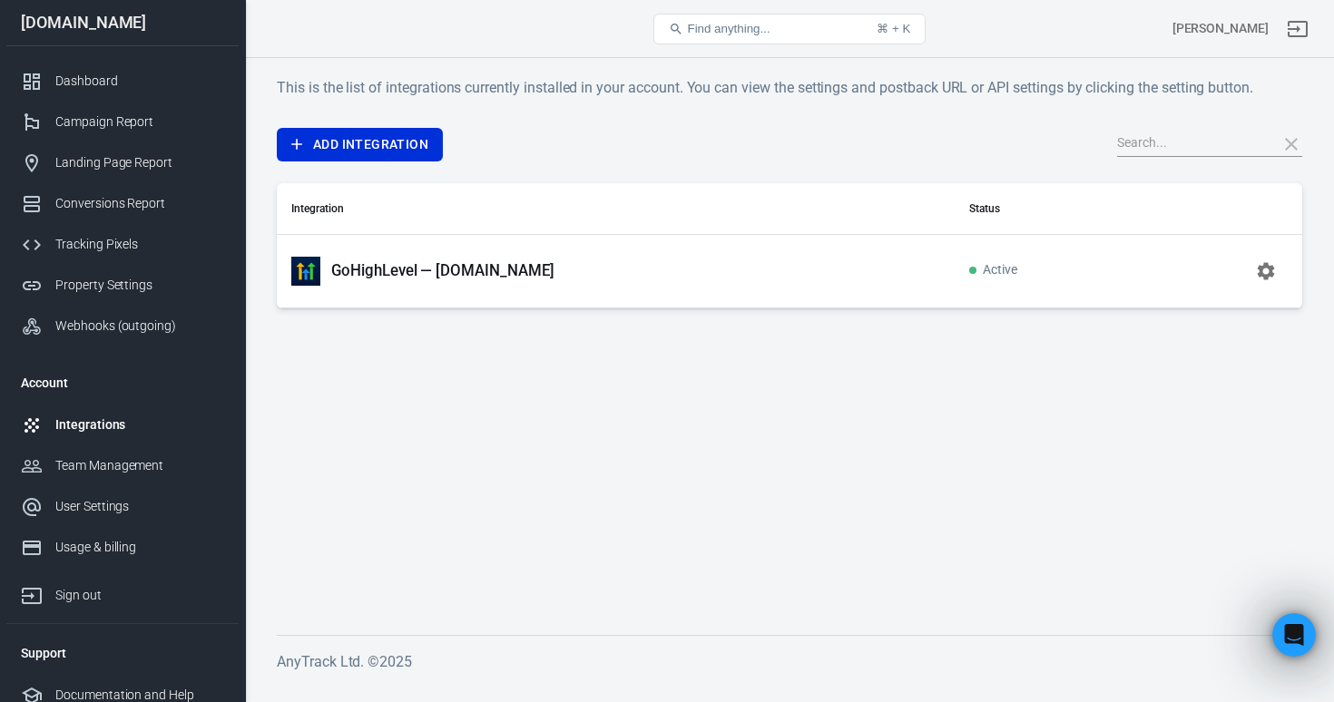
click at [676, 252] on td "GoHighLevel — [DOMAIN_NAME]" at bounding box center [616, 271] width 678 height 74
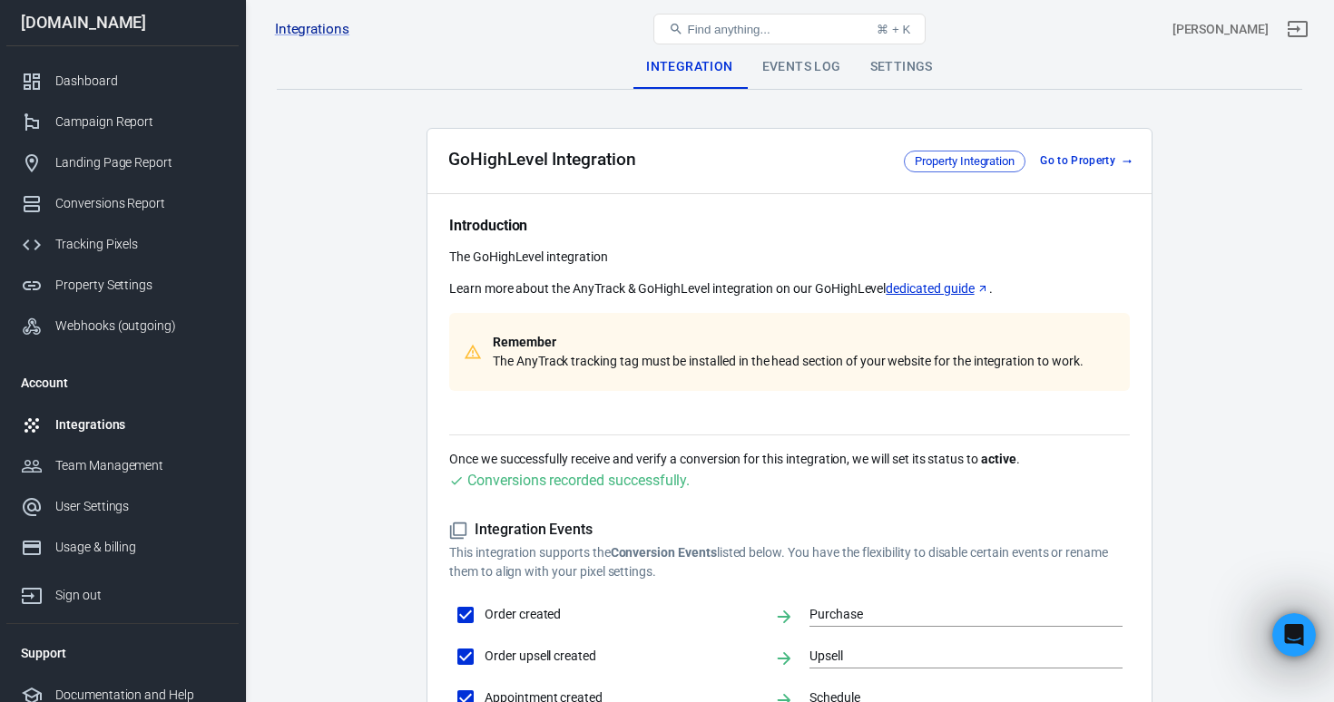
drag, startPoint x: 676, startPoint y: 252, endPoint x: 526, endPoint y: 265, distance: 150.3
click at [514, 270] on div "Introduction The GoHighLevel integration Learn more about the AnyTrack & GoHigh…" at bounding box center [789, 303] width 681 height 175
click at [807, 43] on button "Find anything... ⌘ + K" at bounding box center [789, 29] width 272 height 31
click at [814, 61] on div "Events Log" at bounding box center [802, 67] width 108 height 44
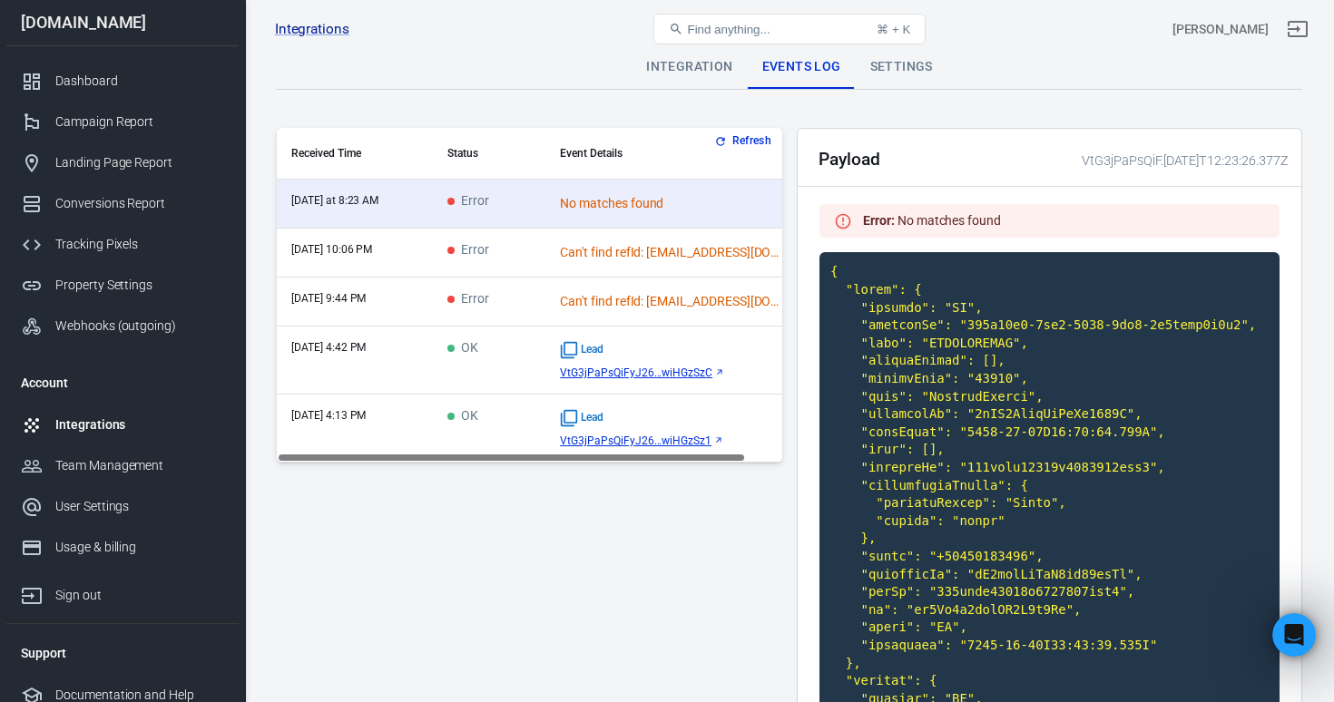
click at [908, 71] on div "Settings" at bounding box center [902, 67] width 92 height 44
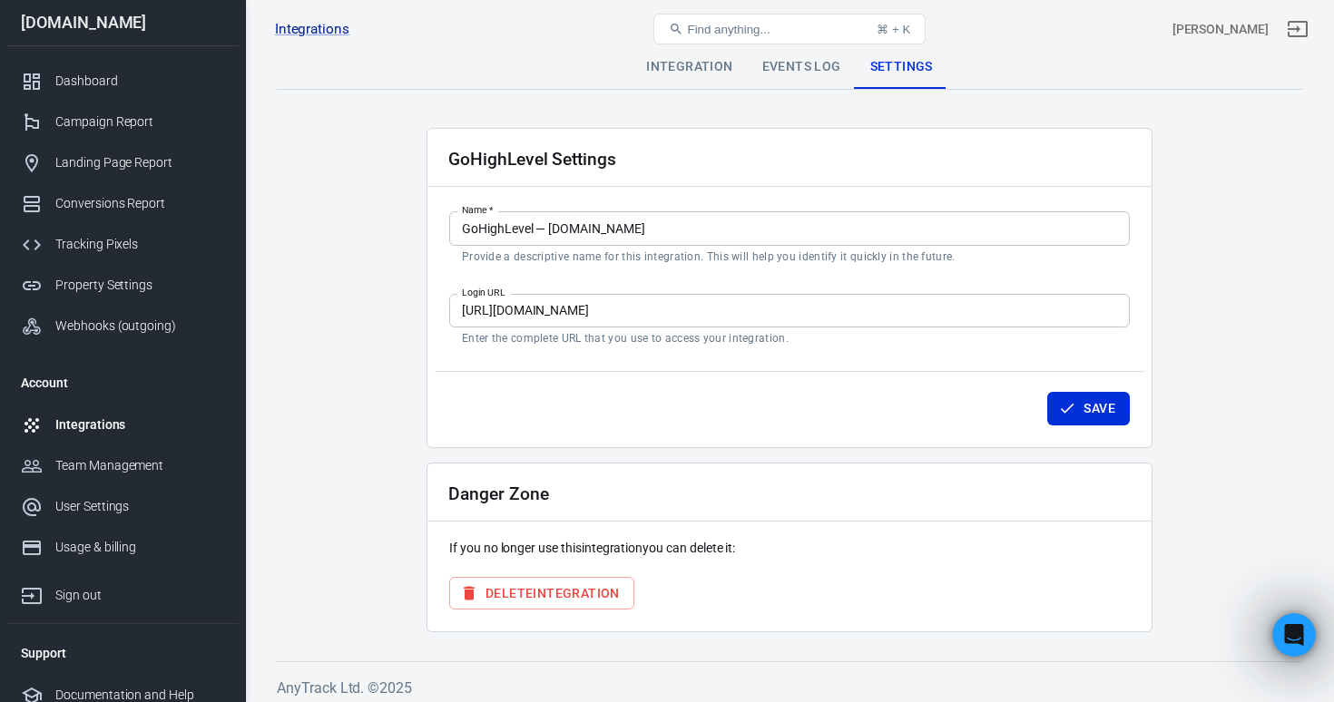
click at [693, 70] on div "Integration" at bounding box center [689, 67] width 115 height 44
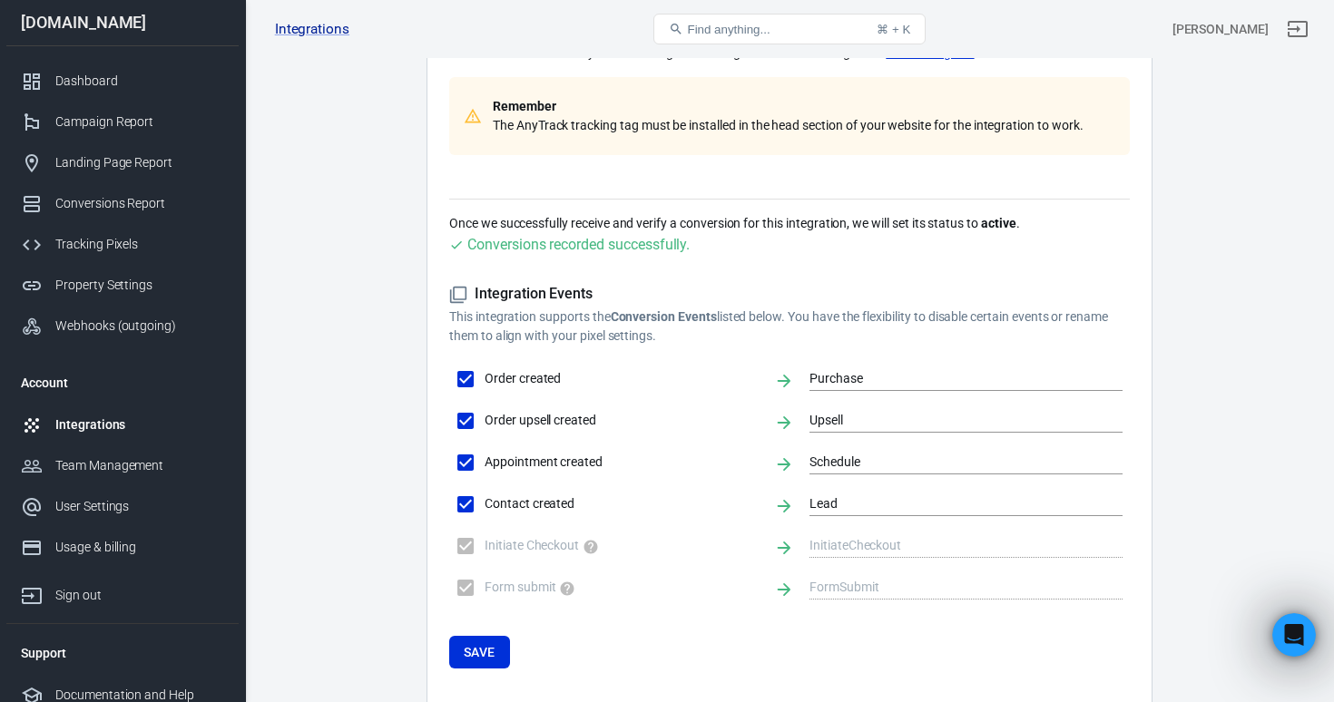
scroll to position [237, 0]
click at [117, 290] on div "Property Settings" at bounding box center [139, 285] width 169 height 19
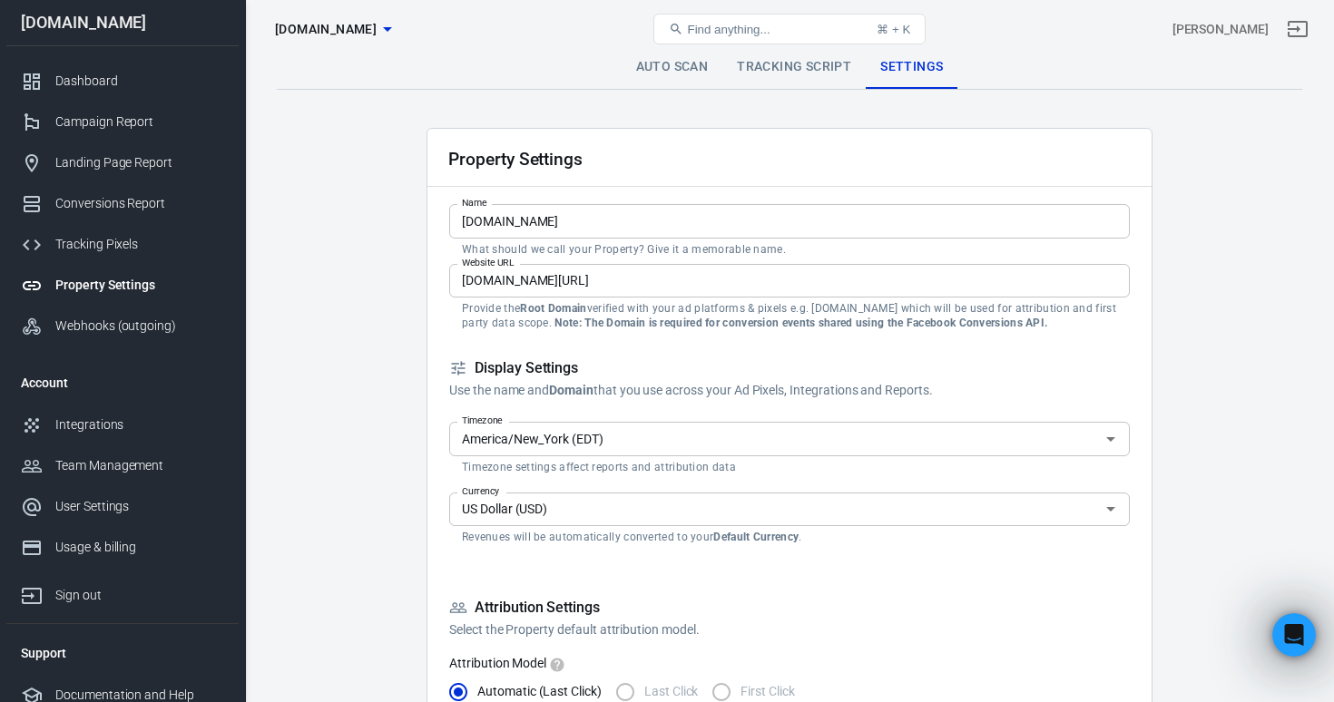
click at [692, 70] on link "Auto Scan" at bounding box center [673, 67] width 102 height 44
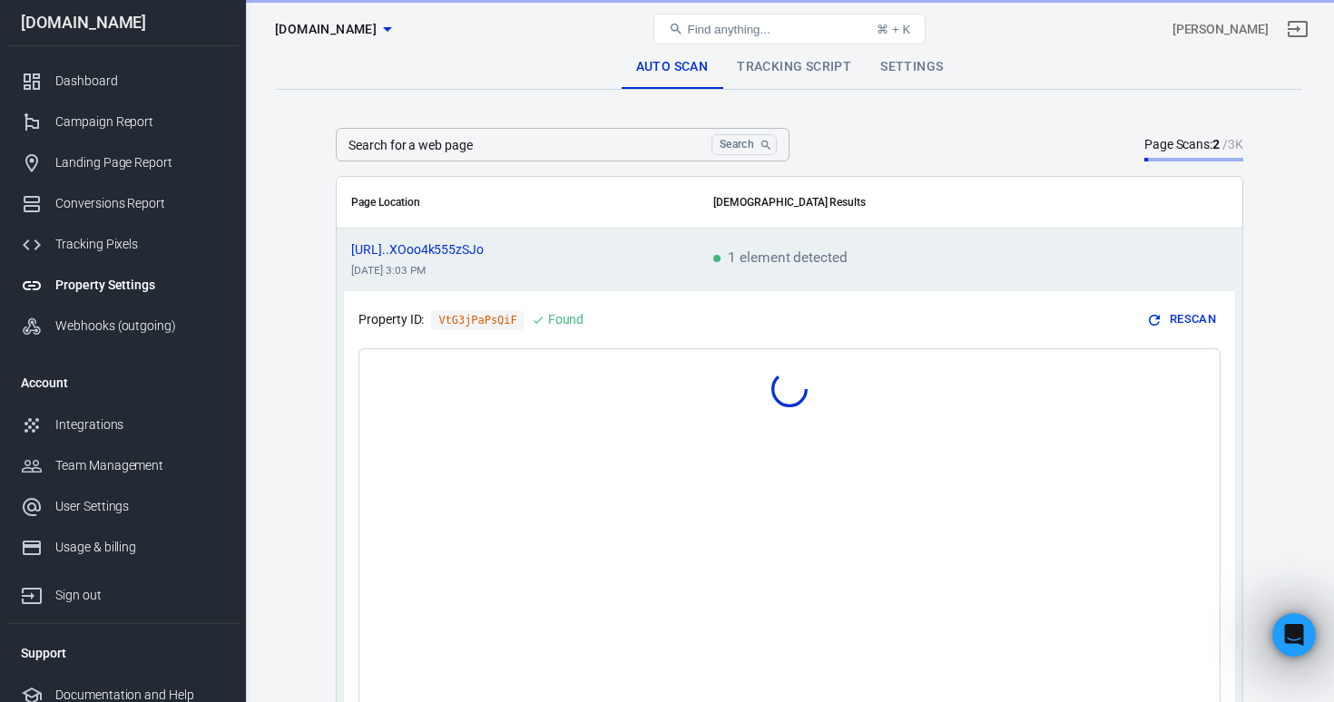
click at [797, 68] on link "Tracking Script" at bounding box center [793, 67] width 143 height 44
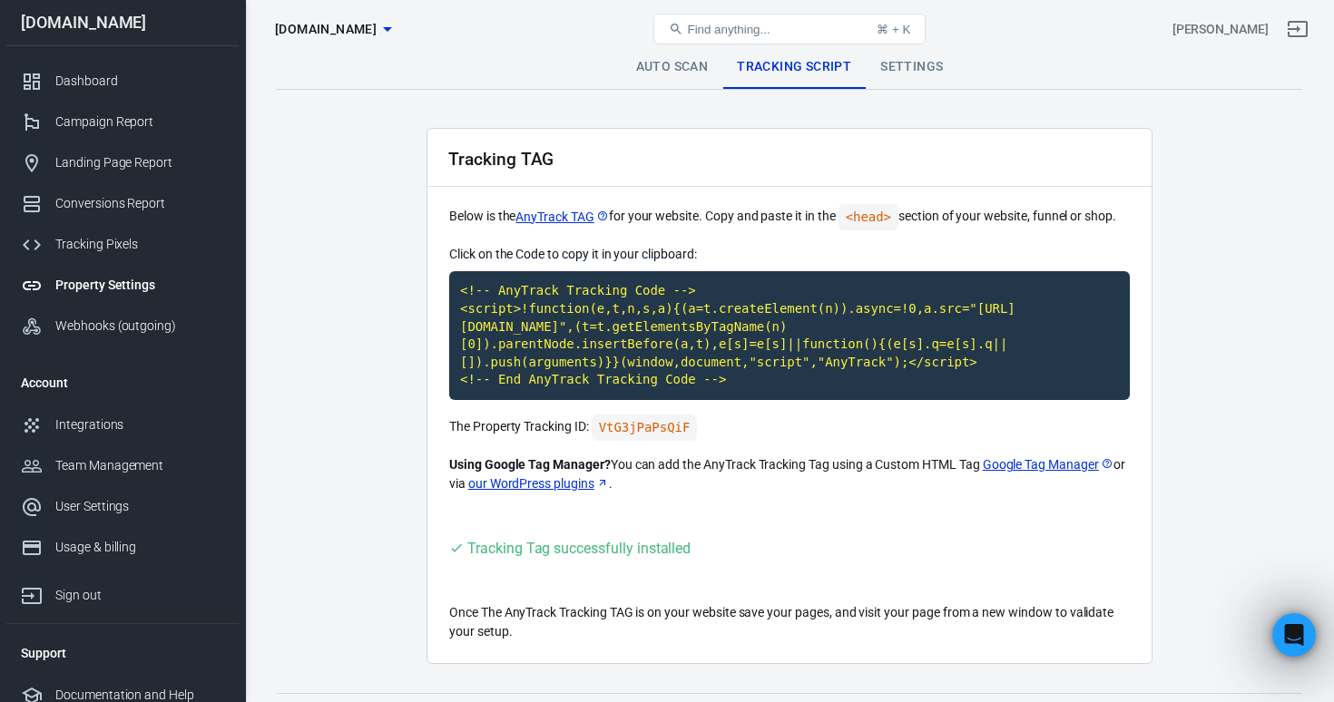
click at [911, 82] on link "Settings" at bounding box center [912, 67] width 92 height 44
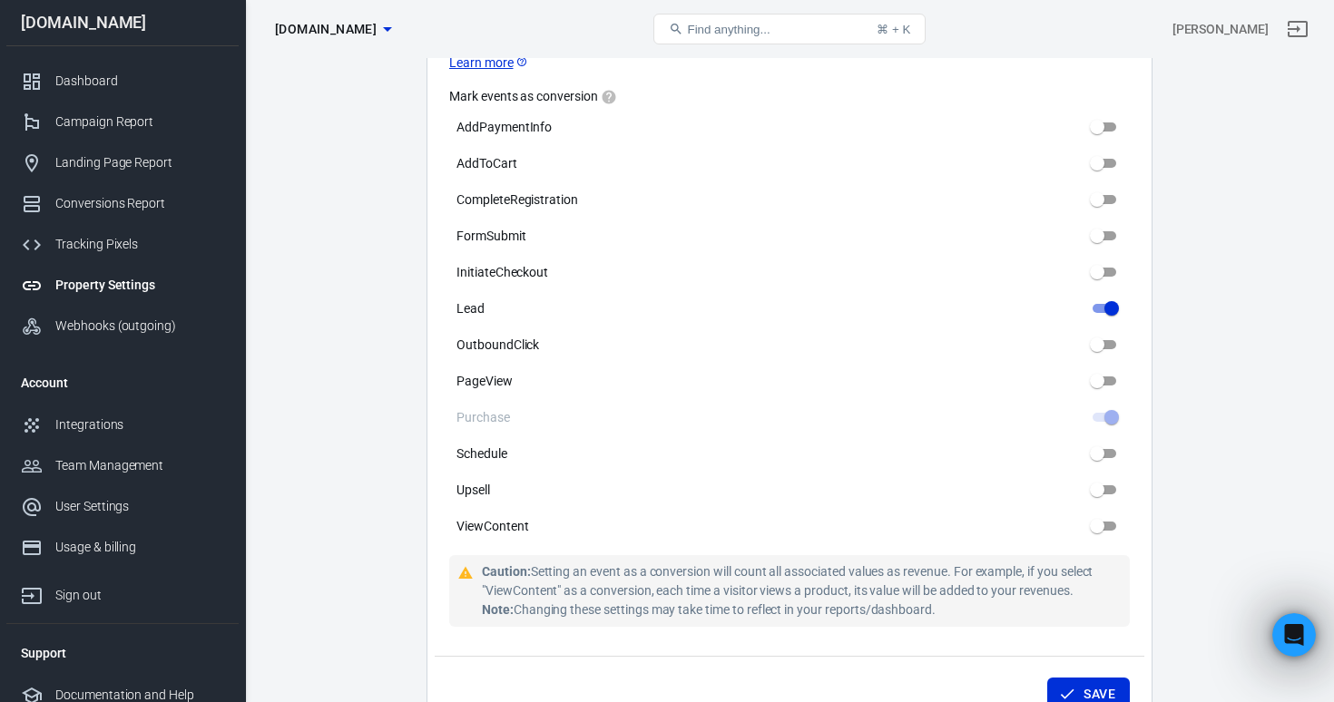
scroll to position [893, 0]
click at [117, 425] on div "Integrations" at bounding box center [139, 425] width 169 height 19
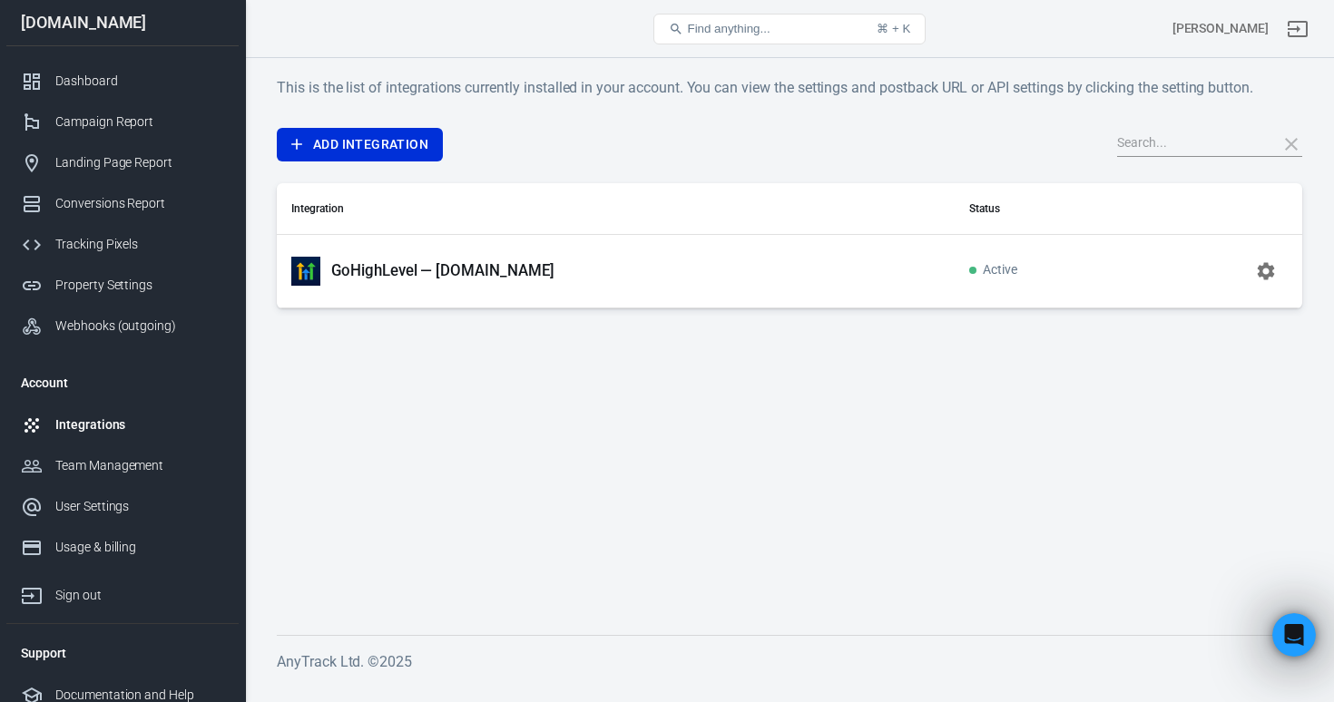
click at [554, 274] on p "GoHighLevel — [DOMAIN_NAME]" at bounding box center [442, 270] width 223 height 19
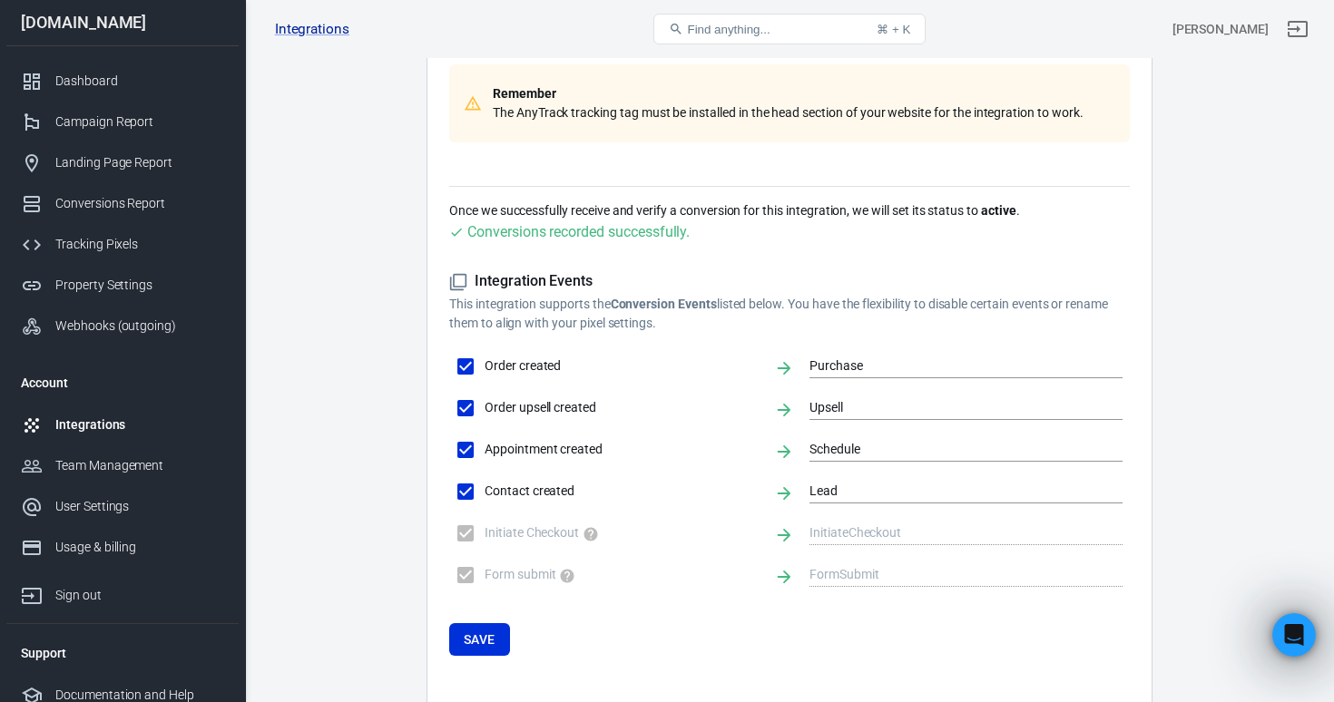
scroll to position [333, 0]
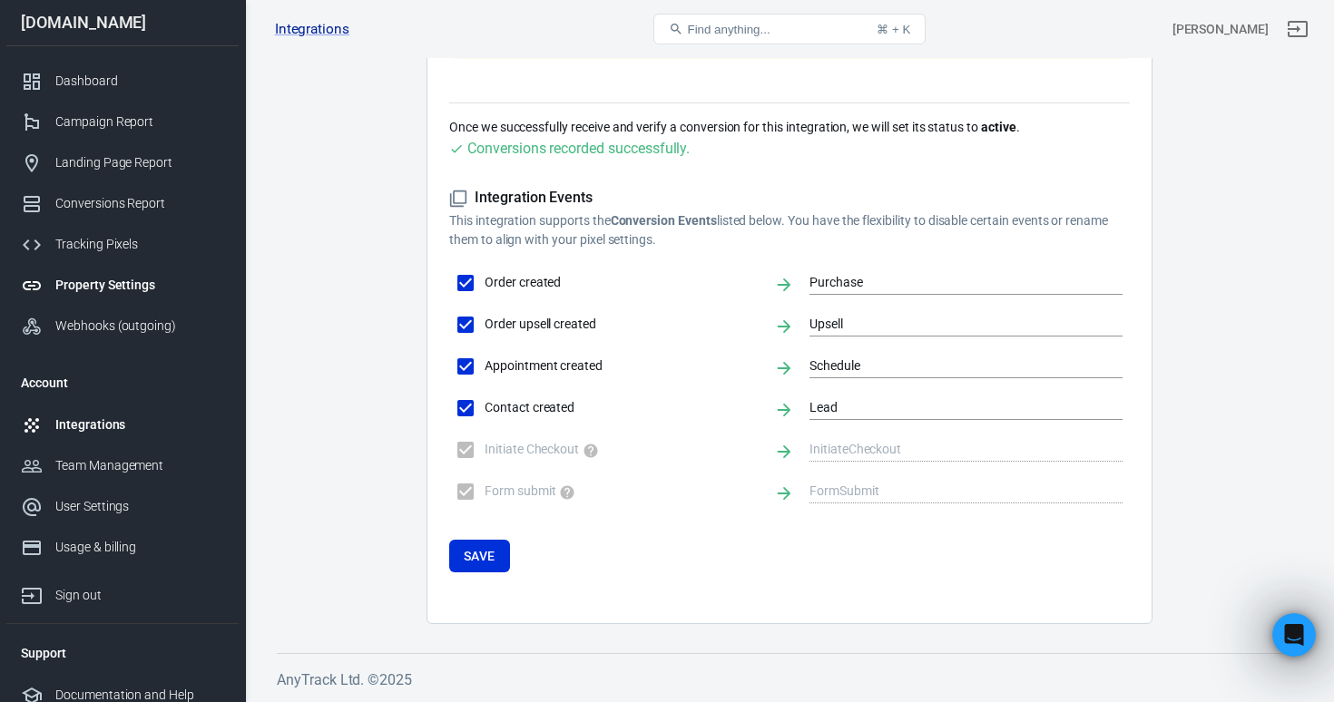
click at [123, 285] on div "Property Settings" at bounding box center [139, 285] width 169 height 19
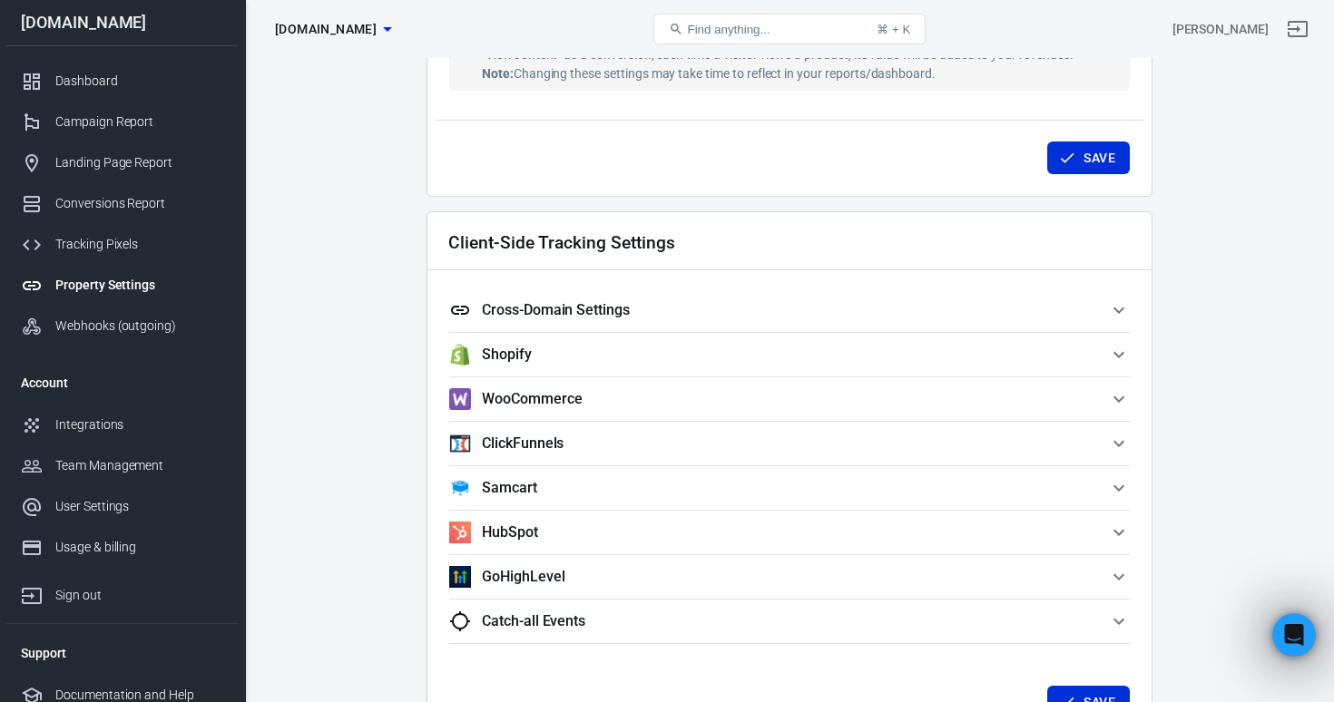
scroll to position [1565, 0]
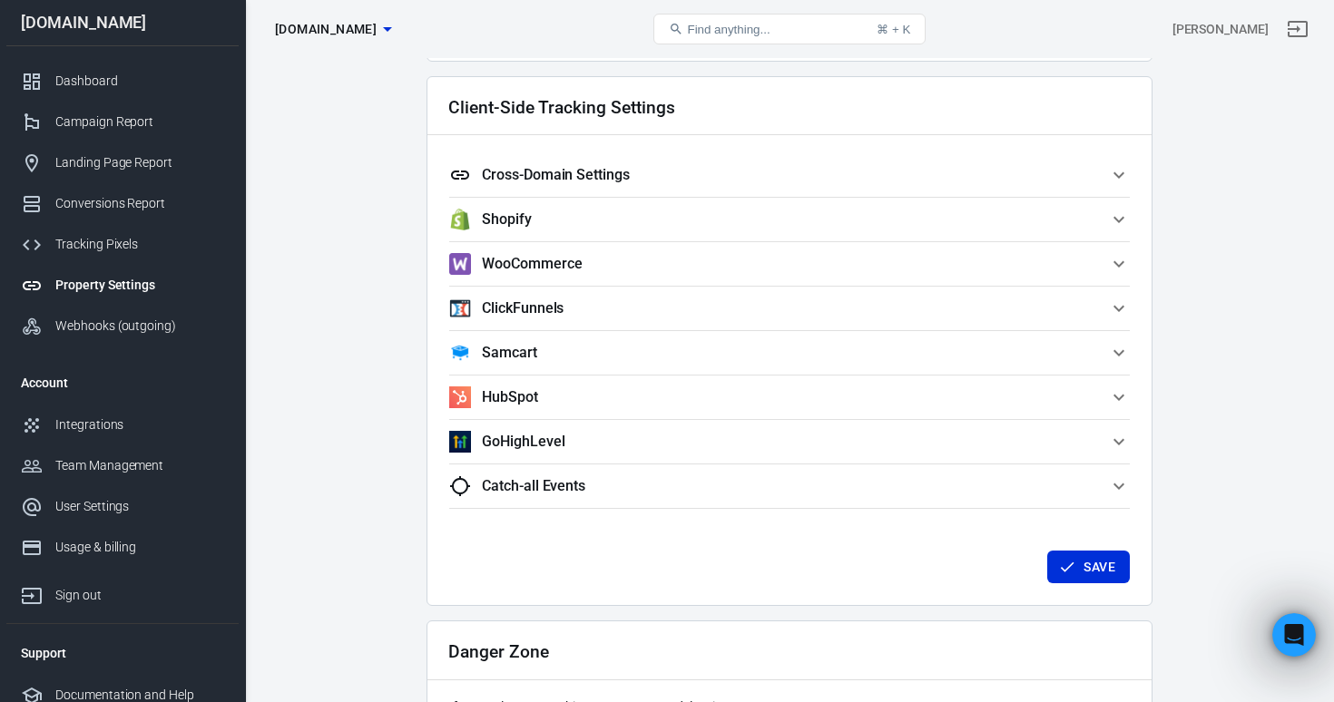
click at [523, 441] on h5 "GoHighLevel" at bounding box center [523, 442] width 83 height 18
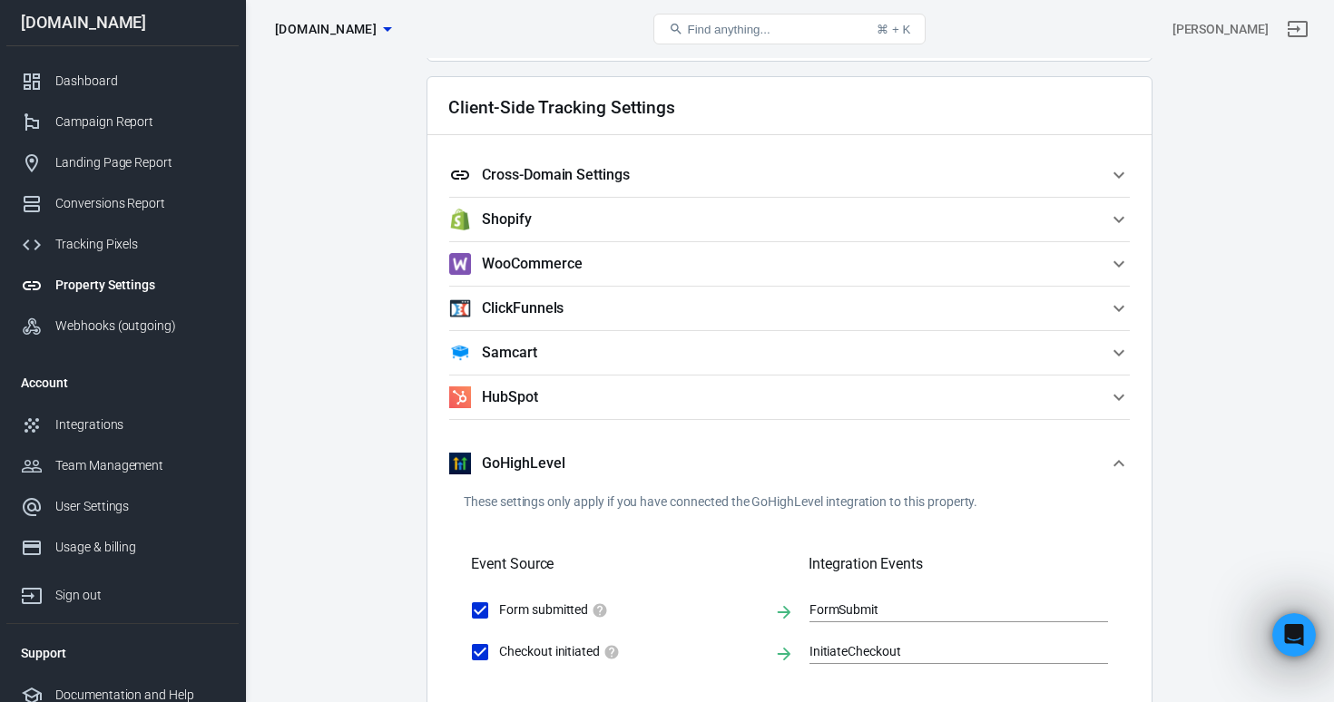
scroll to position [1840, 0]
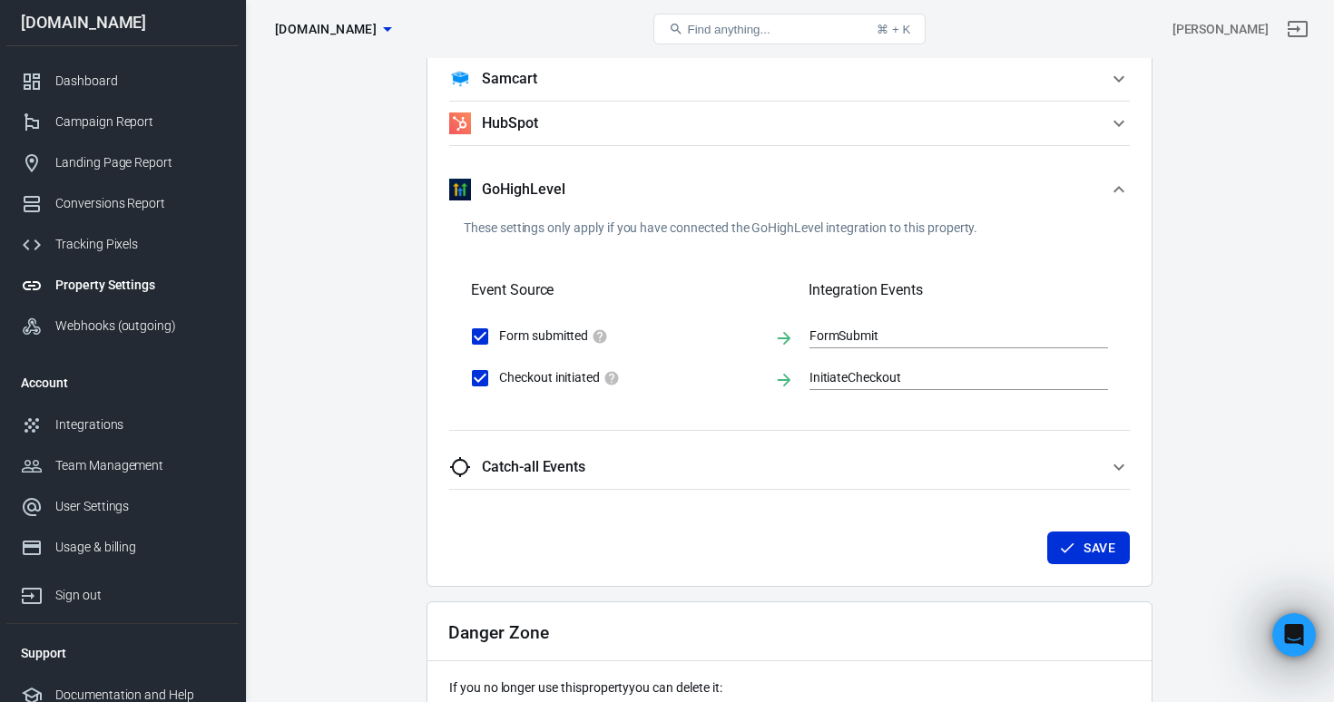
click at [531, 462] on h5 "Catch-all Events" at bounding box center [533, 467] width 103 height 18
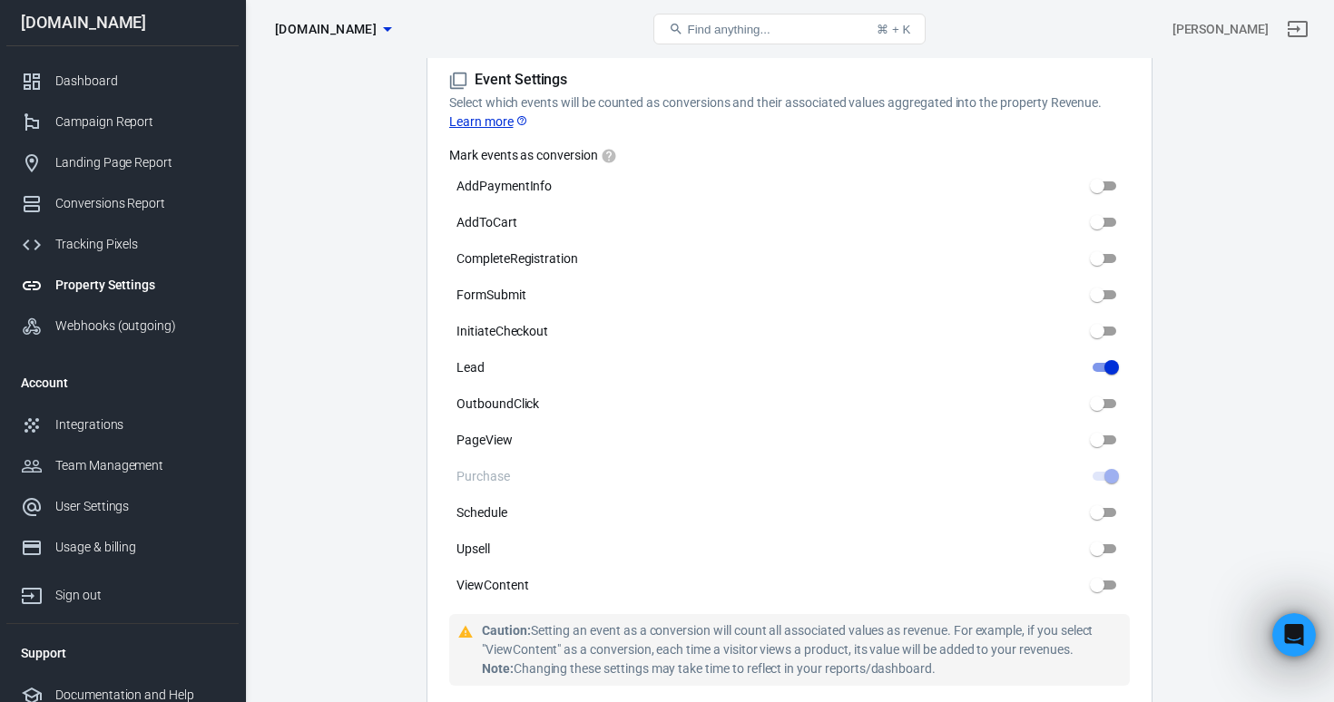
scroll to position [843, 0]
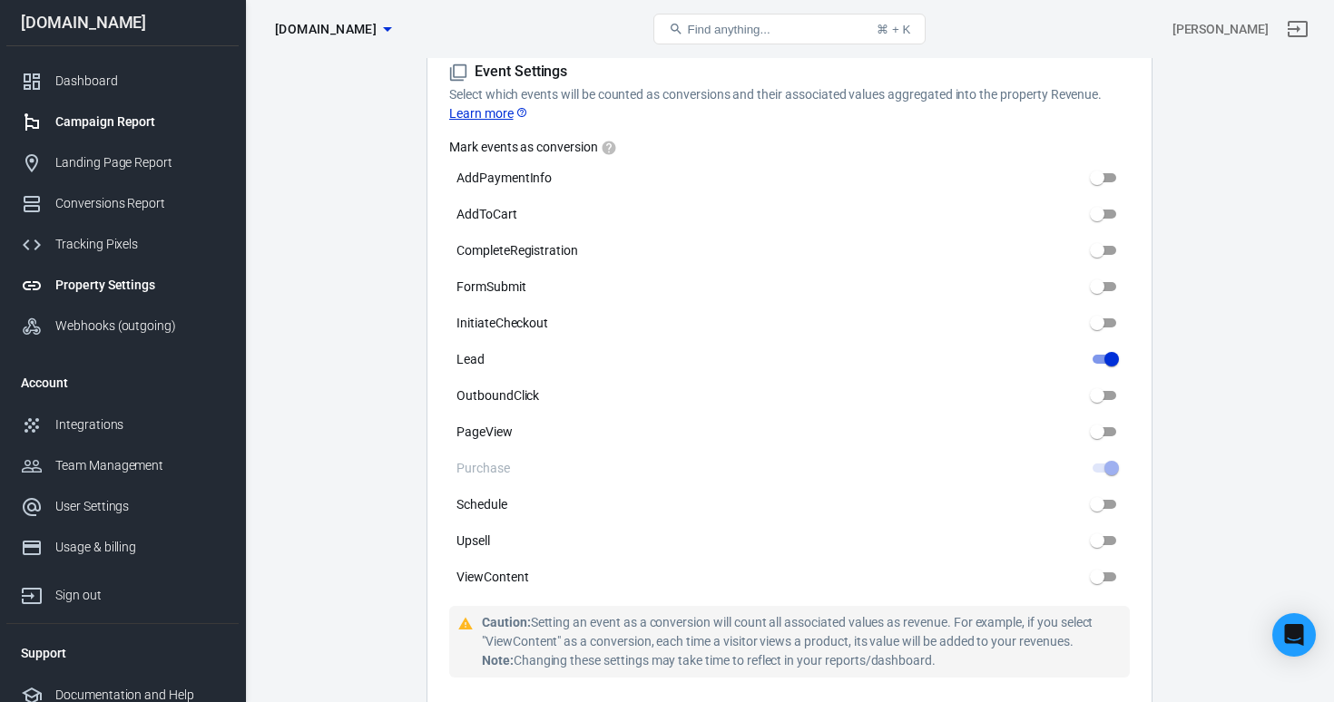
click at [107, 134] on link "Campaign Report" at bounding box center [122, 122] width 232 height 41
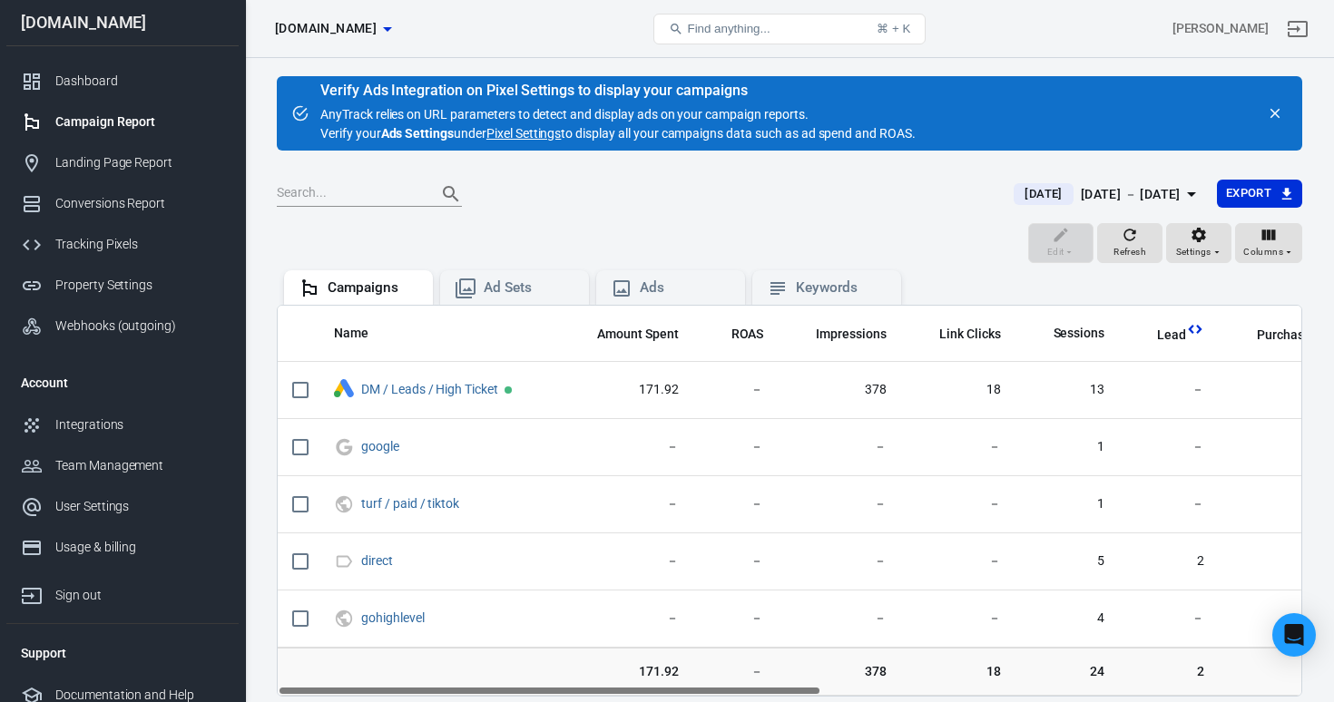
click at [541, 135] on link "Pixel Settings" at bounding box center [523, 133] width 74 height 19
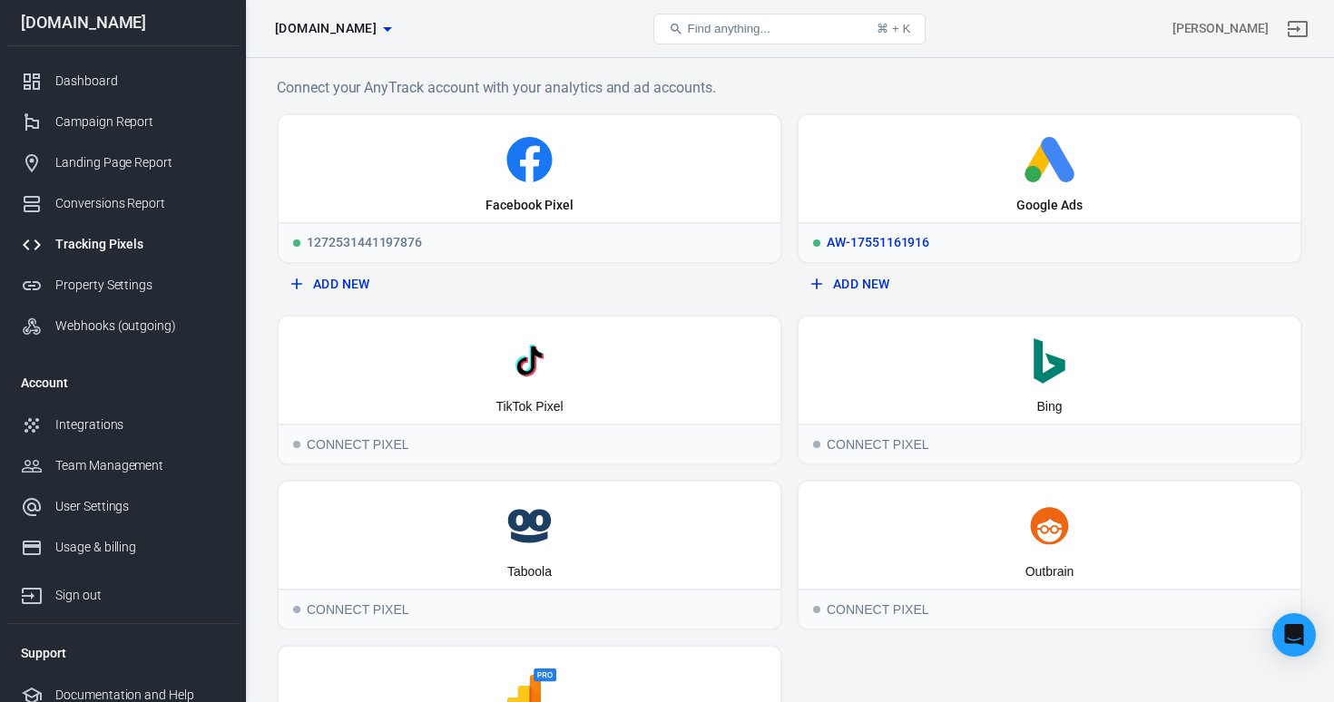
click at [1047, 167] on icon at bounding box center [1049, 159] width 487 height 45
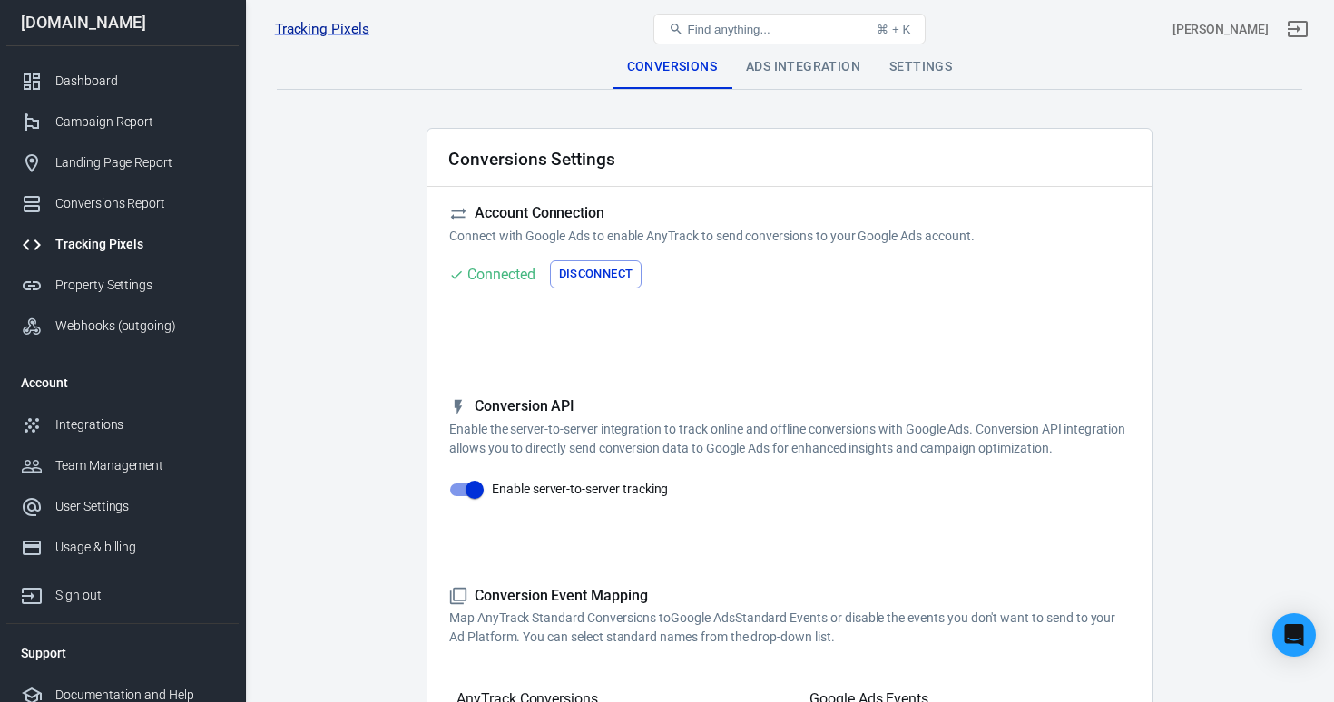
click at [800, 78] on div "Ads Integration" at bounding box center [802, 67] width 143 height 44
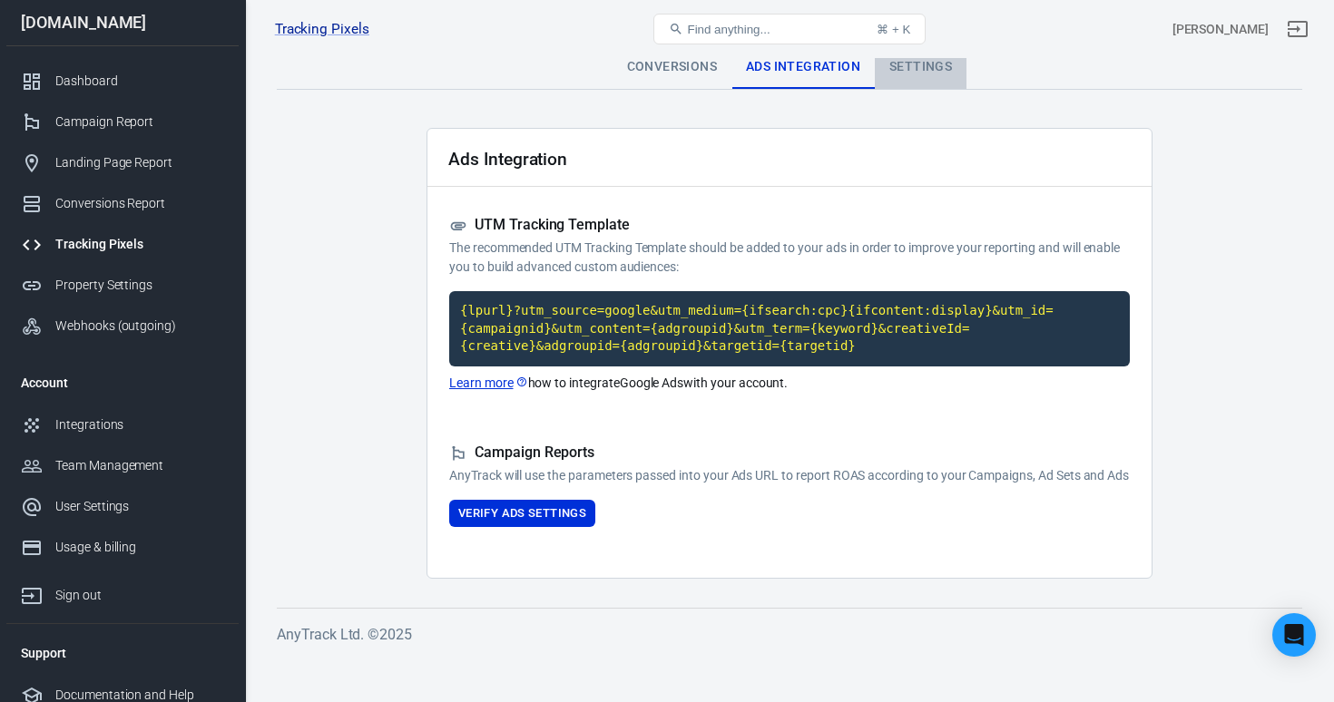
click at [942, 74] on div "Settings" at bounding box center [921, 67] width 92 height 44
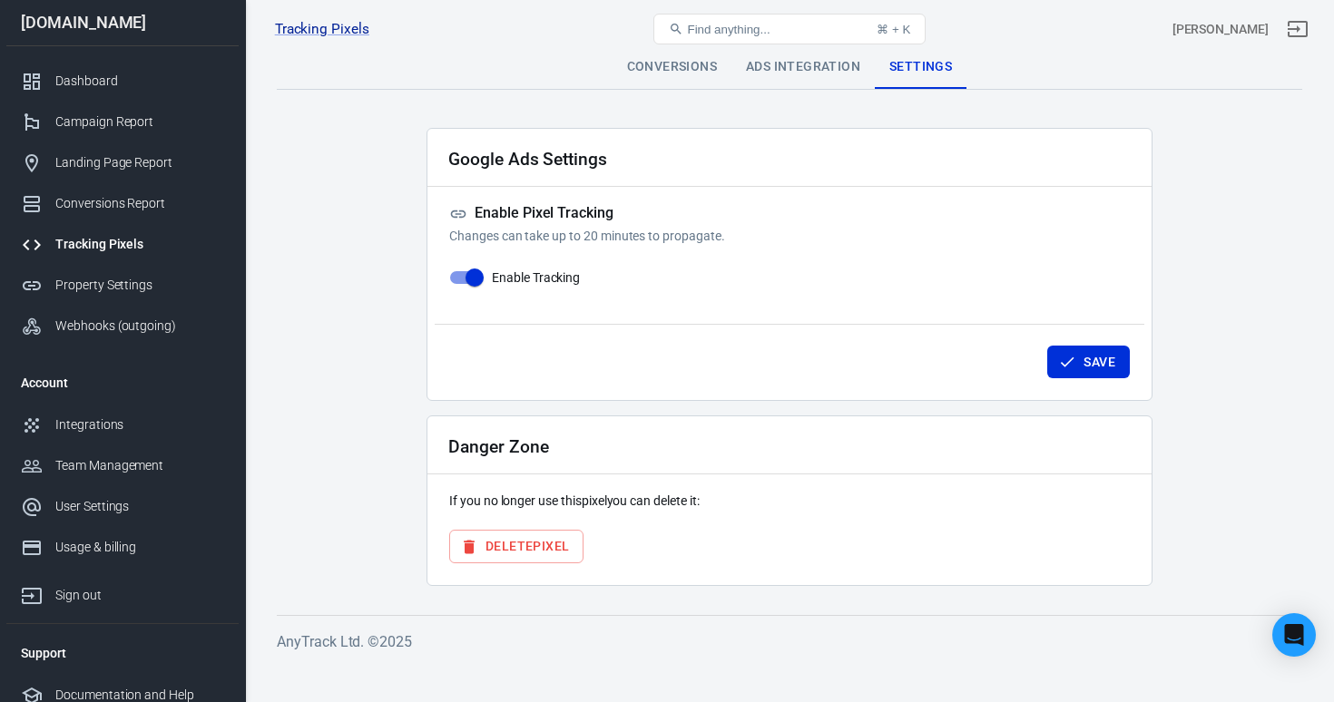
click at [675, 74] on div "Conversions" at bounding box center [672, 67] width 119 height 44
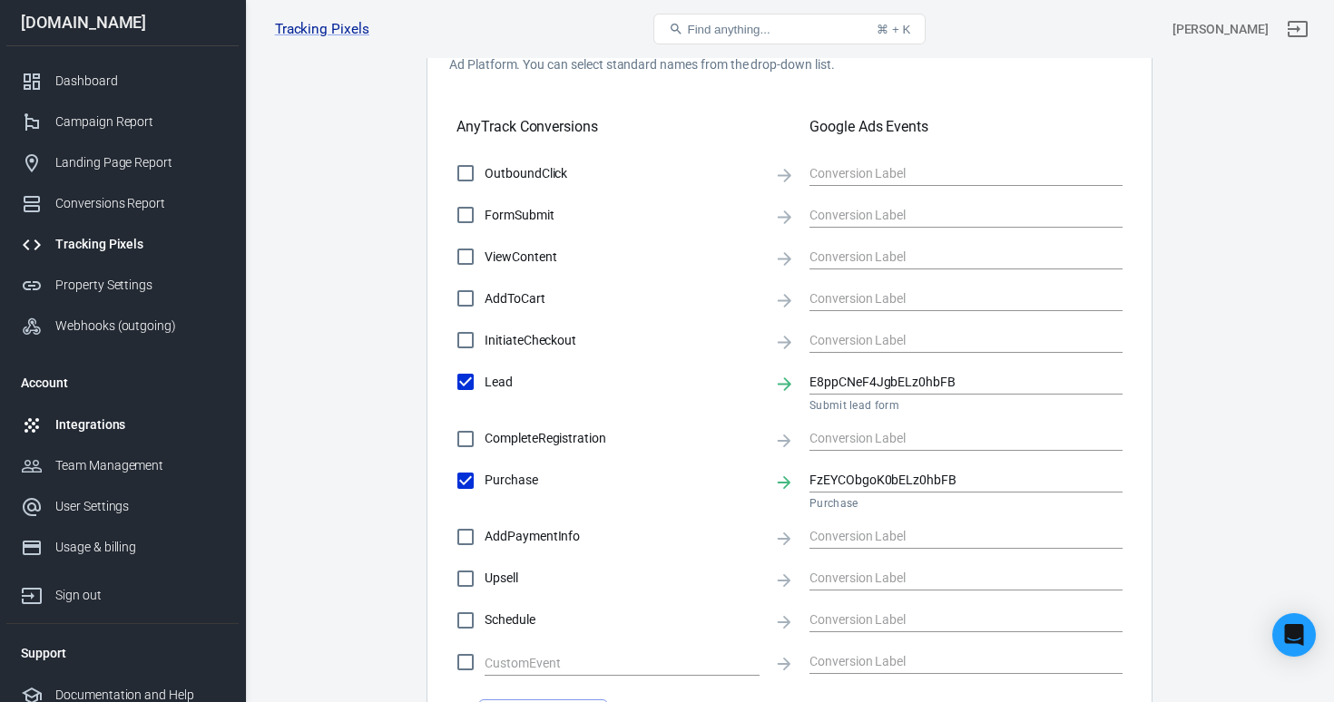
scroll to position [576, 0]
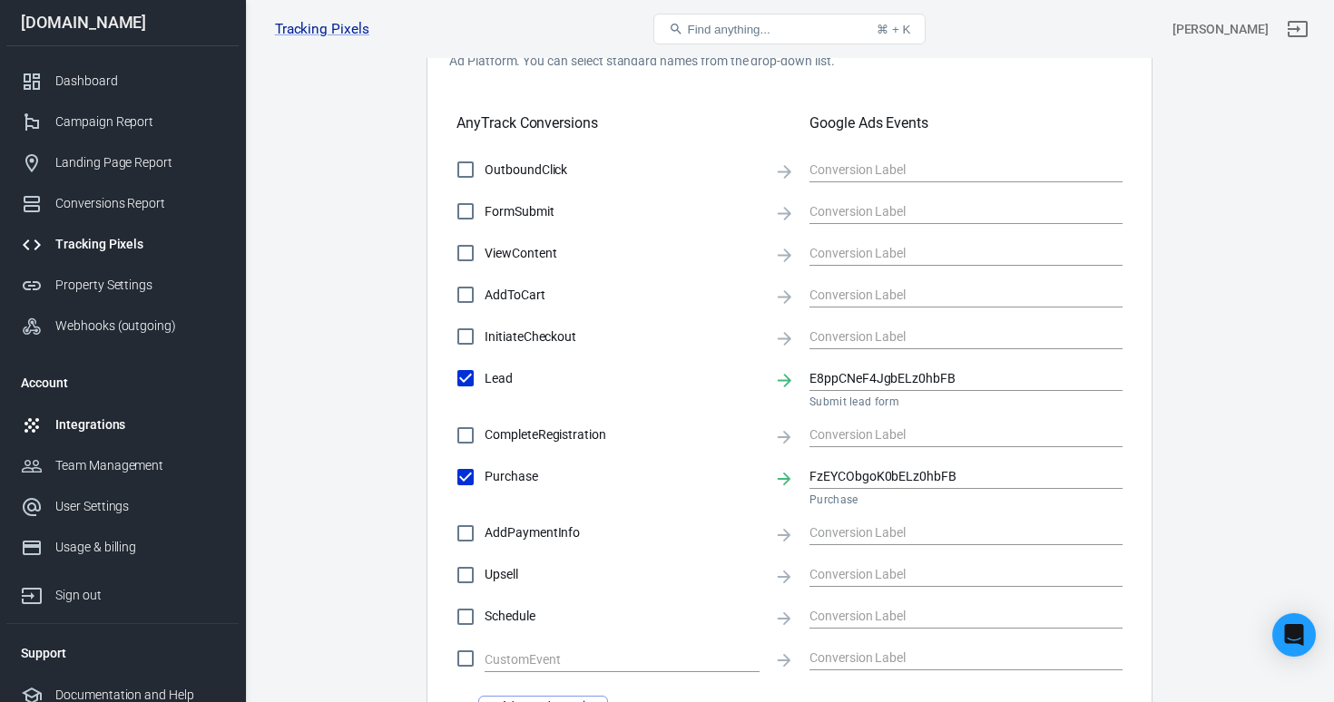
click at [125, 411] on link "Integrations" at bounding box center [122, 425] width 232 height 41
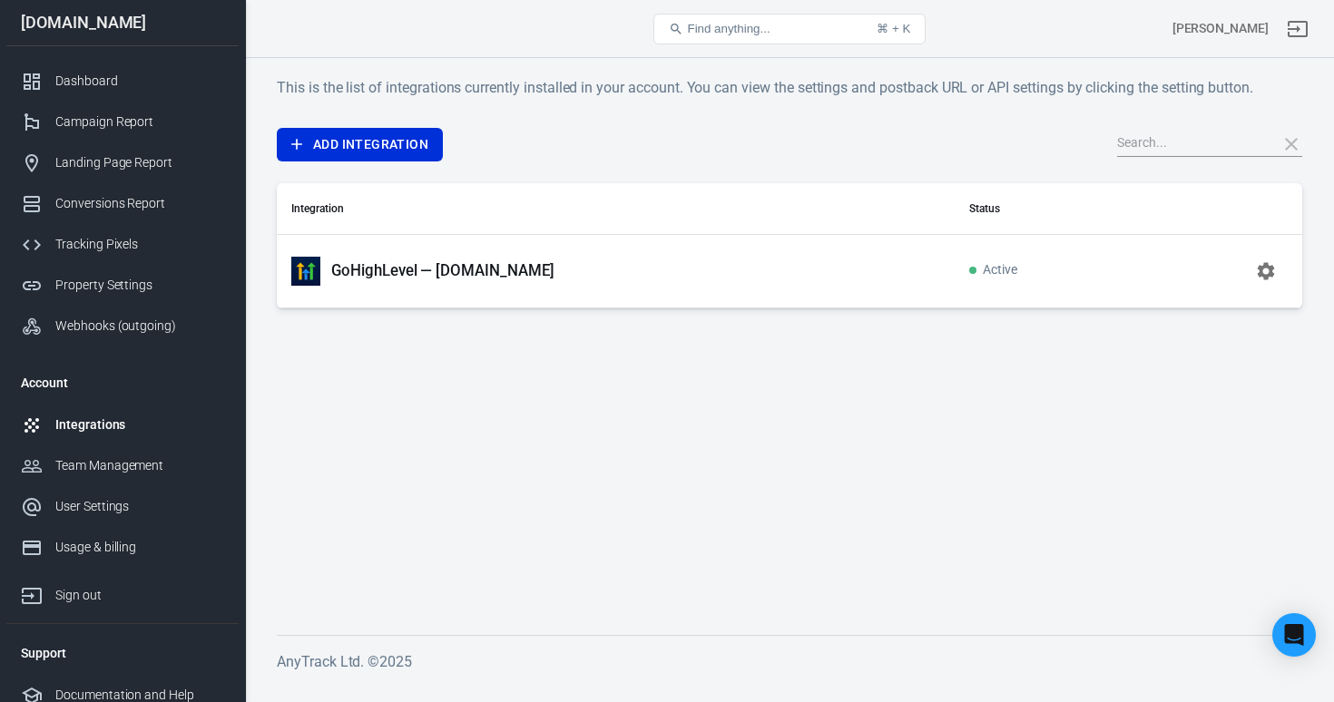
click at [456, 269] on p "GoHighLevel — [DOMAIN_NAME]" at bounding box center [442, 270] width 223 height 19
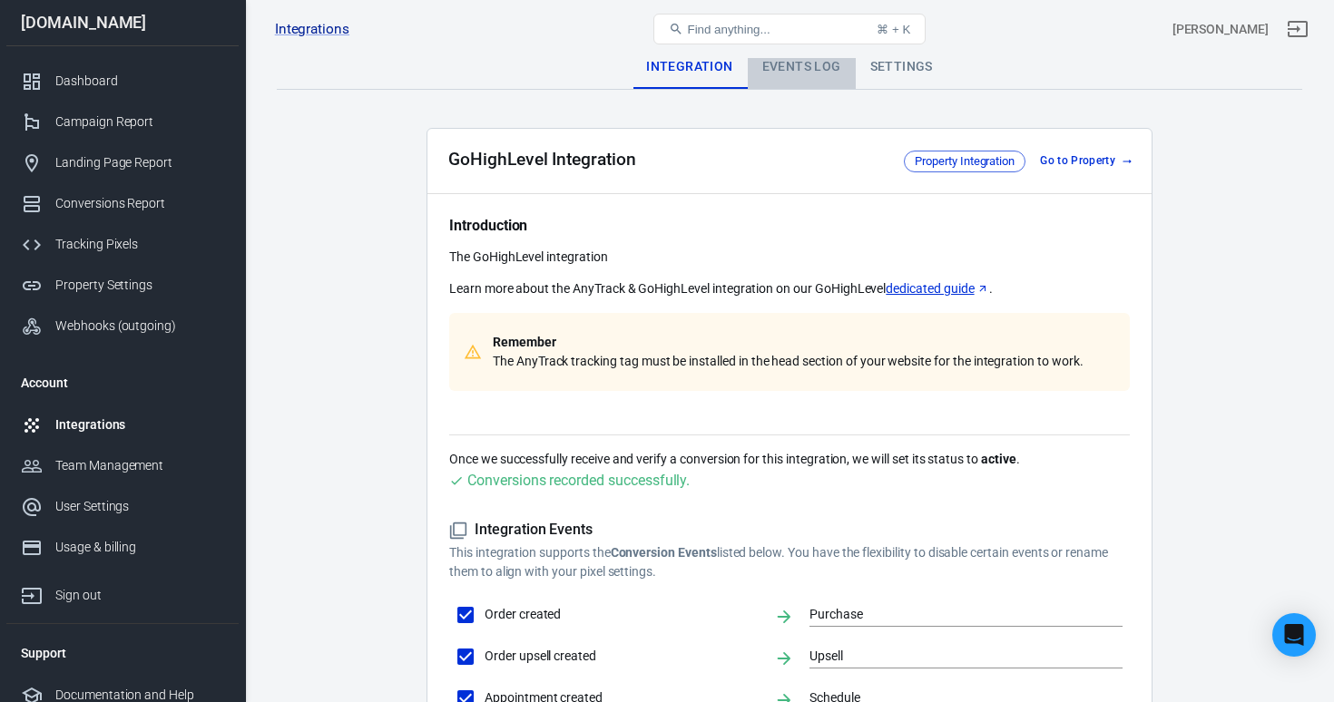
click at [774, 74] on div "Events Log" at bounding box center [802, 67] width 108 height 44
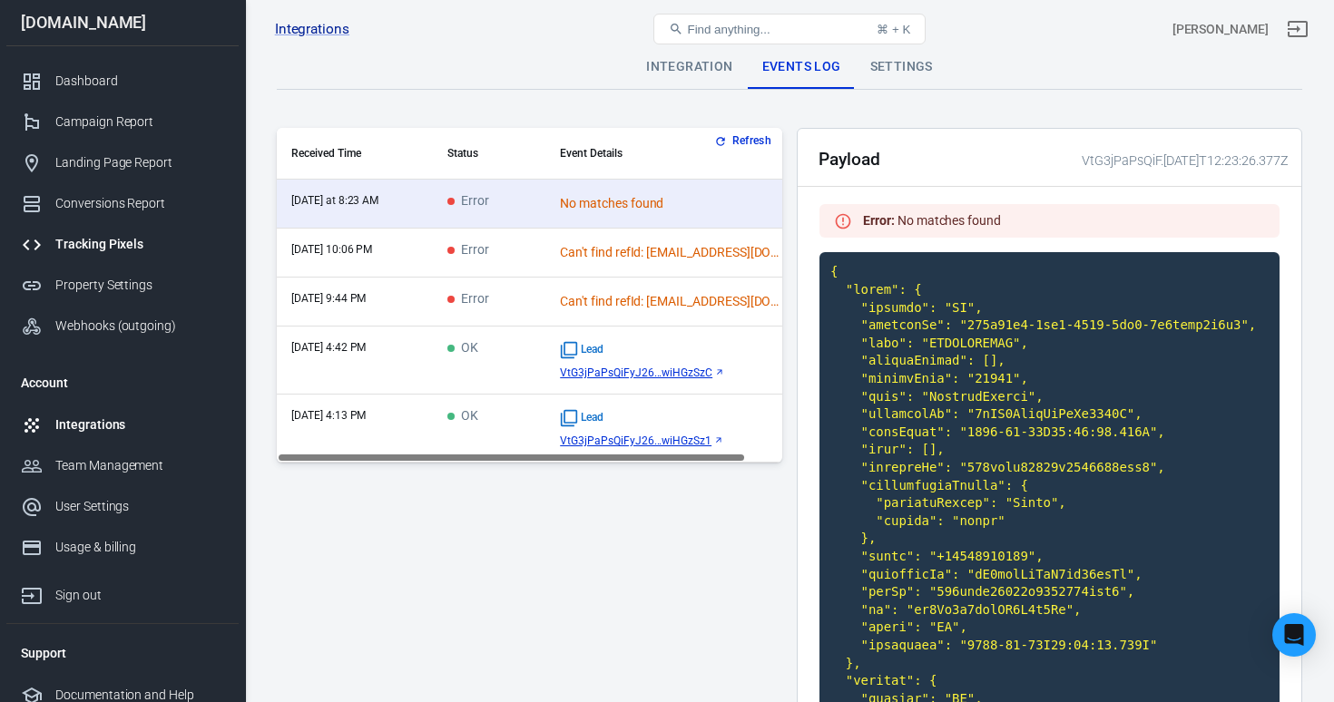
click at [109, 235] on div "Tracking Pixels" at bounding box center [139, 244] width 169 height 19
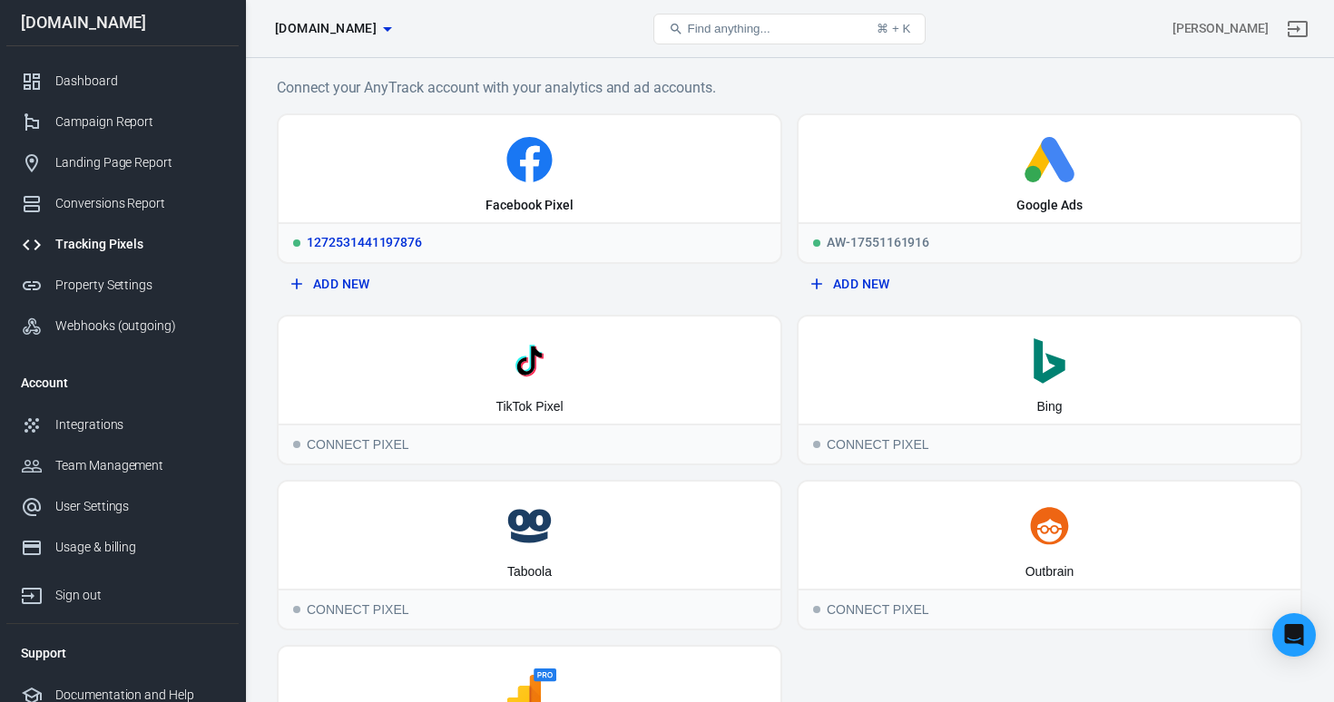
click at [650, 225] on div "1272531441197876" at bounding box center [530, 242] width 502 height 40
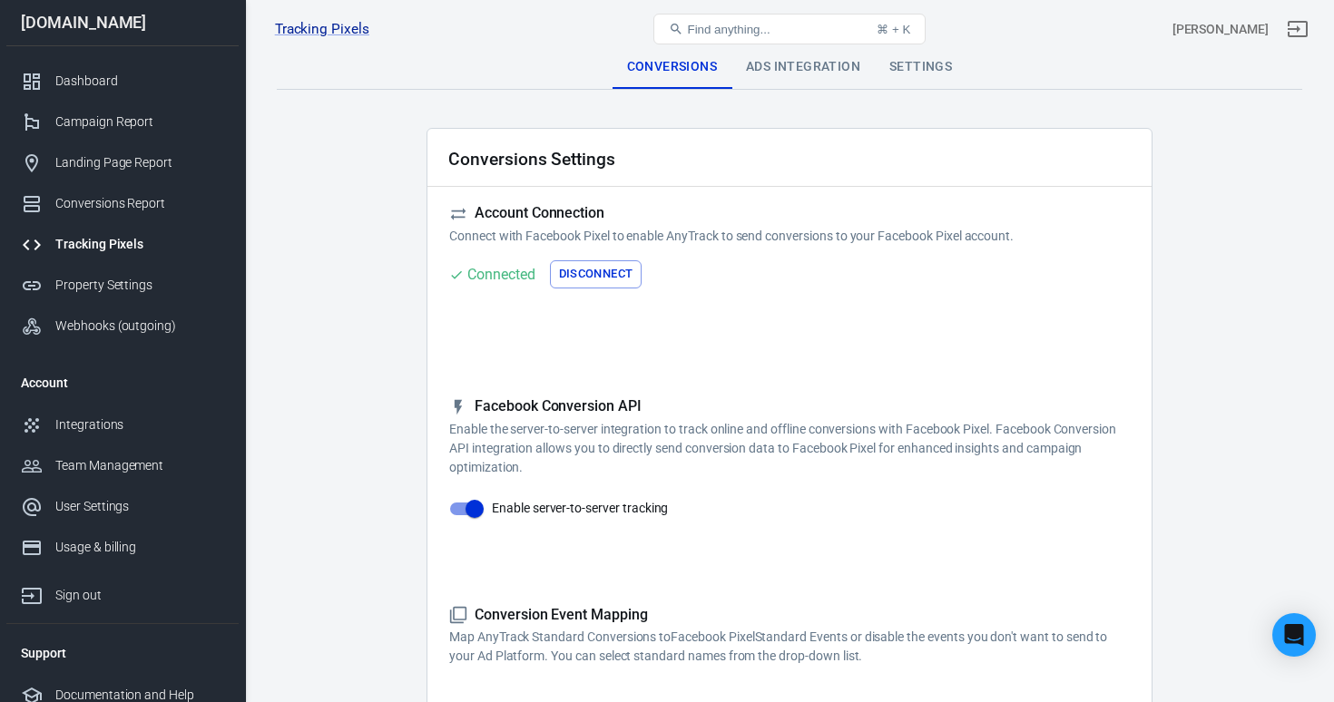
click at [787, 78] on div "Ads Integration" at bounding box center [802, 67] width 143 height 44
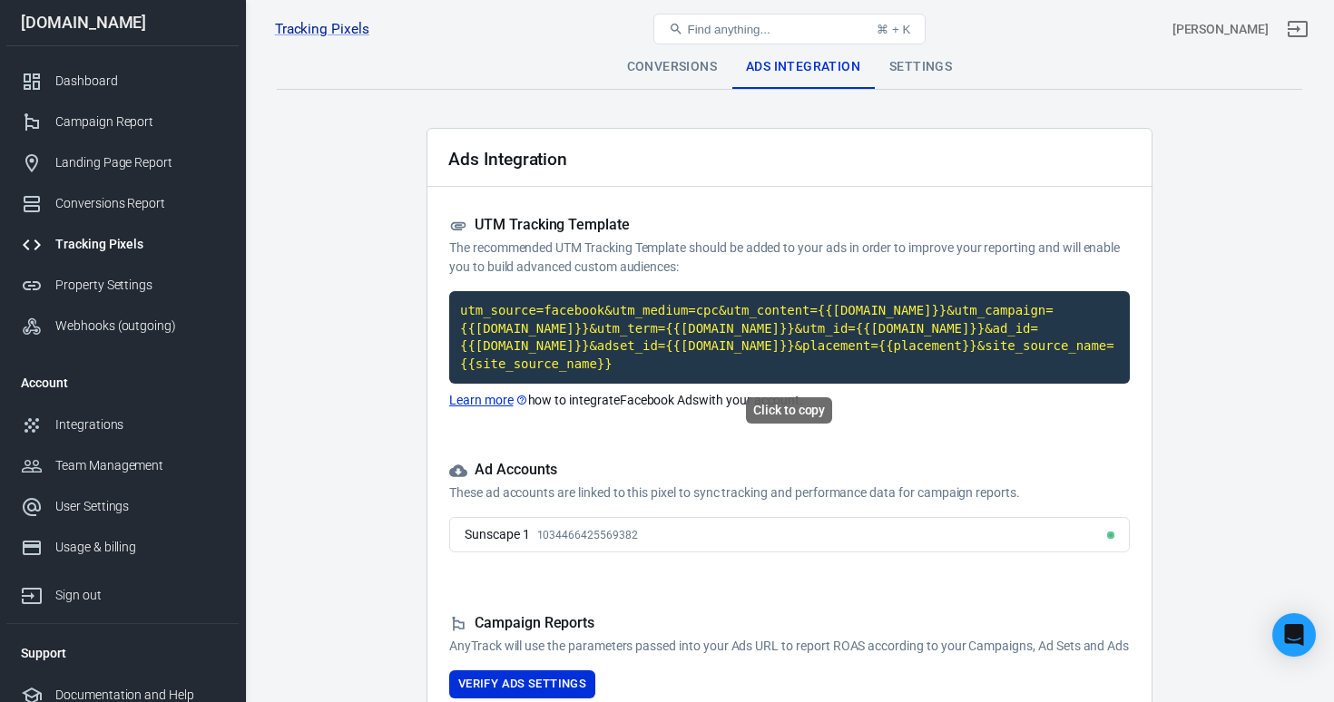
click at [679, 362] on code "utm_source=facebook&utm_medium=cpc&utm_content={{[DOMAIN_NAME]}}&utm_campaign={…" at bounding box center [789, 337] width 681 height 93
click at [500, 406] on link "Learn more" at bounding box center [488, 400] width 79 height 19
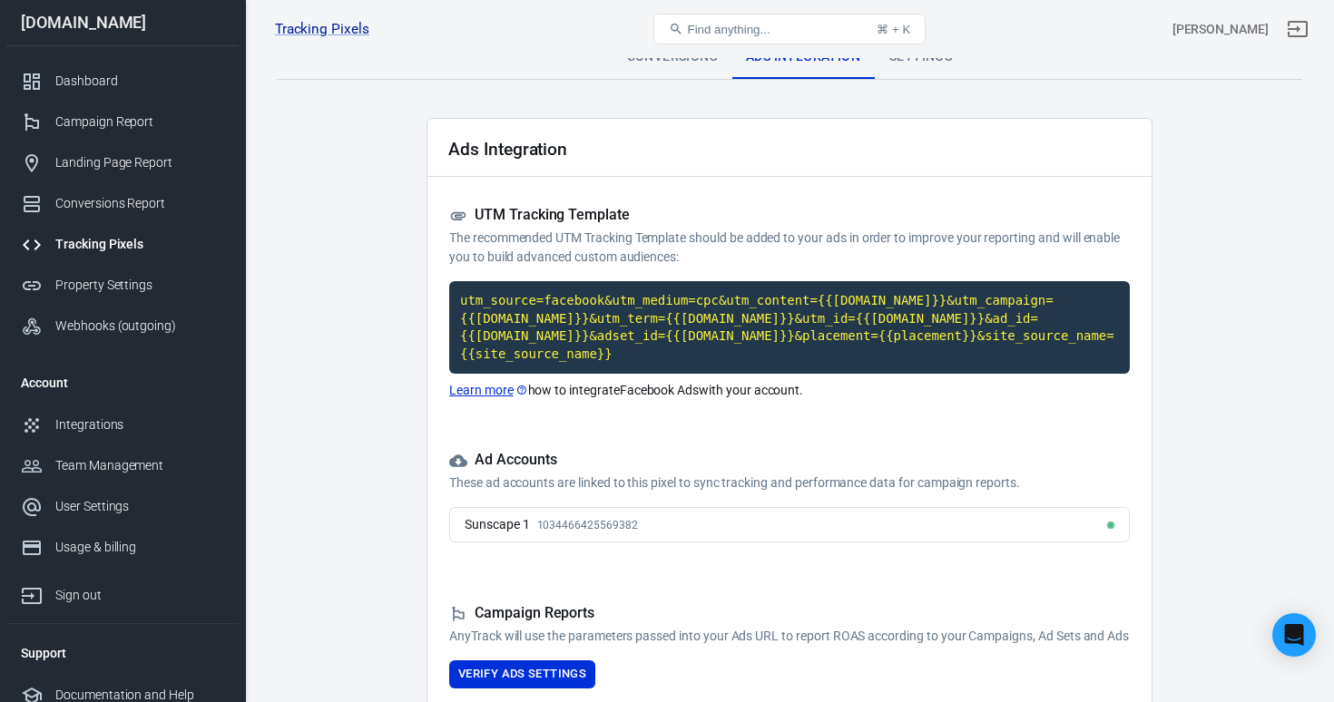
scroll to position [146, 0]
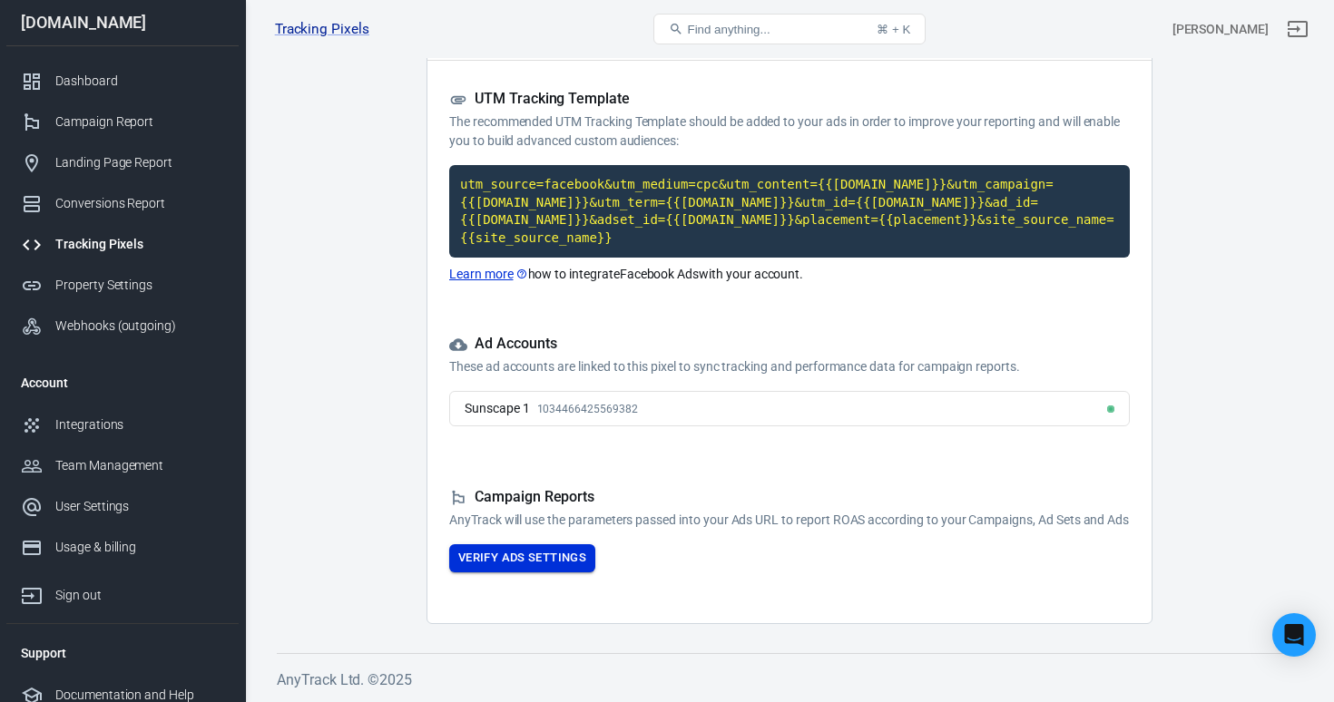
click at [542, 545] on button "Verify Ads Settings" at bounding box center [522, 559] width 146 height 28
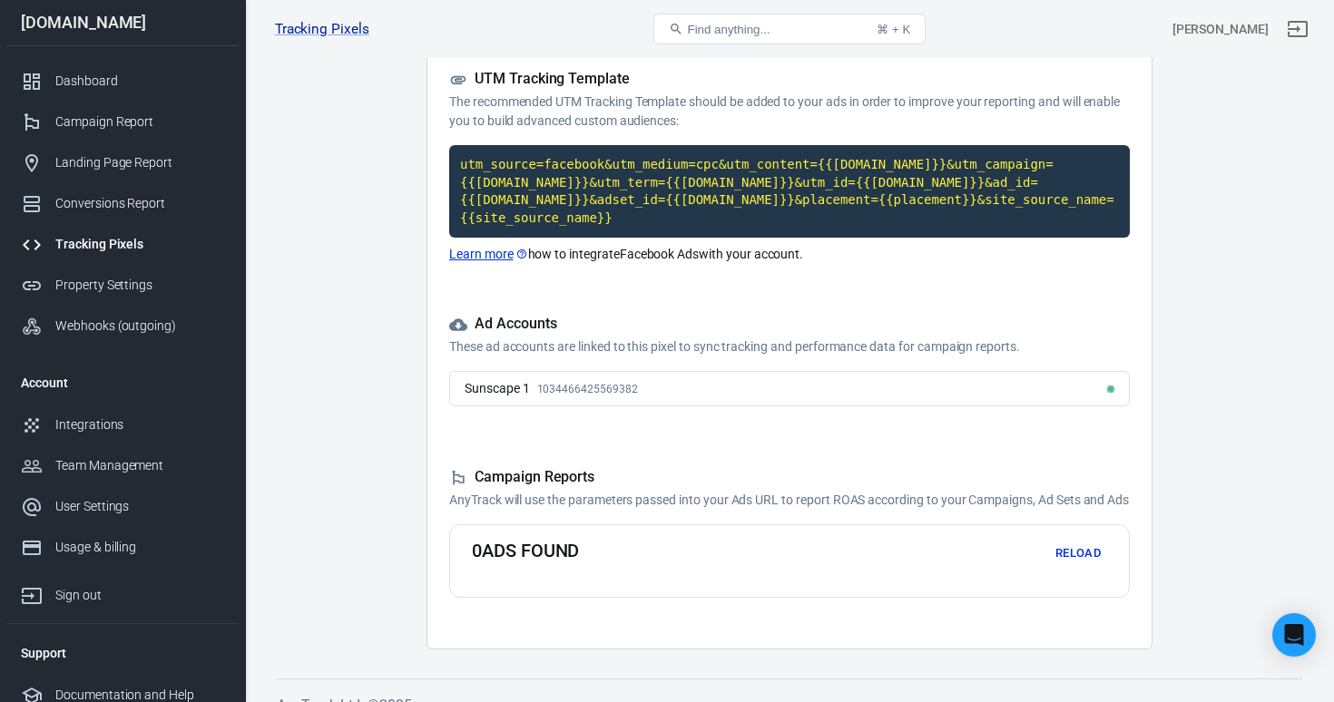
scroll to position [191, 0]
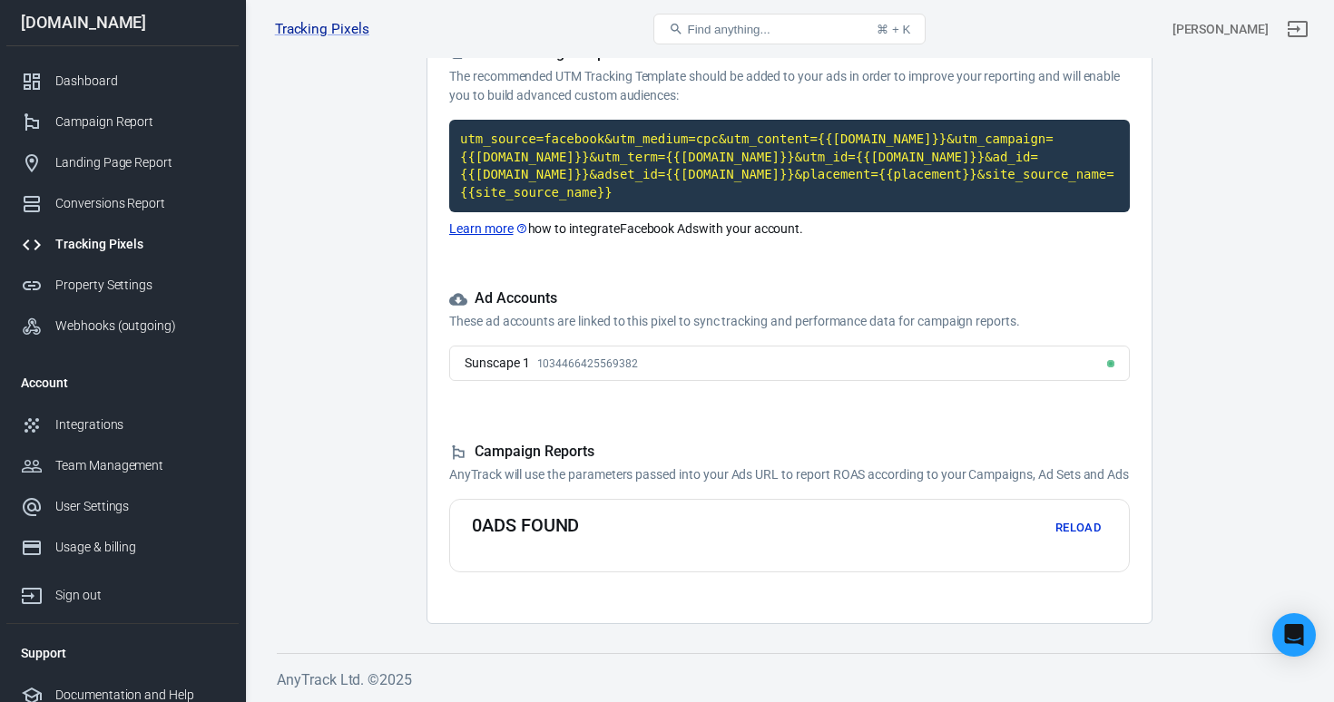
click at [1075, 529] on button "Reload" at bounding box center [1078, 529] width 58 height 28
click at [1079, 533] on button "Reload" at bounding box center [1078, 529] width 58 height 28
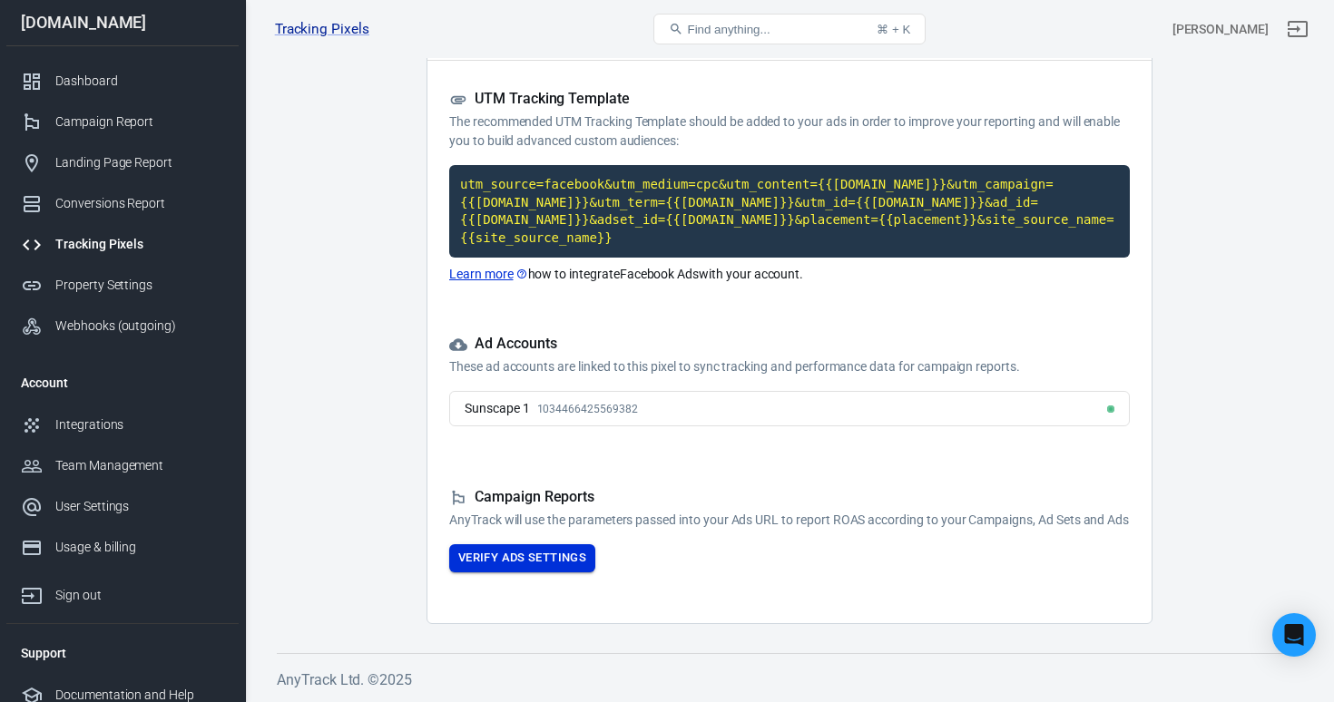
click at [510, 557] on button "Verify Ads Settings" at bounding box center [522, 559] width 146 height 28
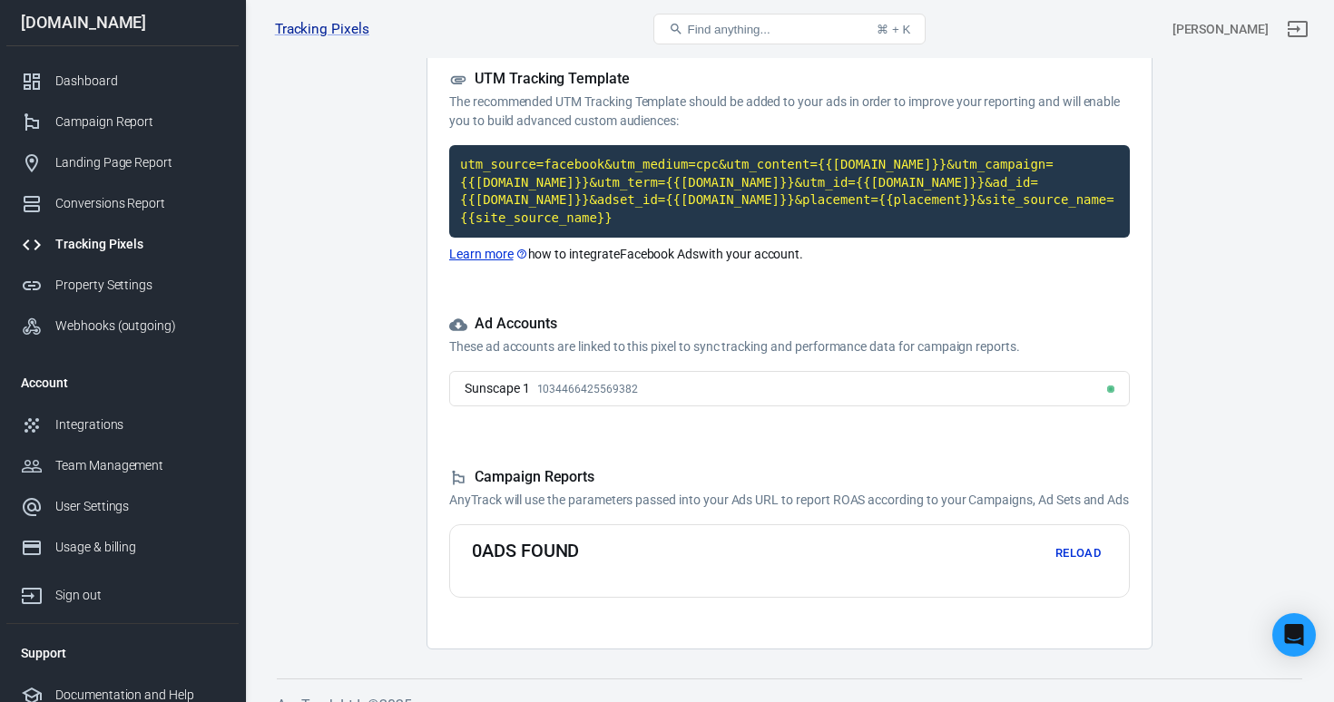
scroll to position [191, 0]
